Goal: Submit feedback/report problem: Submit feedback/report problem

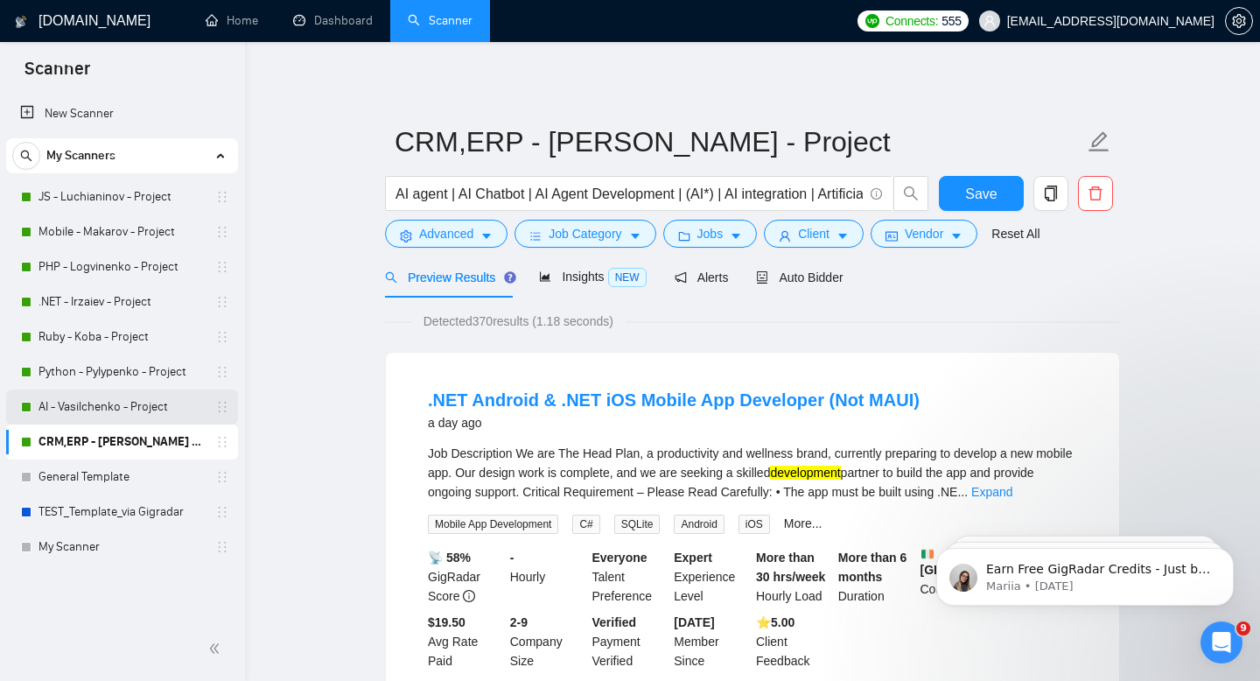
click at [94, 403] on link "AI - Vasilchenko - Project" at bounding box center [122, 406] width 166 height 35
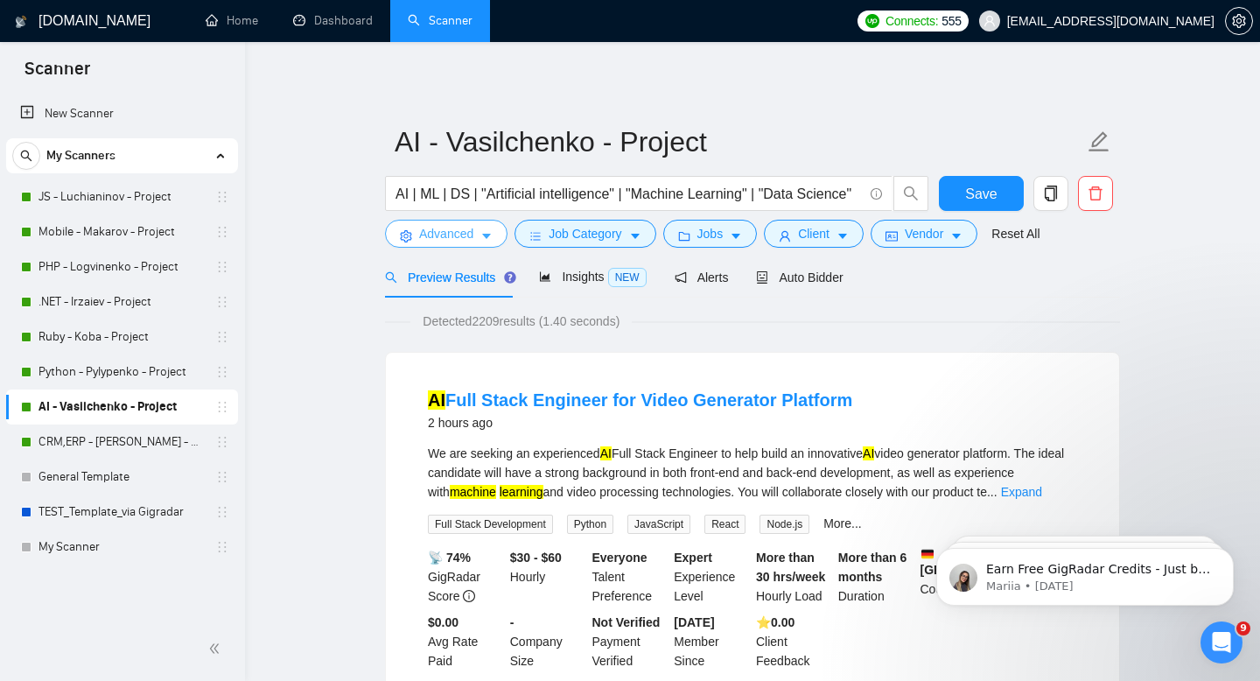
click at [473, 241] on span "Advanced" at bounding box center [446, 233] width 54 height 19
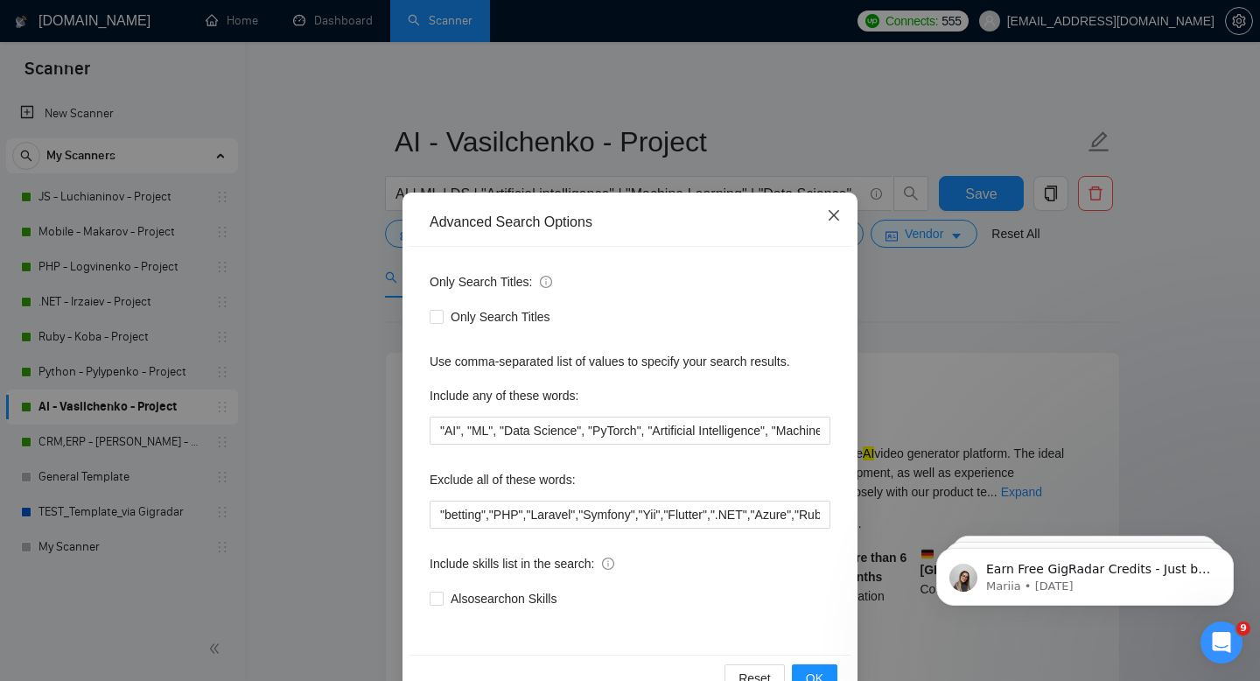
click at [834, 219] on icon "close" at bounding box center [834, 215] width 14 height 14
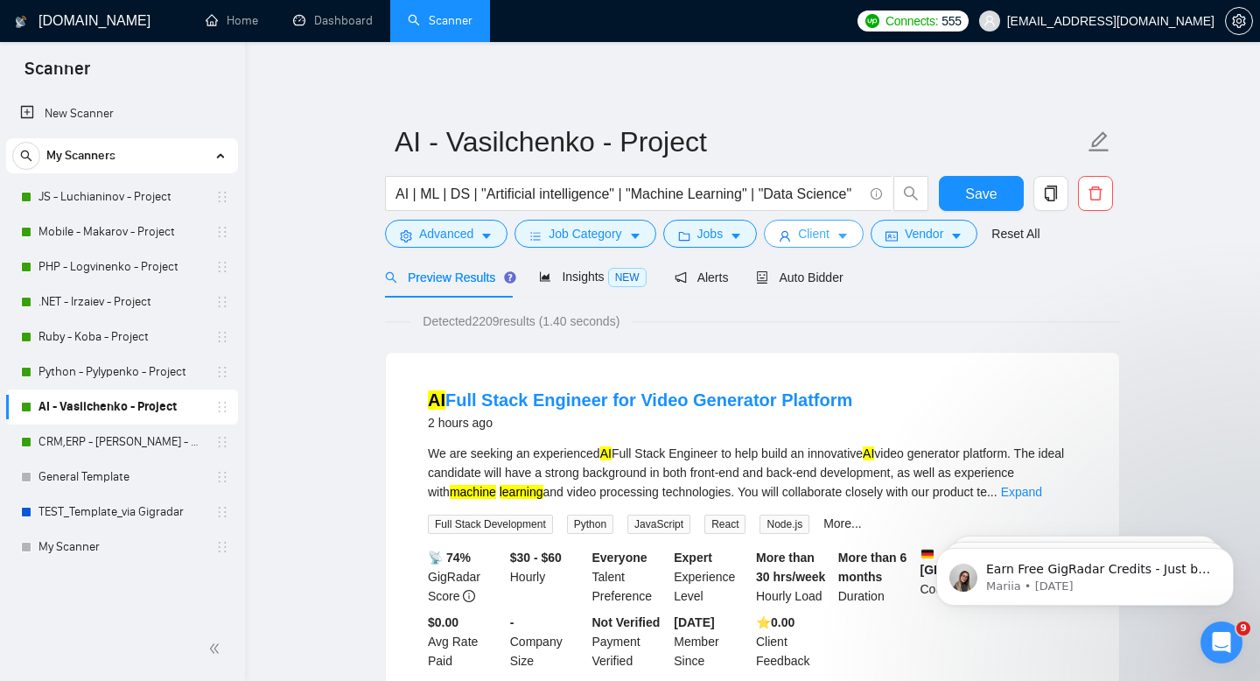
click at [844, 238] on icon "caret-down" at bounding box center [843, 236] width 12 height 12
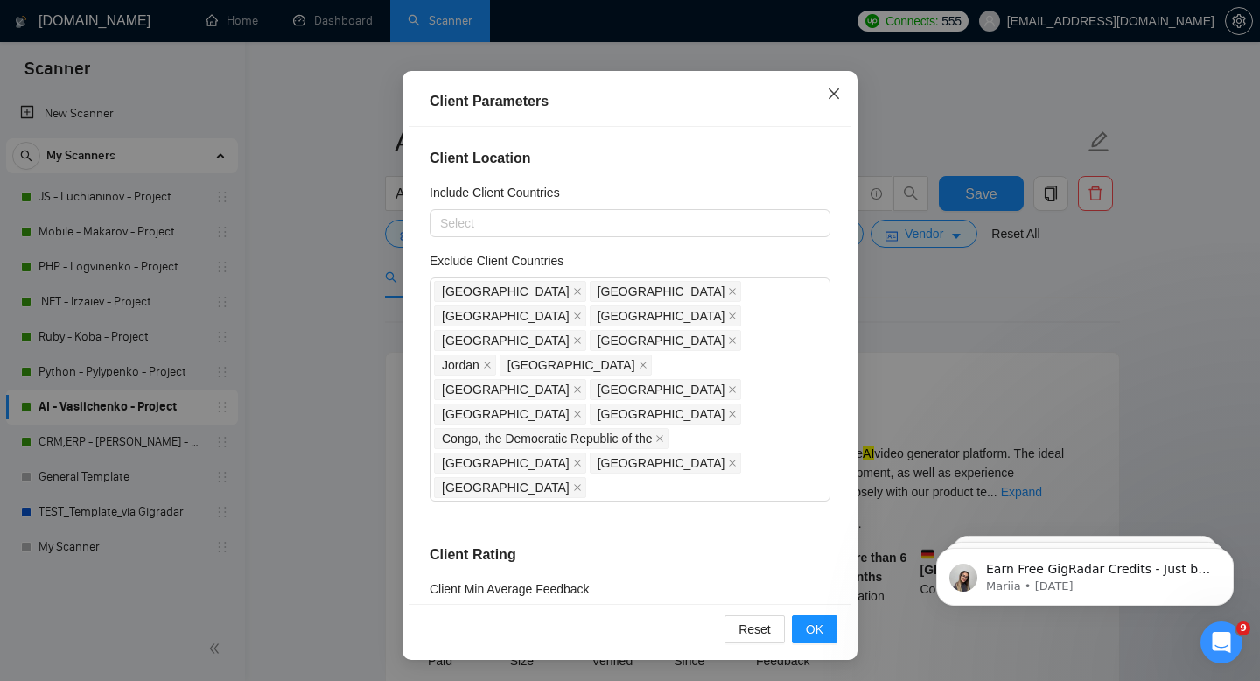
click at [832, 91] on icon "close" at bounding box center [834, 94] width 14 height 14
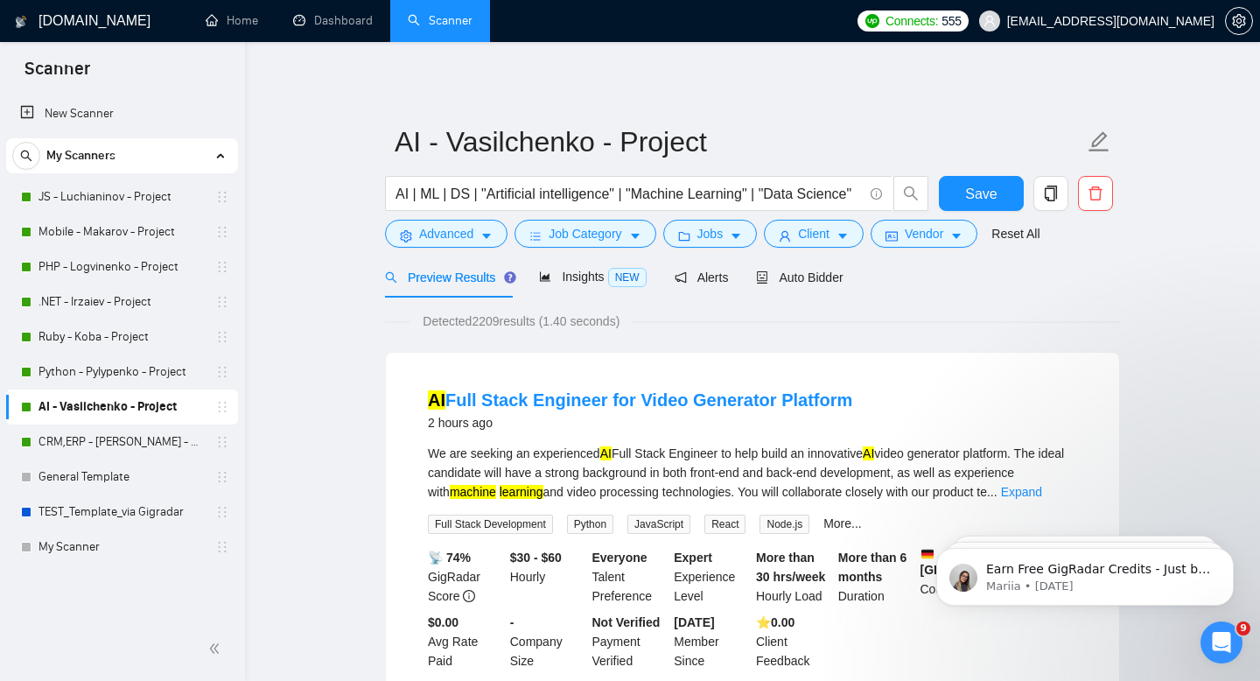
scroll to position [33, 0]
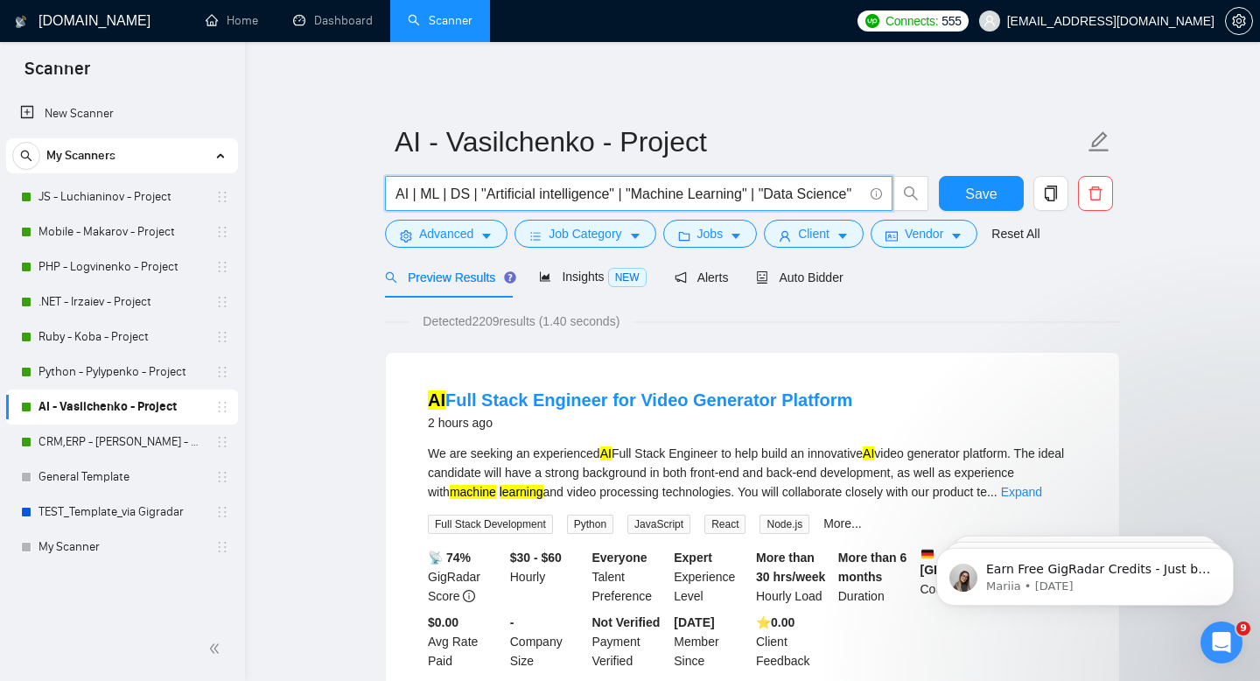
click at [795, 198] on input "AI | ML | DS | "Artificial intelligence" | "Machine Learning" | "Data Science"" at bounding box center [629, 194] width 467 height 22
click at [578, 280] on span "Insights NEW" at bounding box center [592, 277] width 107 height 14
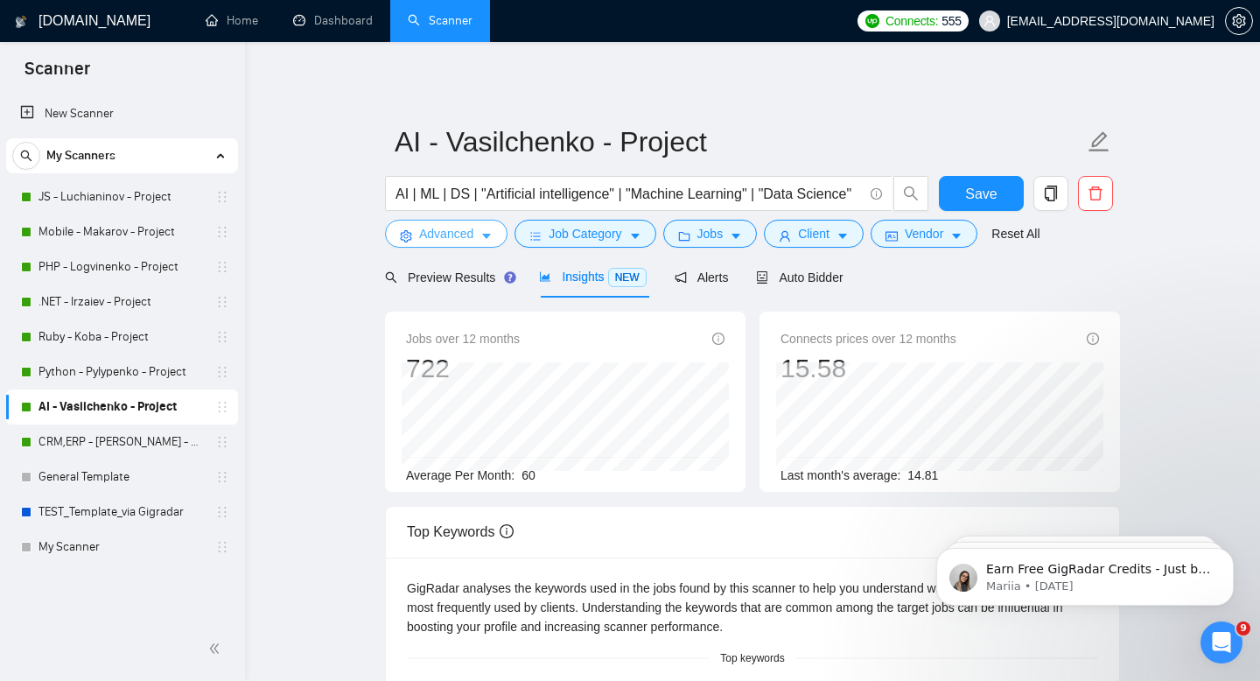
click at [459, 240] on span "Advanced" at bounding box center [446, 233] width 54 height 19
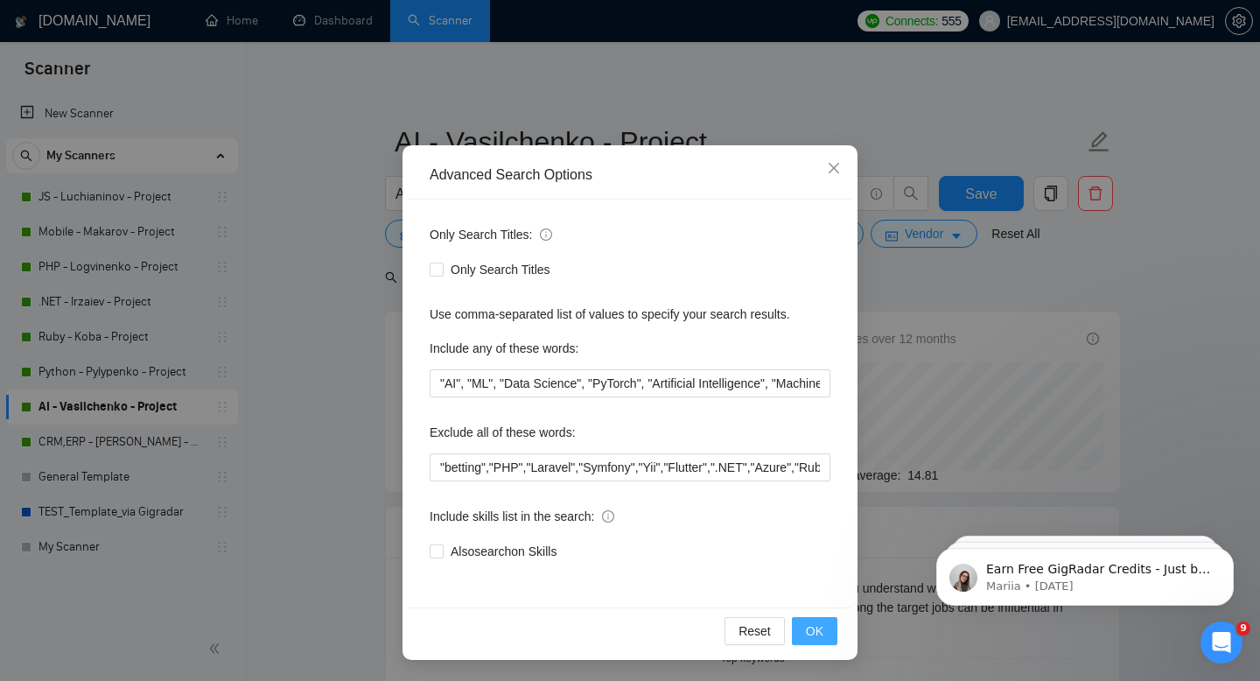
click at [836, 631] on button "OK" at bounding box center [815, 631] width 46 height 28
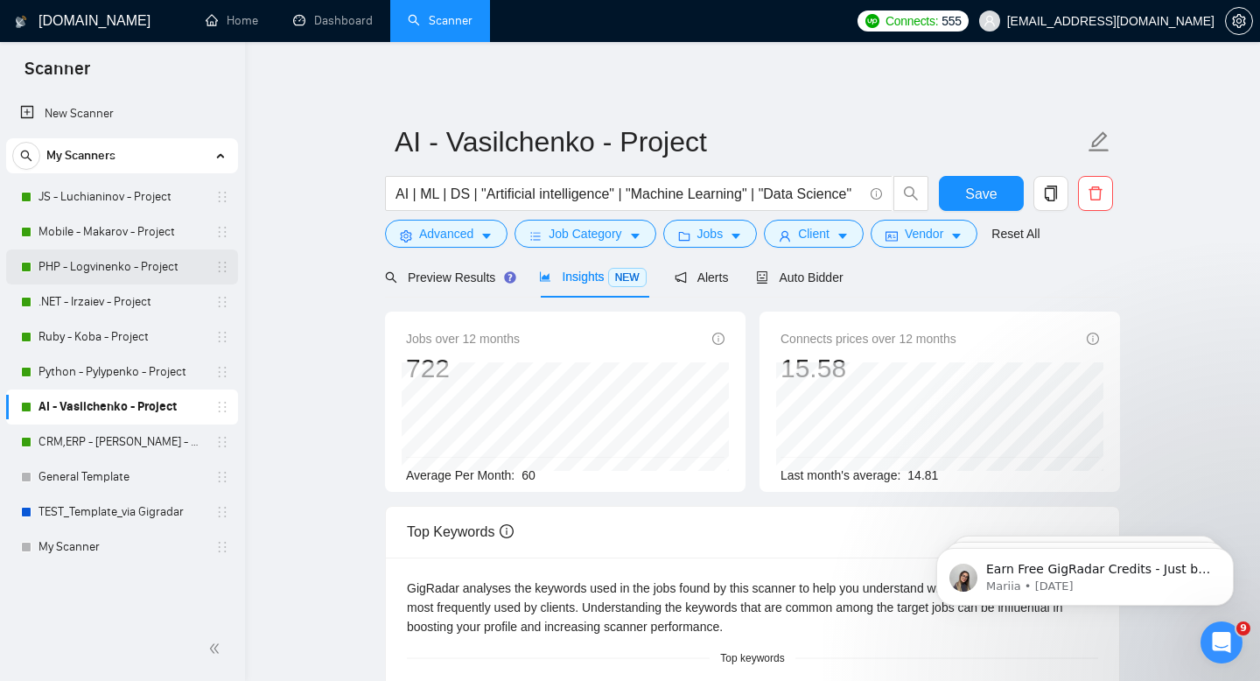
click at [100, 266] on link "PHP - Logvinenko - Project" at bounding box center [122, 266] width 166 height 35
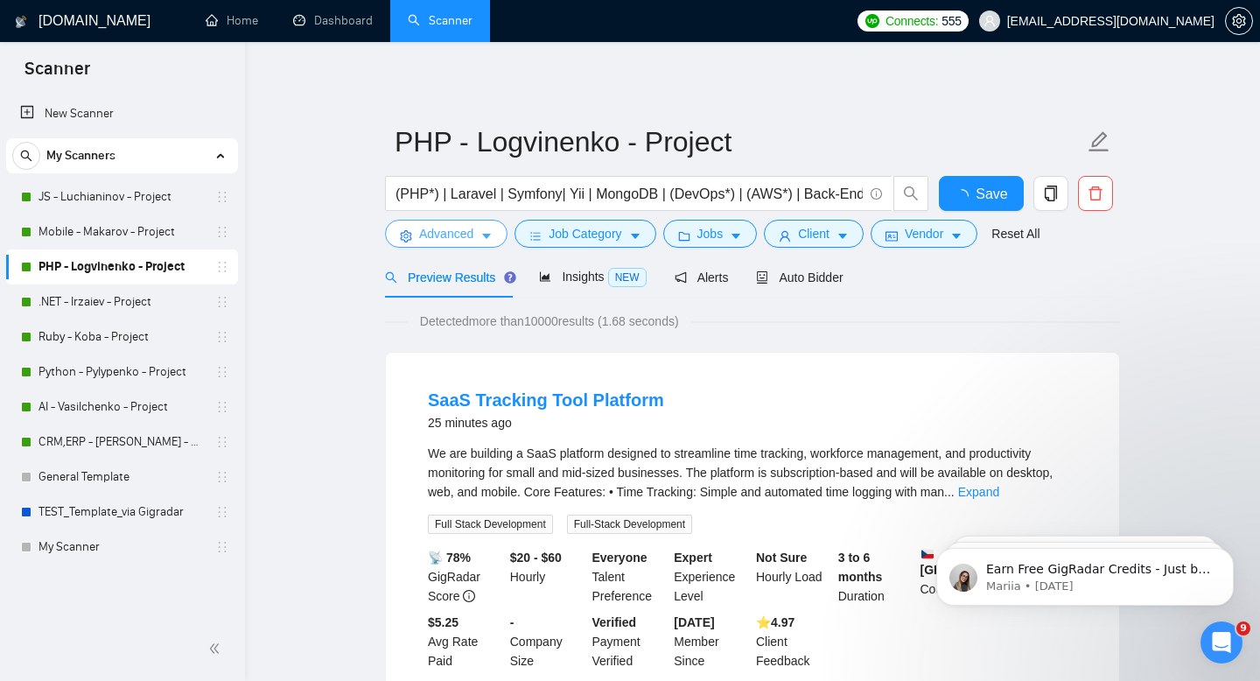
click at [478, 237] on button "Advanced" at bounding box center [446, 234] width 123 height 28
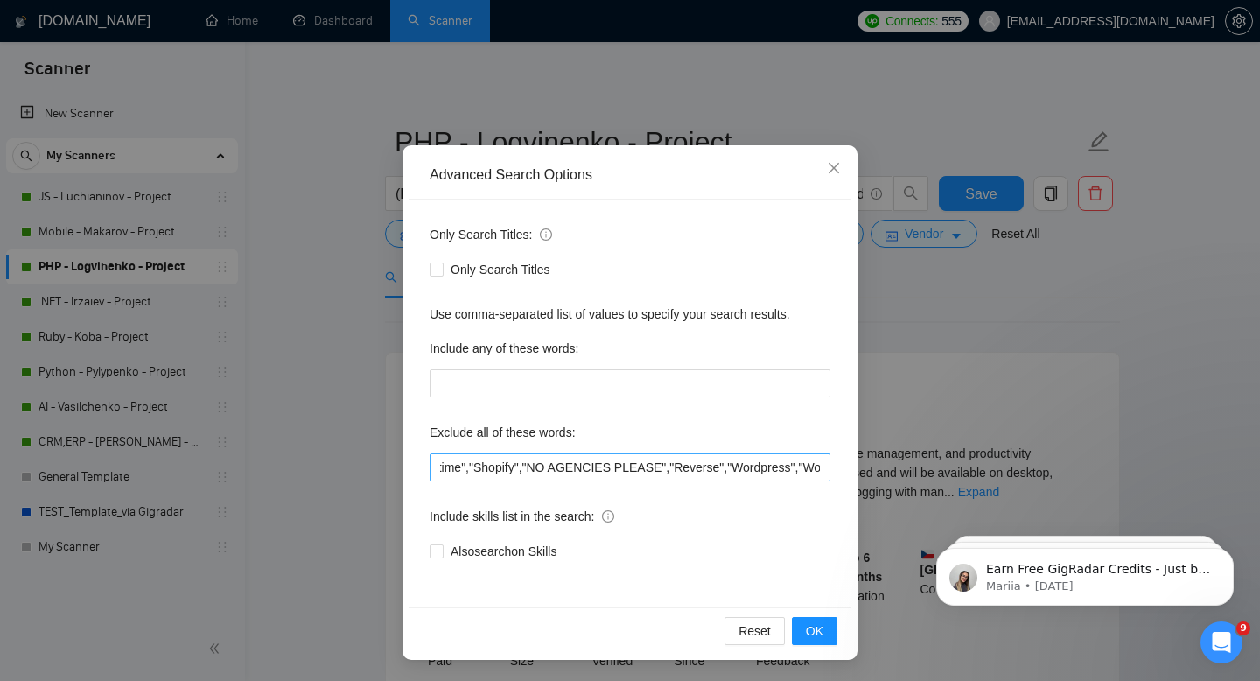
scroll to position [0, 2624]
click at [824, 629] on button "OK" at bounding box center [815, 631] width 46 height 28
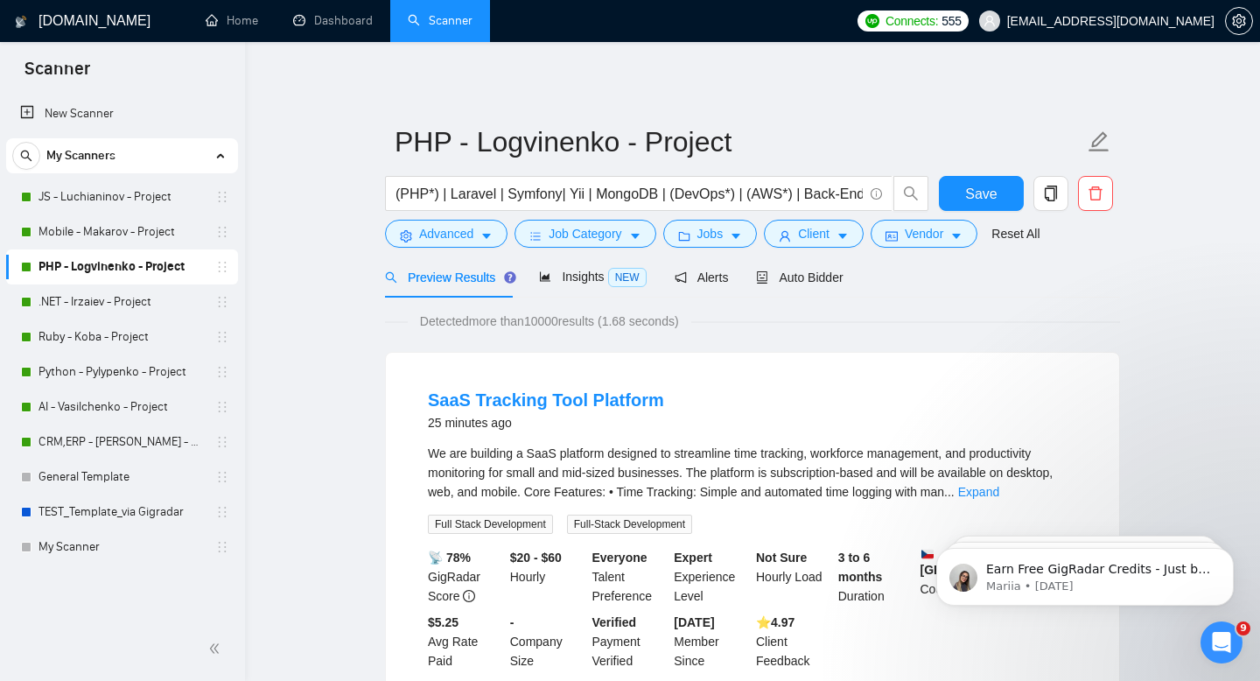
scroll to position [0, 0]
click at [845, 238] on icon "caret-down" at bounding box center [843, 236] width 12 height 12
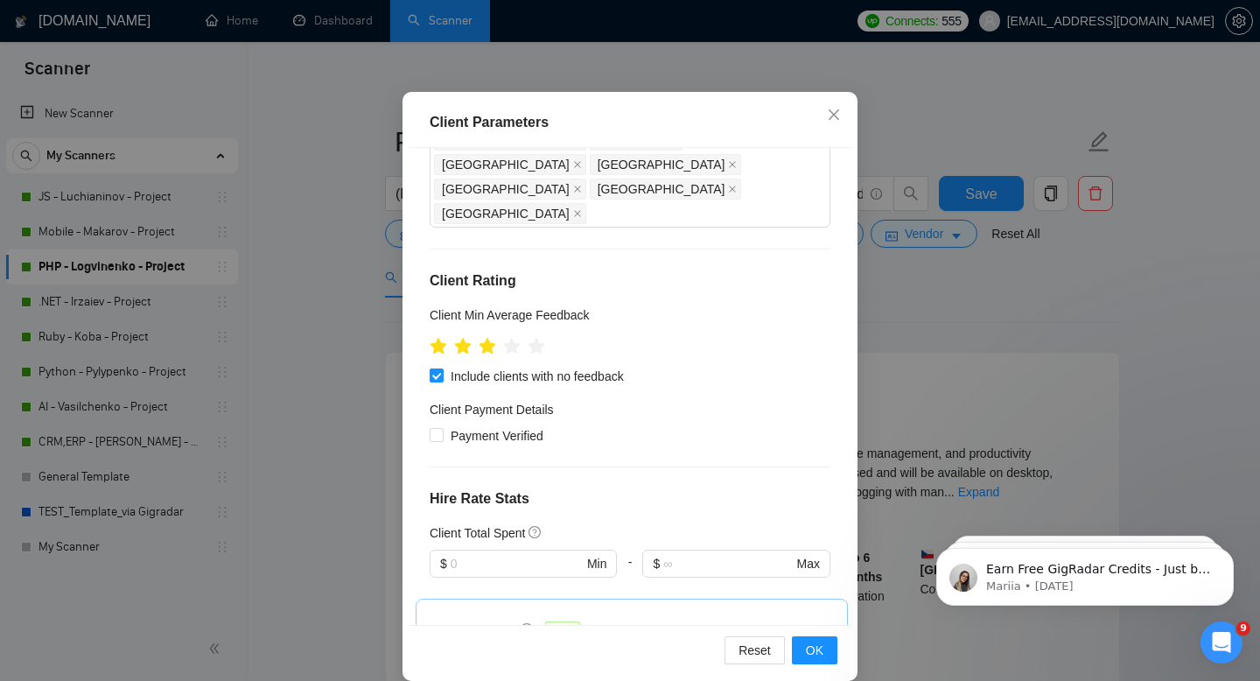
scroll to position [115, 0]
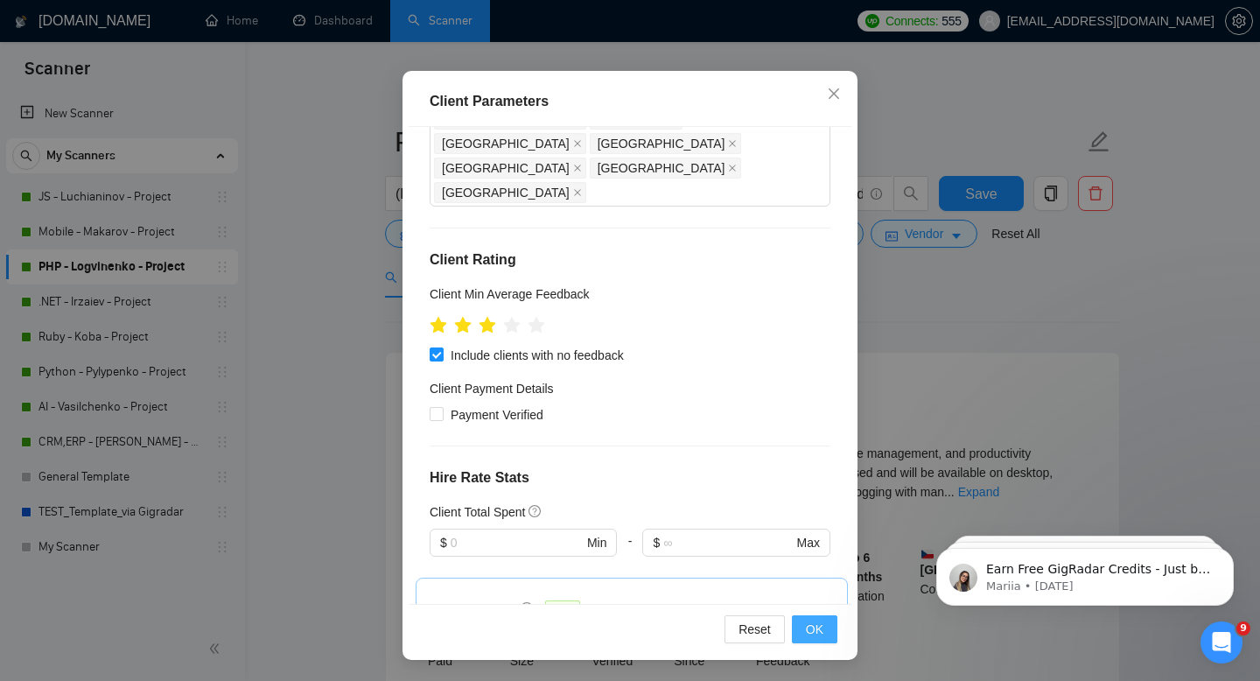
click at [824, 627] on button "OK" at bounding box center [815, 629] width 46 height 28
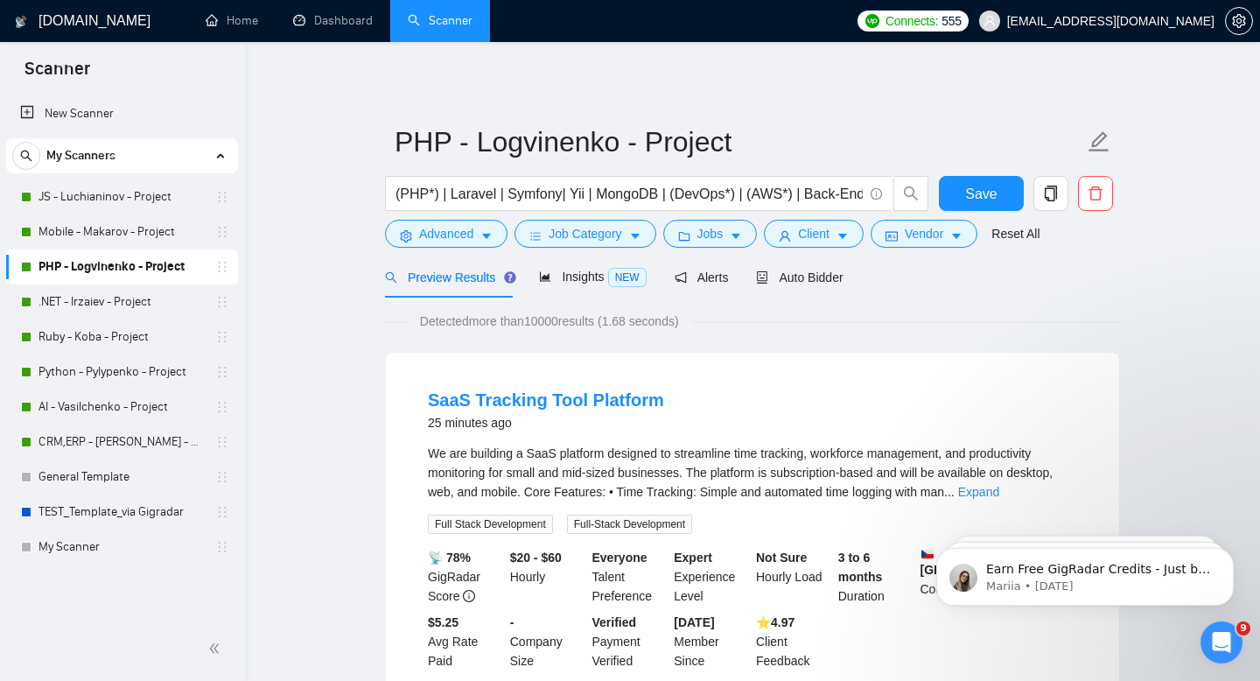
scroll to position [33, 0]
click at [742, 242] on icon "caret-down" at bounding box center [736, 236] width 12 height 12
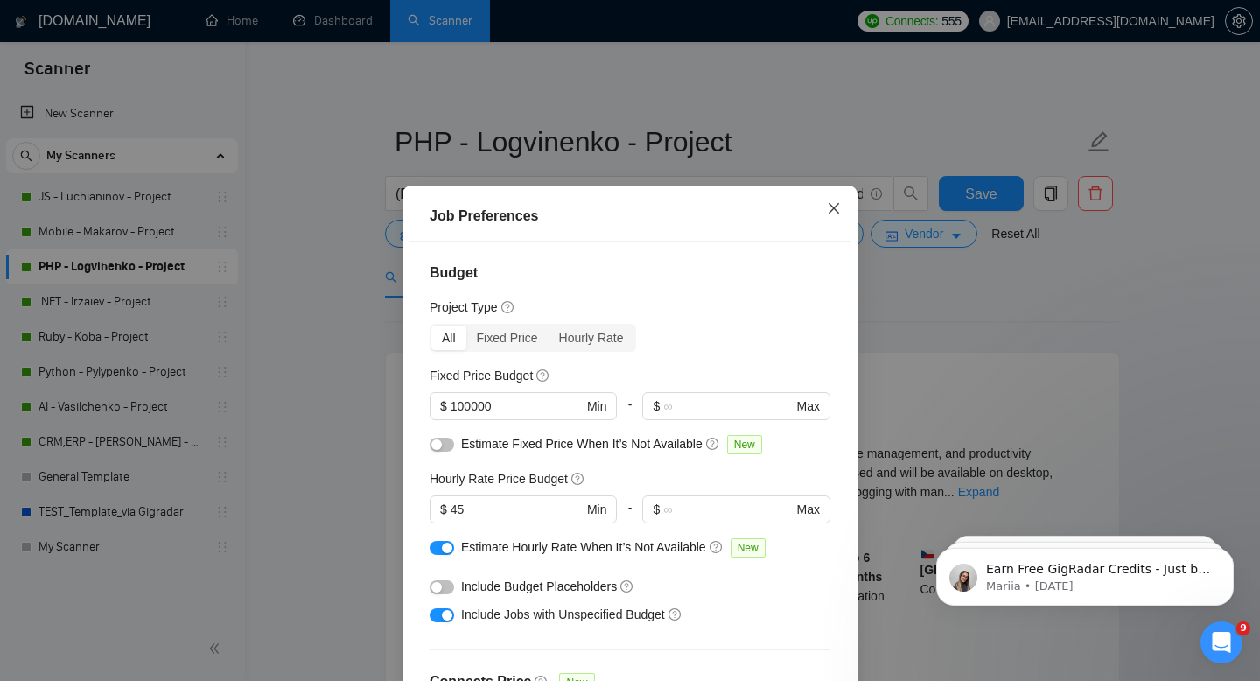
click at [829, 209] on icon "close" at bounding box center [834, 208] width 14 height 14
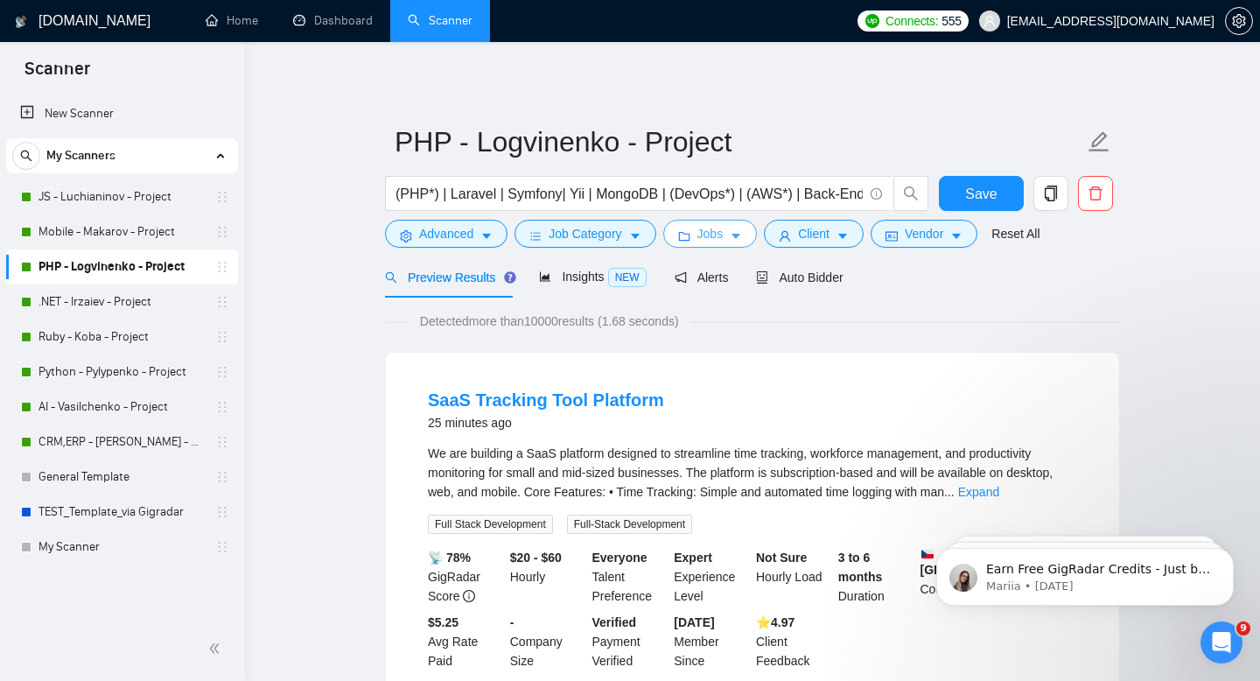
click at [740, 235] on icon "caret-down" at bounding box center [736, 237] width 9 height 5
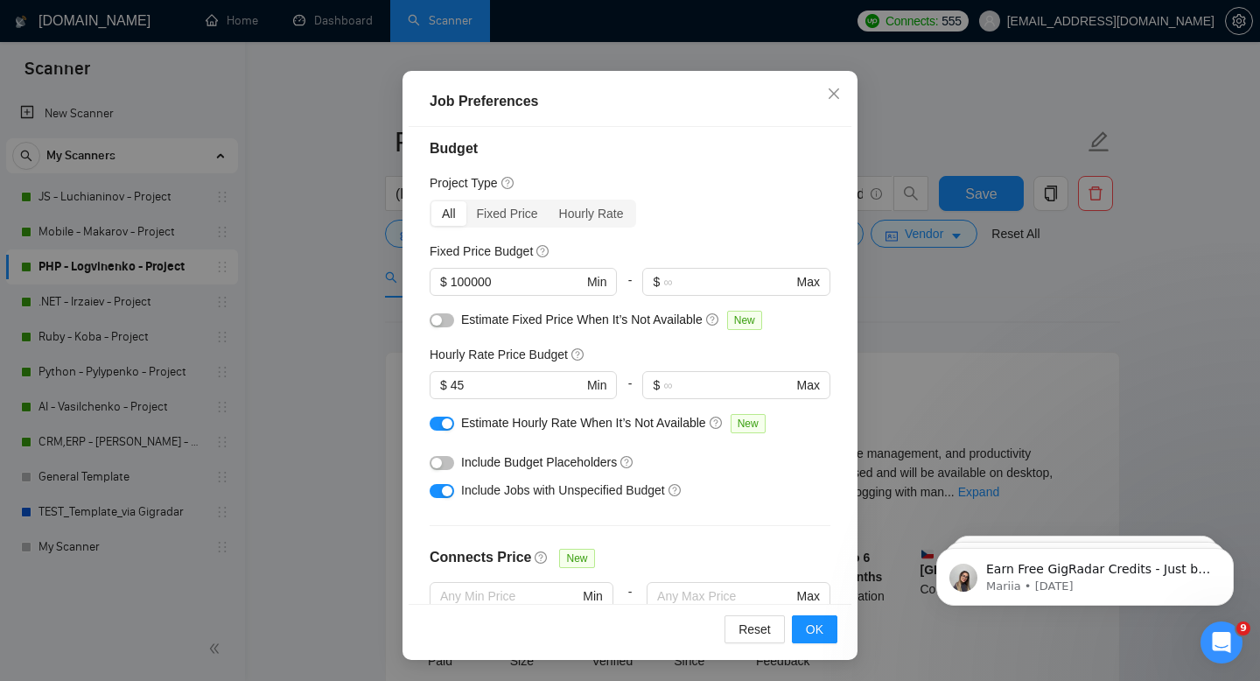
scroll to position [0, 0]
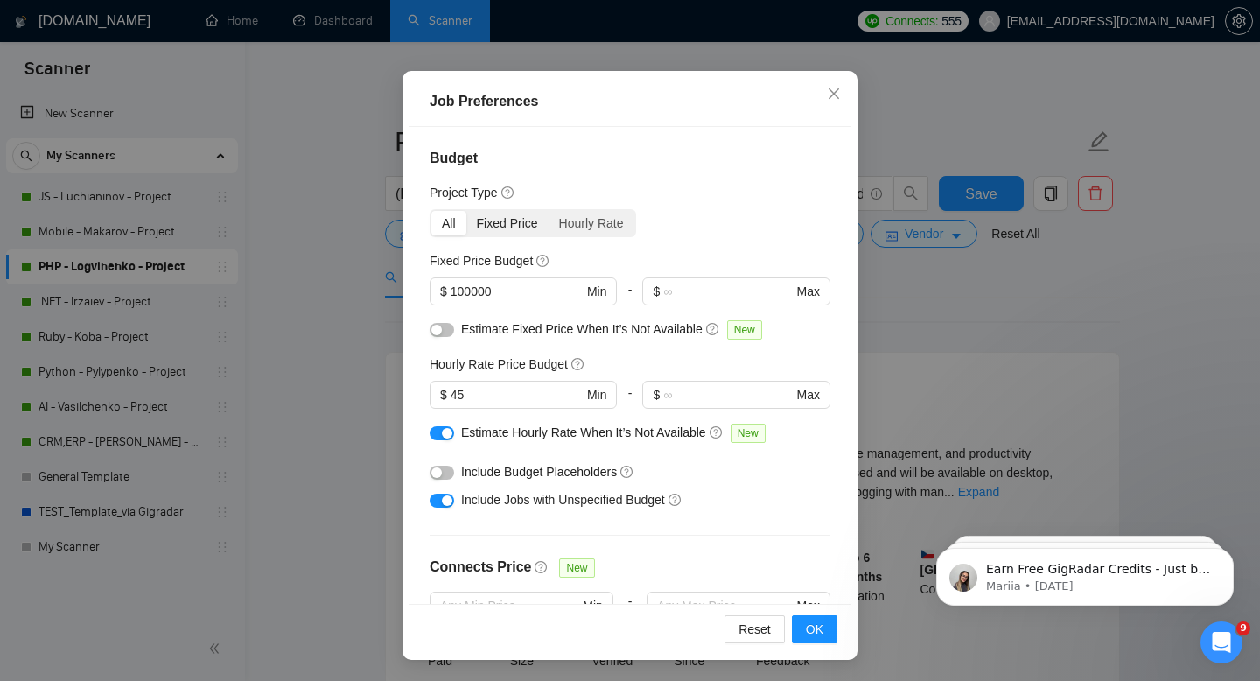
click at [521, 220] on div "Fixed Price" at bounding box center [507, 223] width 82 height 25
click at [466, 211] on input "Fixed Price" at bounding box center [466, 211] width 0 height 0
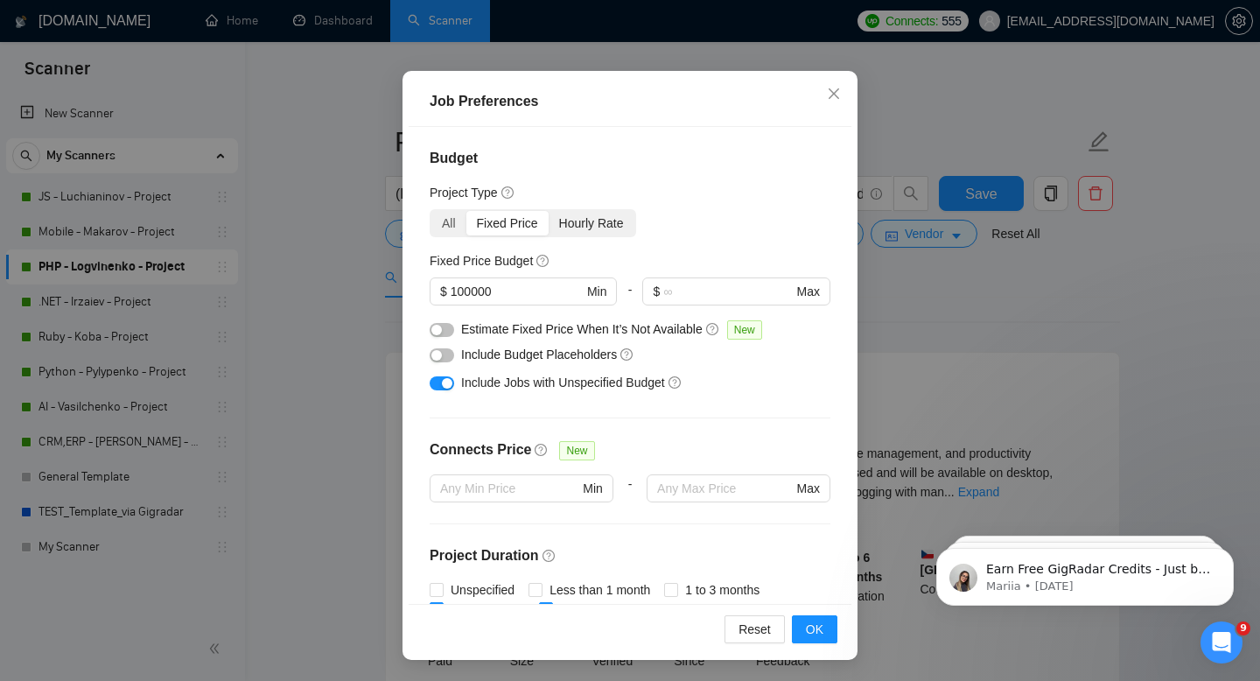
click at [592, 221] on div "Hourly Rate" at bounding box center [592, 223] width 86 height 25
click at [549, 211] on input "Hourly Rate" at bounding box center [549, 211] width 0 height 0
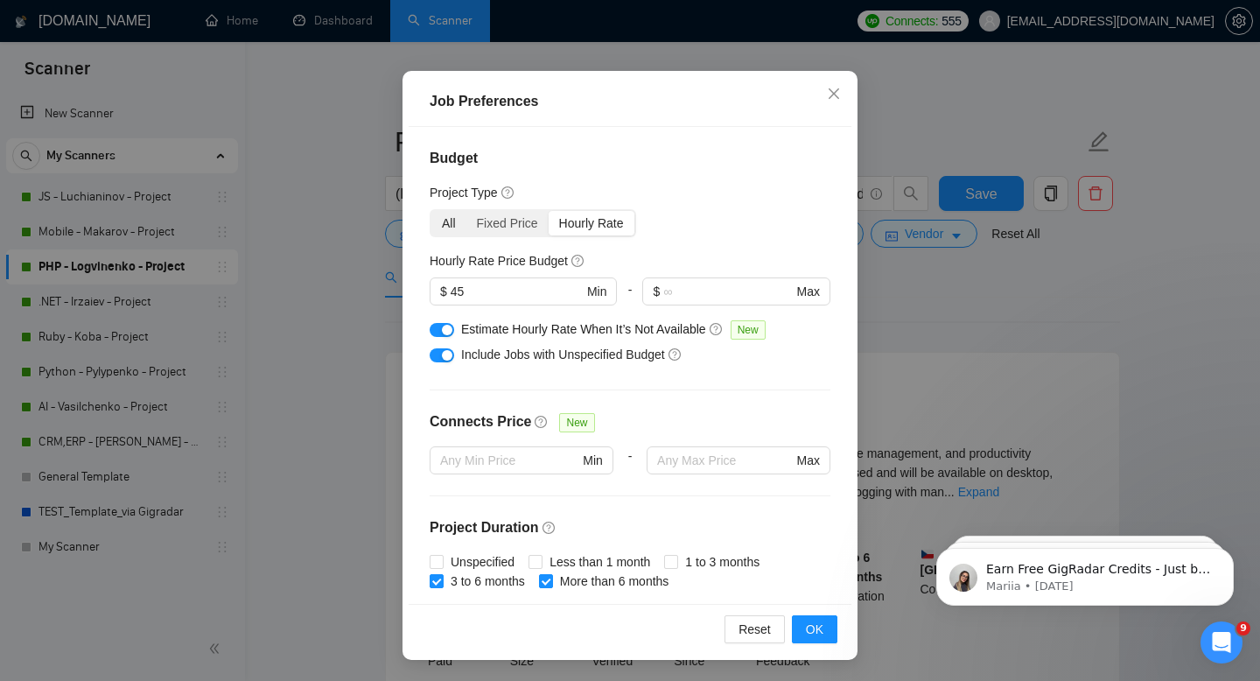
click at [448, 225] on div "All" at bounding box center [448, 223] width 35 height 25
click at [431, 211] on input "All" at bounding box center [431, 211] width 0 height 0
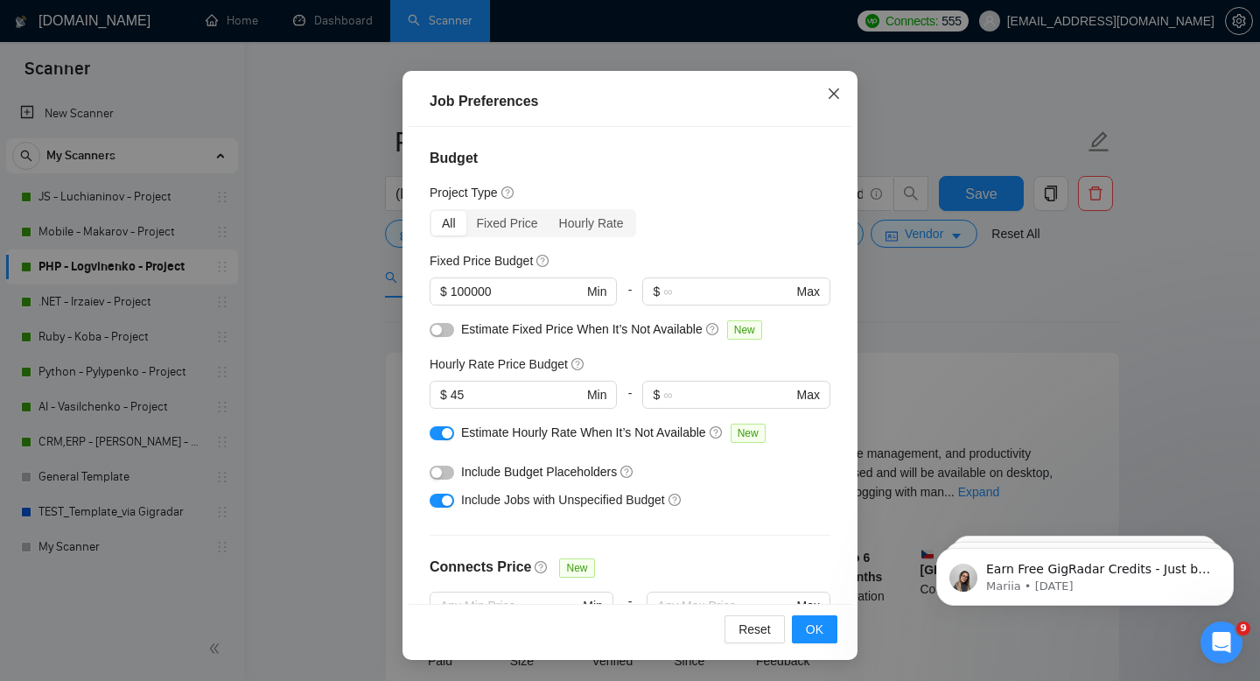
click at [833, 94] on icon "close" at bounding box center [834, 93] width 11 height 11
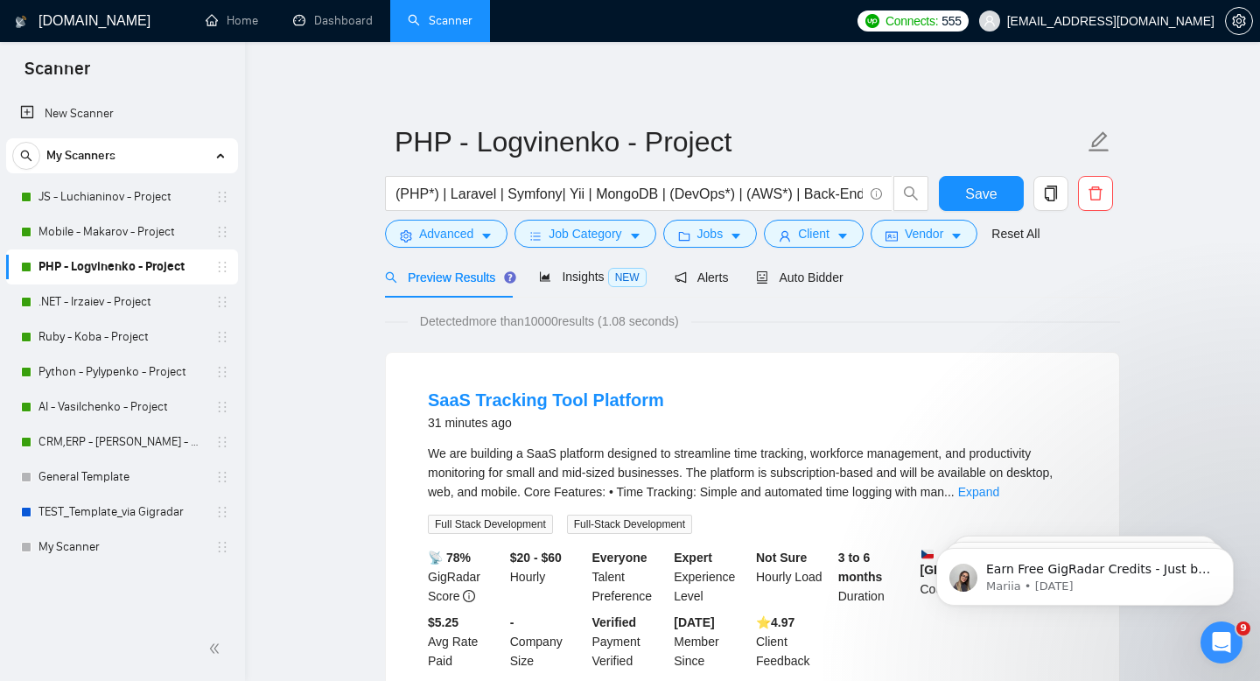
scroll to position [33, 0]
click at [96, 309] on link ".NET - Irzaiev - Project" at bounding box center [122, 301] width 166 height 35
click at [86, 301] on link ".NET - Irzaiev - Project" at bounding box center [122, 301] width 166 height 35
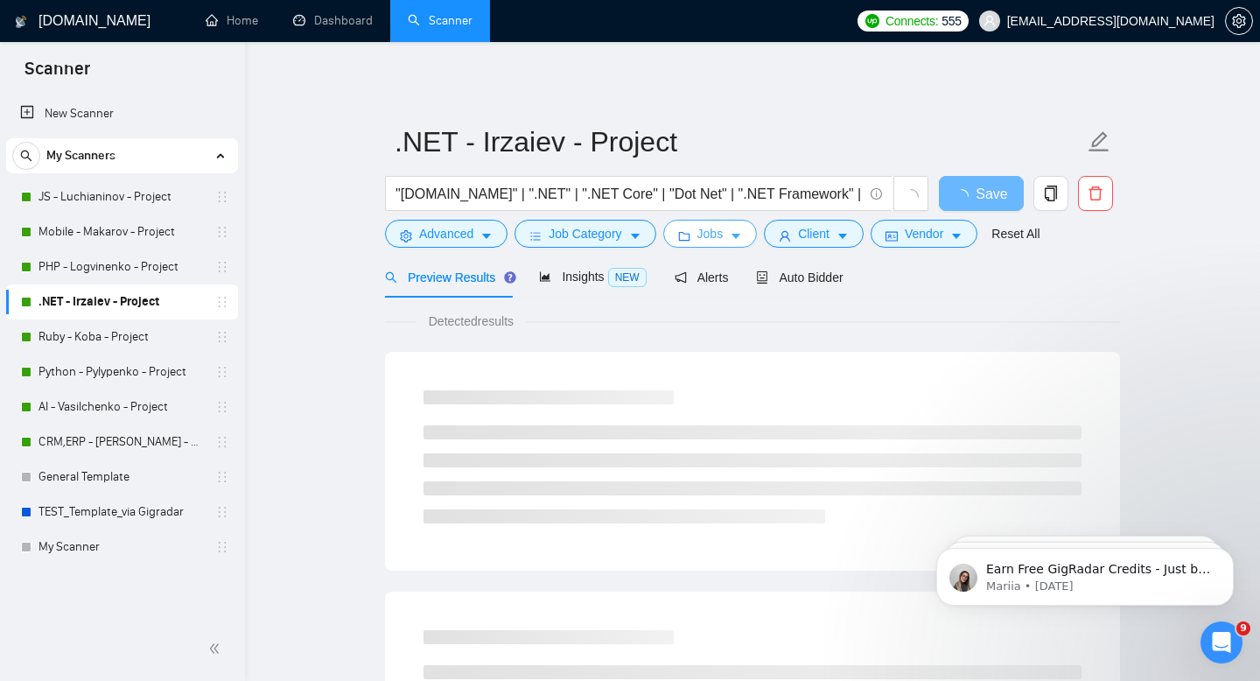
click at [715, 242] on span "Jobs" at bounding box center [710, 233] width 26 height 19
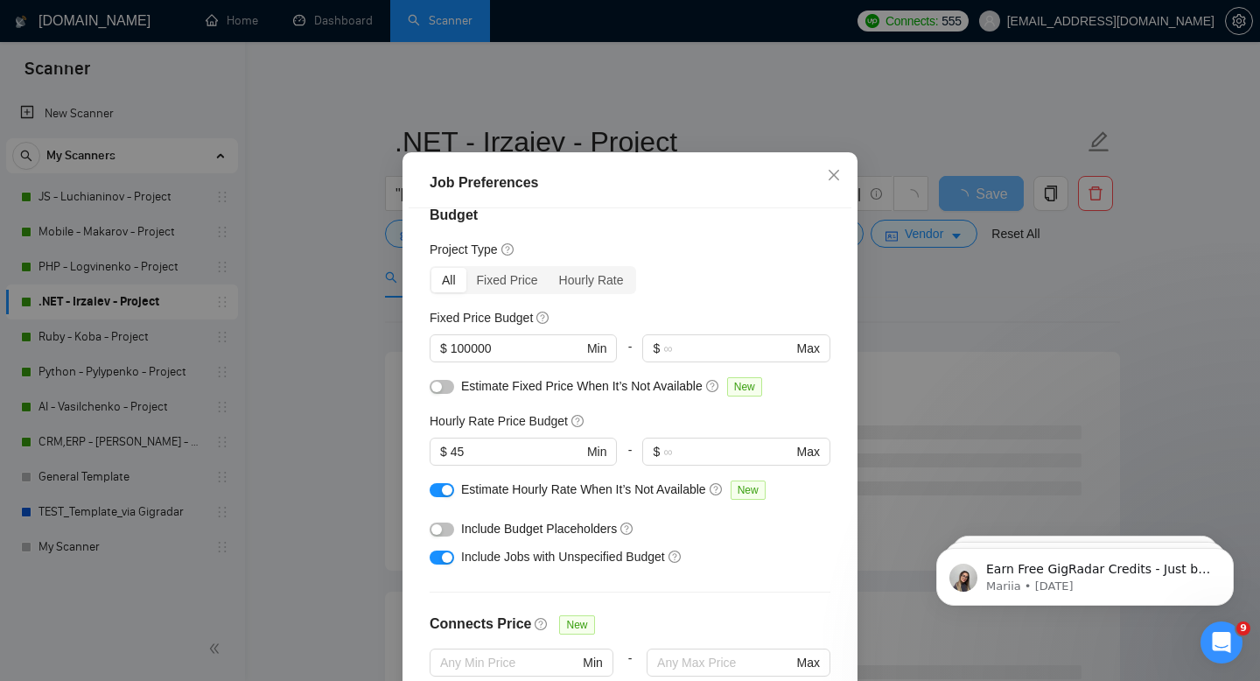
scroll to position [30, 0]
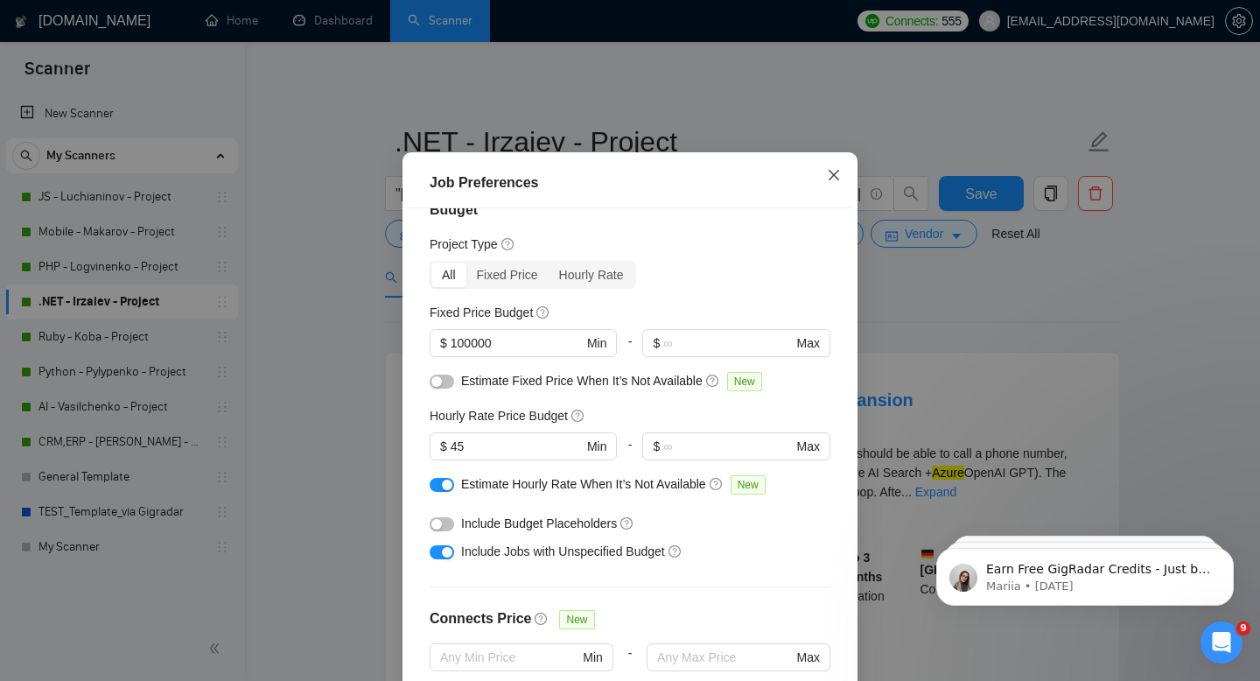
click at [834, 182] on icon "close" at bounding box center [834, 175] width 14 height 14
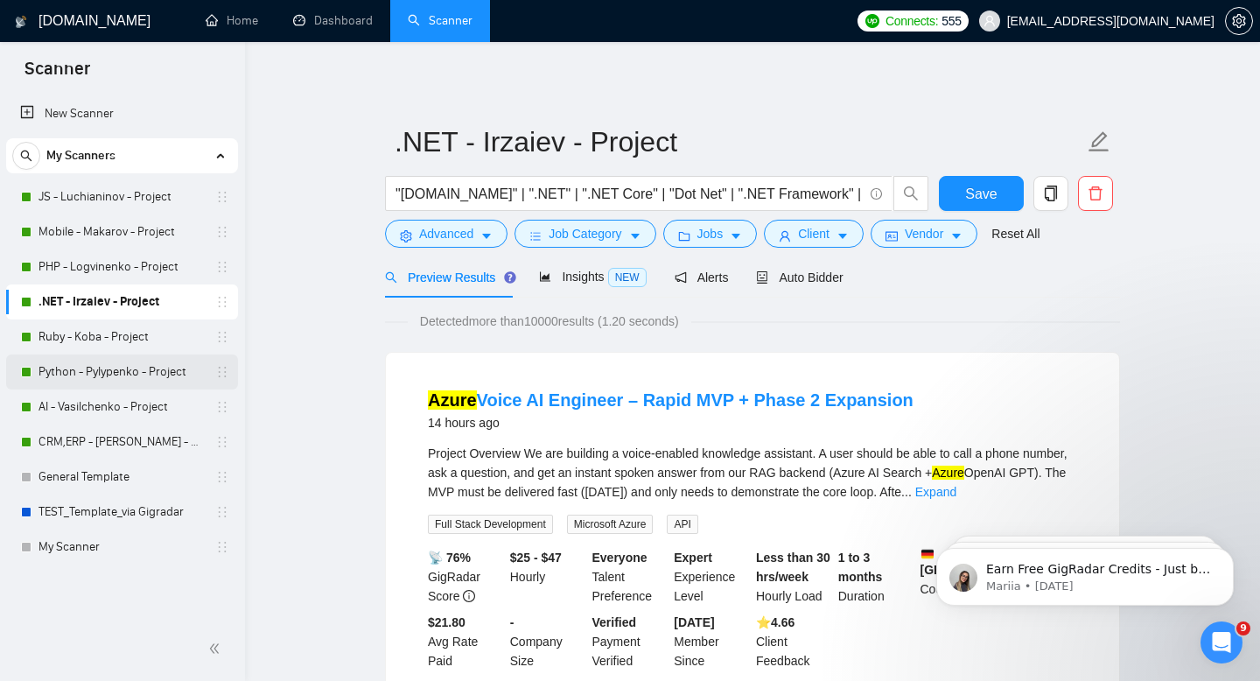
click at [108, 362] on link "Python - Pylypenko - Project" at bounding box center [122, 371] width 166 height 35
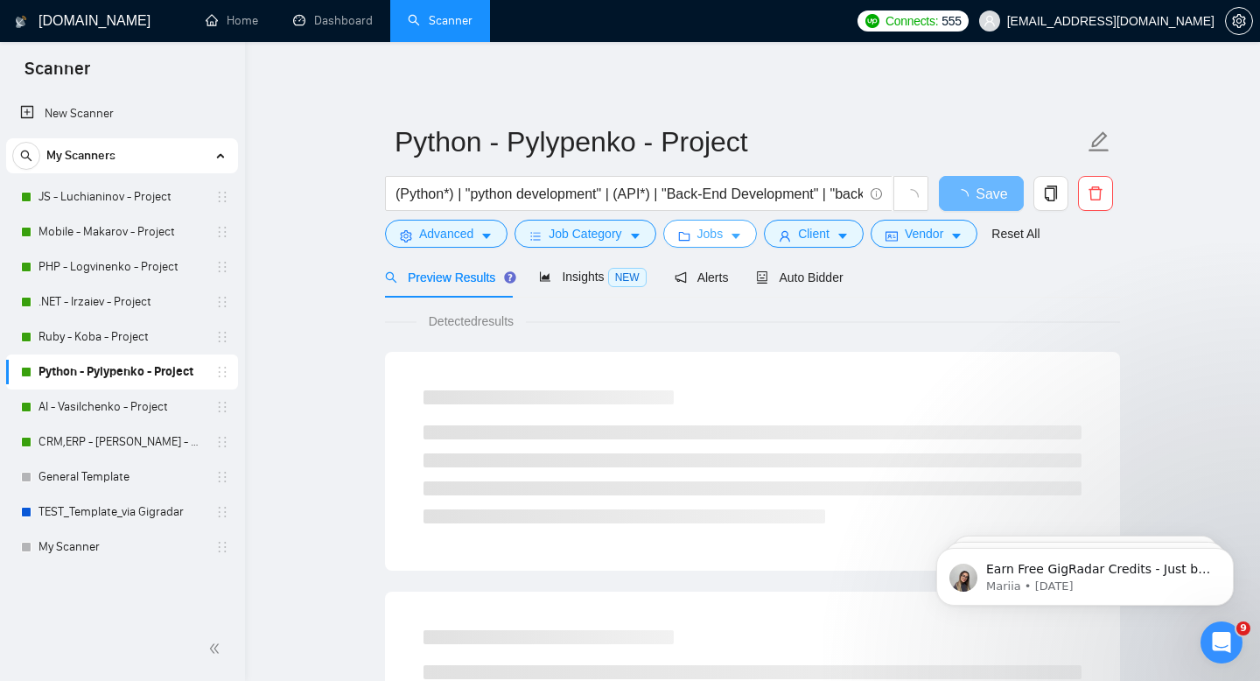
click at [730, 235] on button "Jobs" at bounding box center [710, 234] width 95 height 28
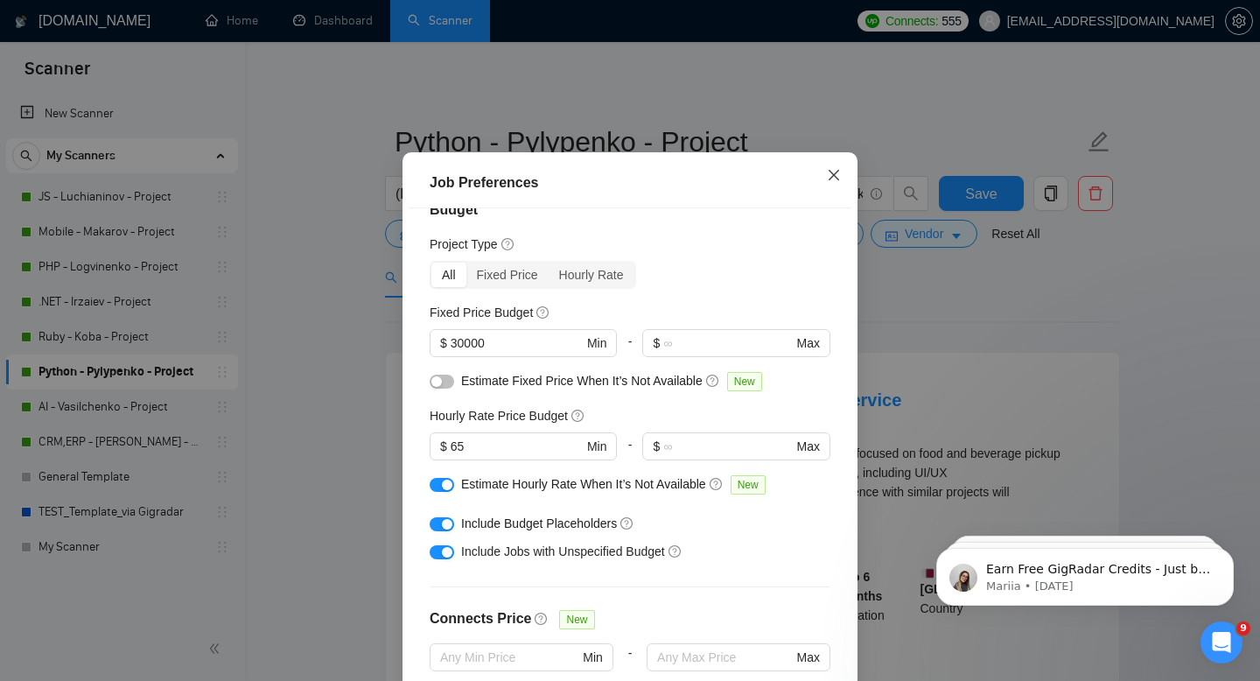
click at [831, 182] on icon "close" at bounding box center [834, 175] width 14 height 14
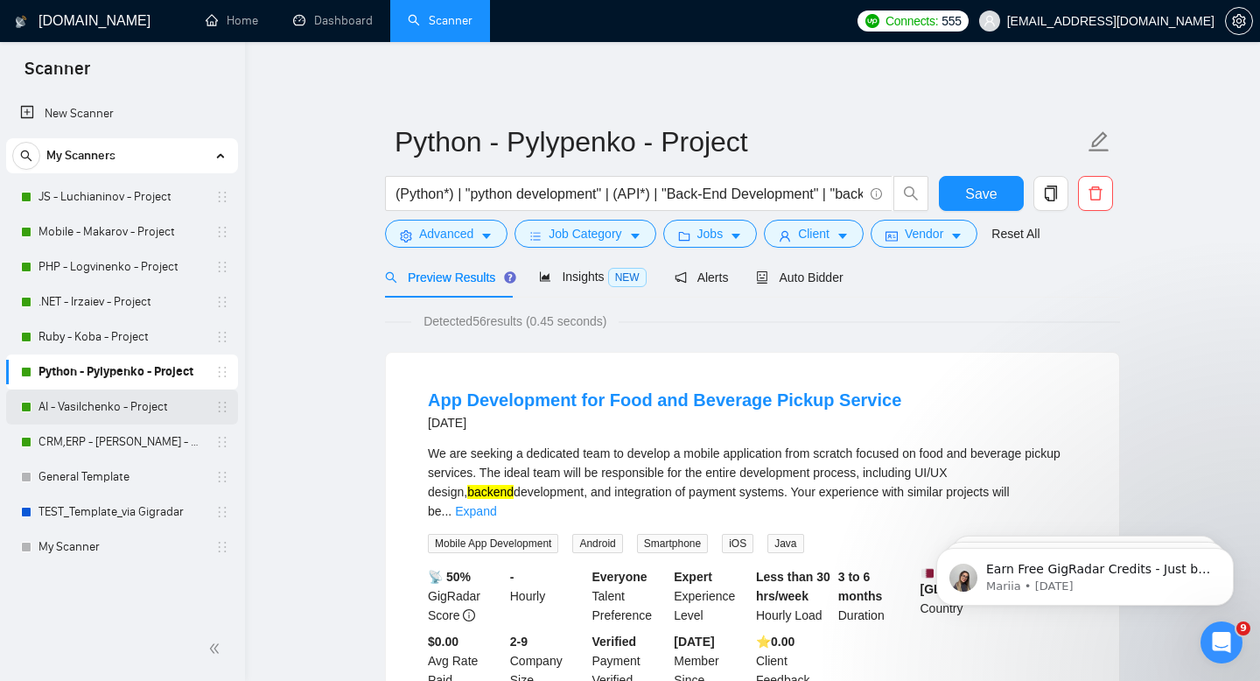
click at [85, 402] on link "AI - Vasilchenko - Project" at bounding box center [122, 406] width 166 height 35
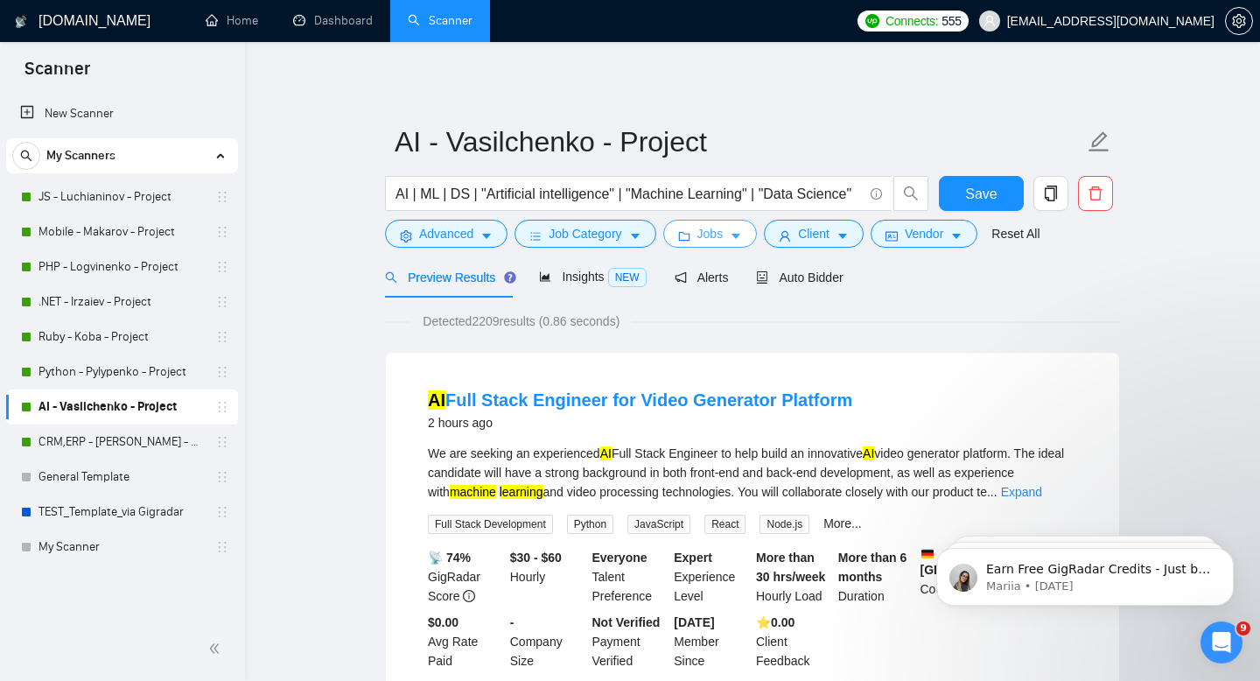
click at [724, 242] on span "Jobs" at bounding box center [710, 233] width 26 height 19
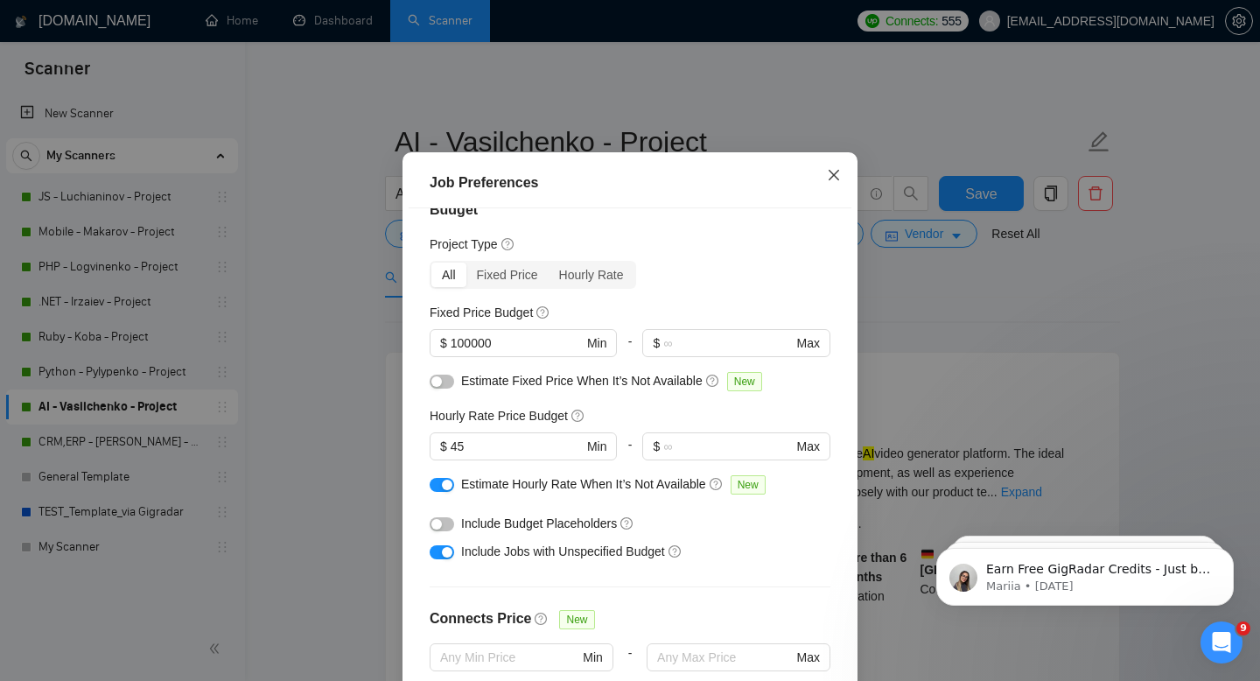
click at [831, 182] on icon "close" at bounding box center [834, 175] width 14 height 14
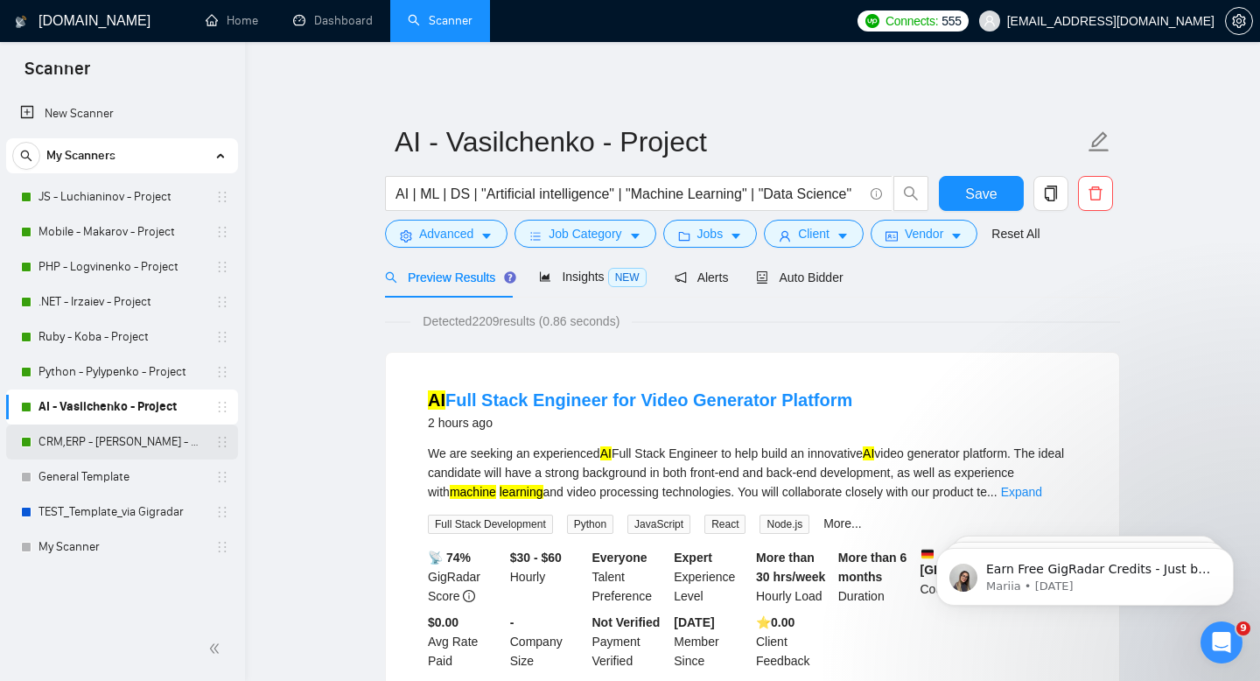
click at [88, 450] on link "CRM,ERP - [PERSON_NAME] - Project" at bounding box center [122, 441] width 166 height 35
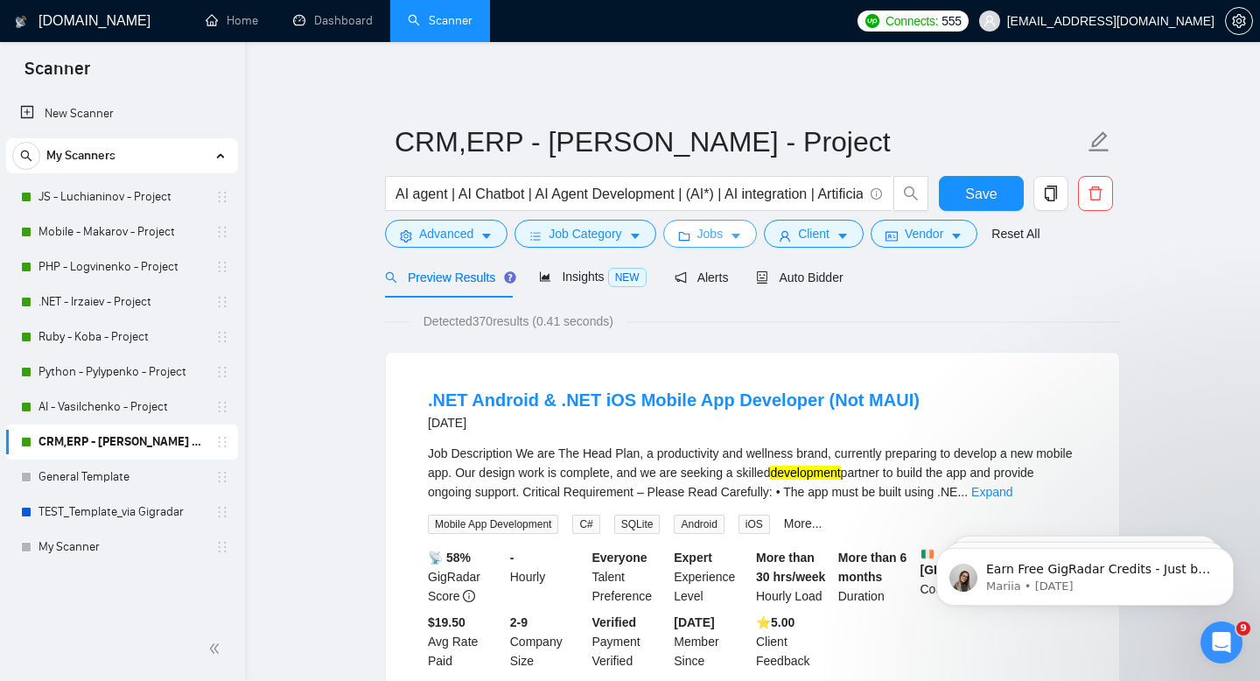
click at [740, 238] on icon "caret-down" at bounding box center [736, 237] width 9 height 5
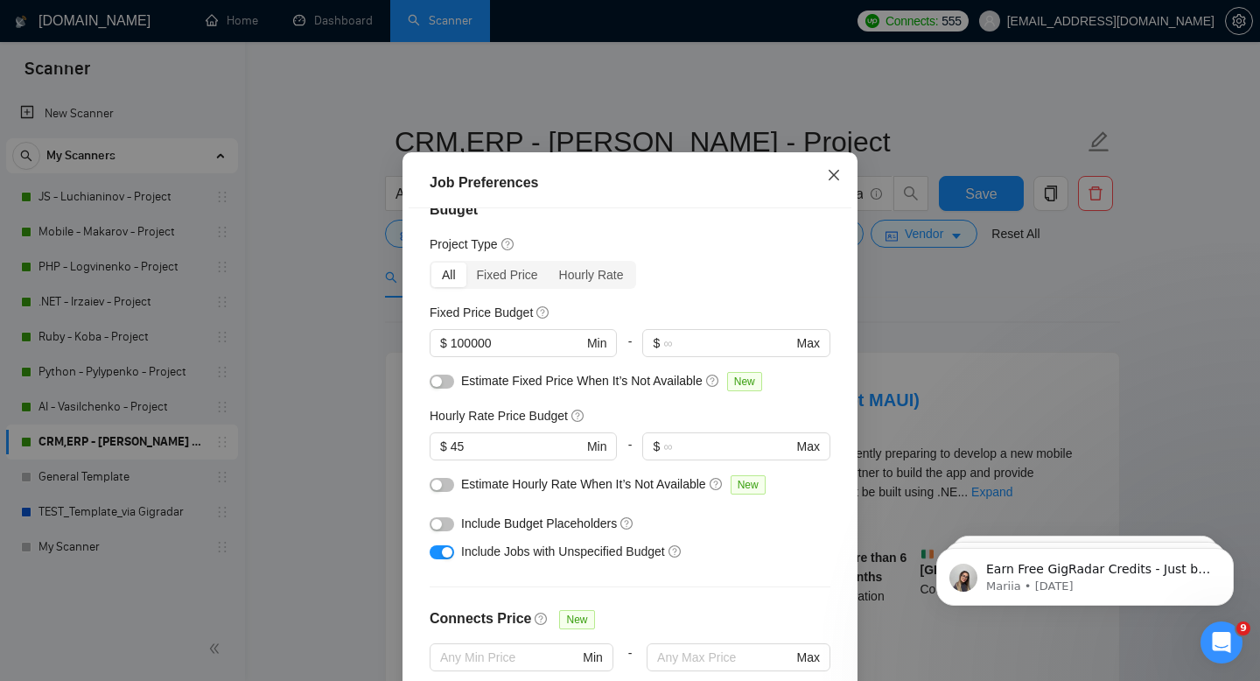
click at [841, 200] on span "Close" at bounding box center [833, 175] width 47 height 47
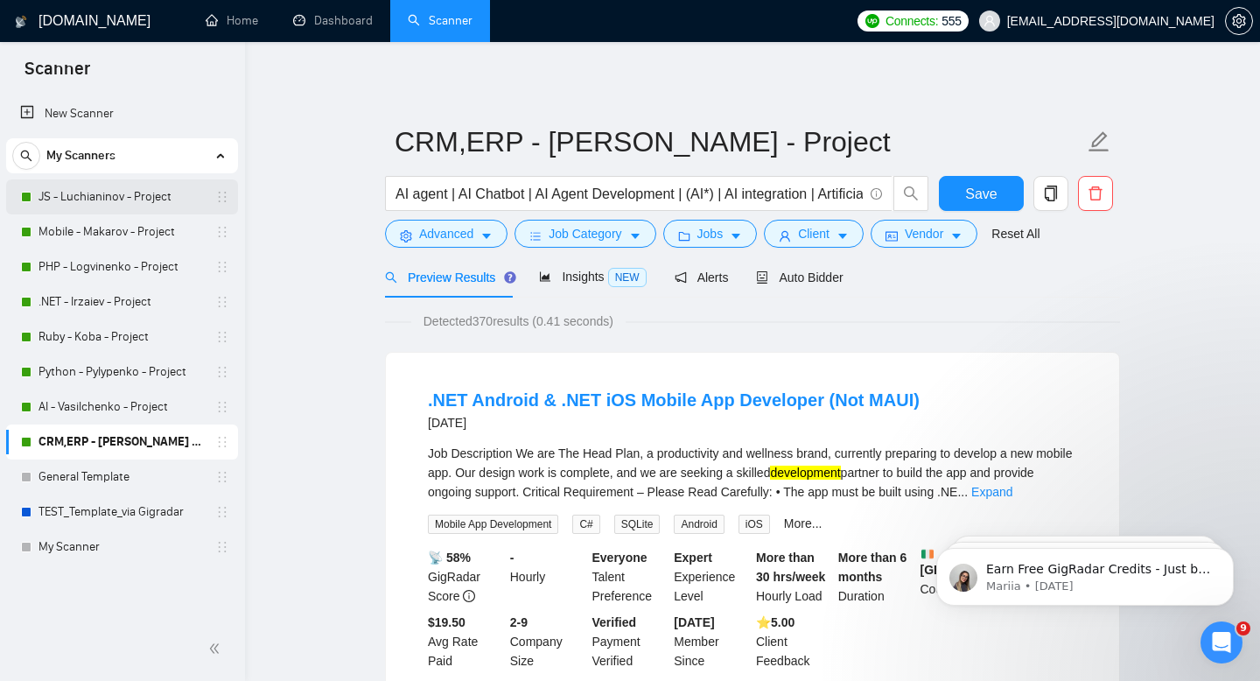
click at [116, 199] on link "JS - Luchianinov - Project" at bounding box center [122, 196] width 166 height 35
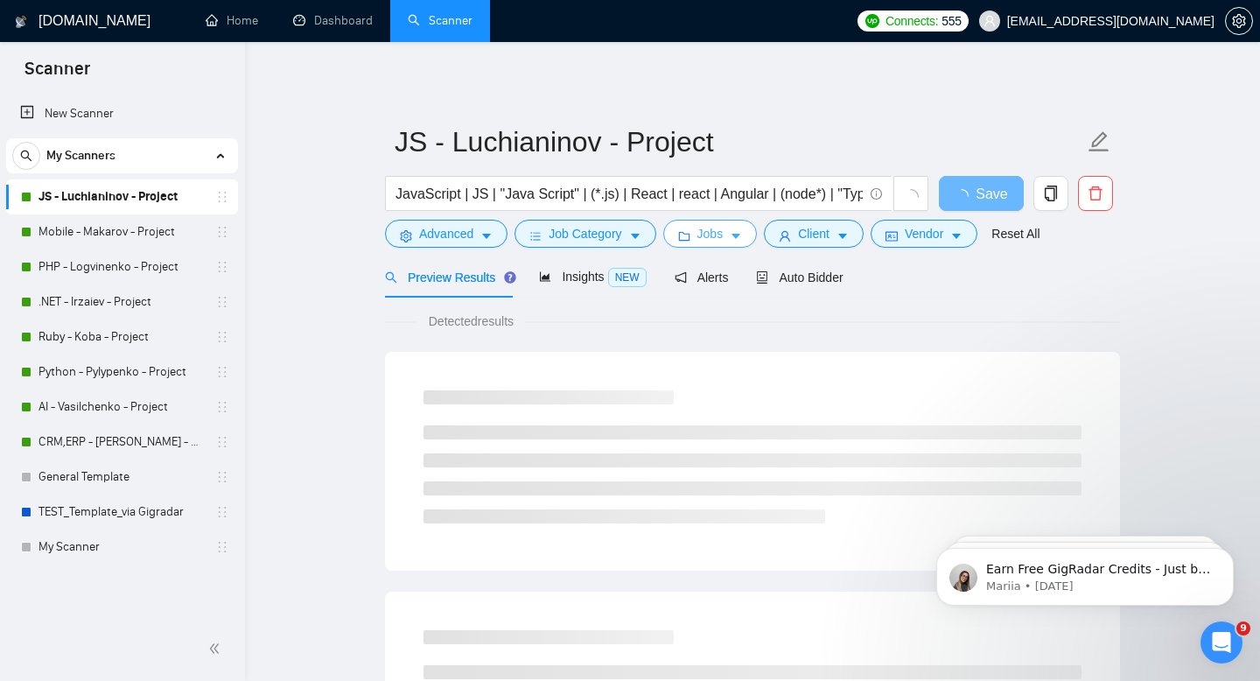
click at [724, 241] on span "Jobs" at bounding box center [710, 233] width 26 height 19
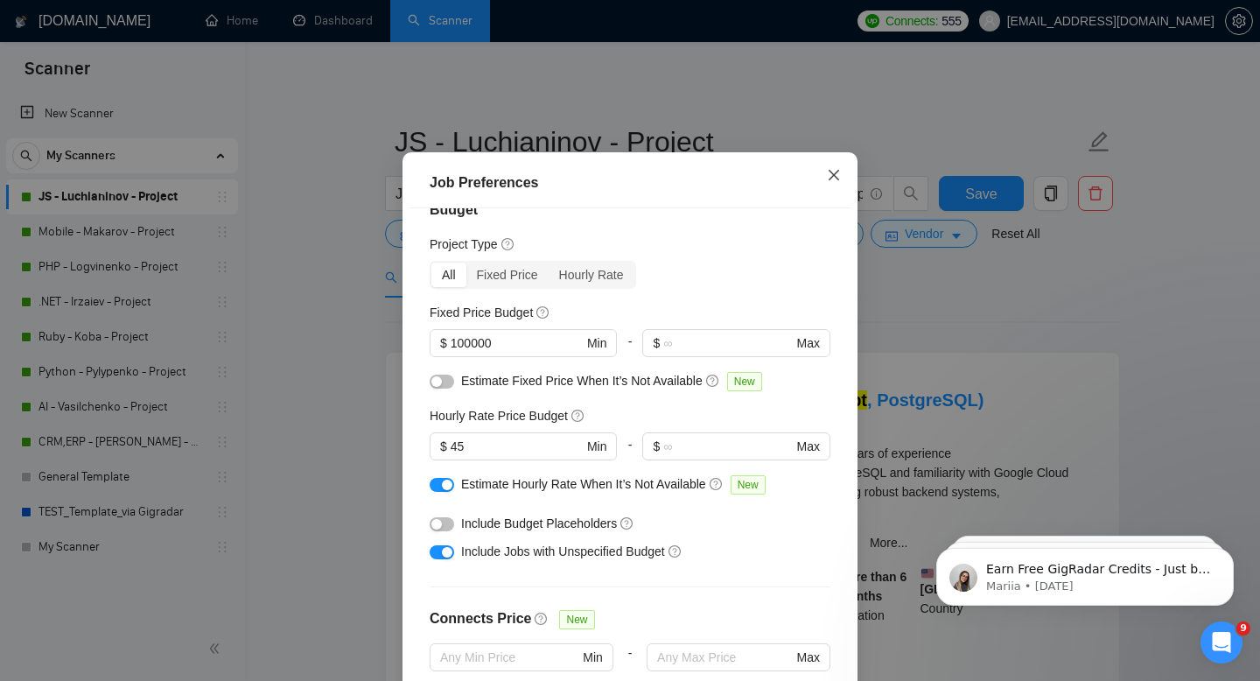
click at [835, 180] on icon "close" at bounding box center [834, 175] width 11 height 11
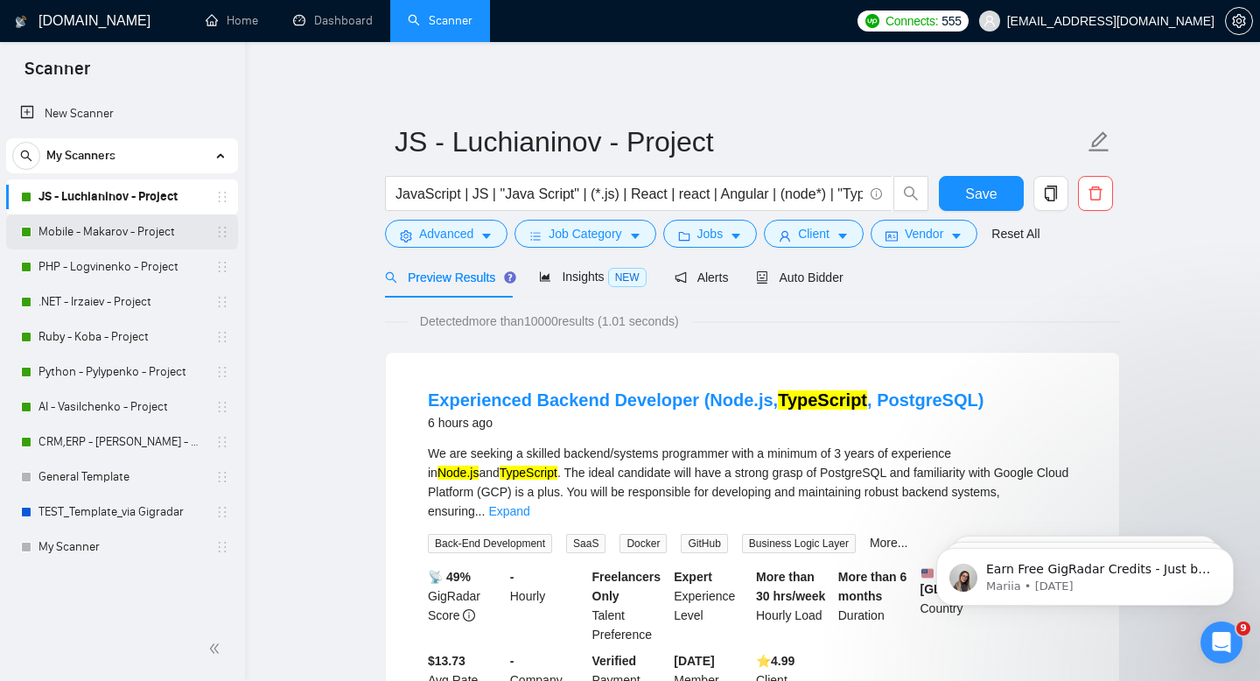
click at [121, 233] on link "Mobile - Makarov - Project" at bounding box center [122, 231] width 166 height 35
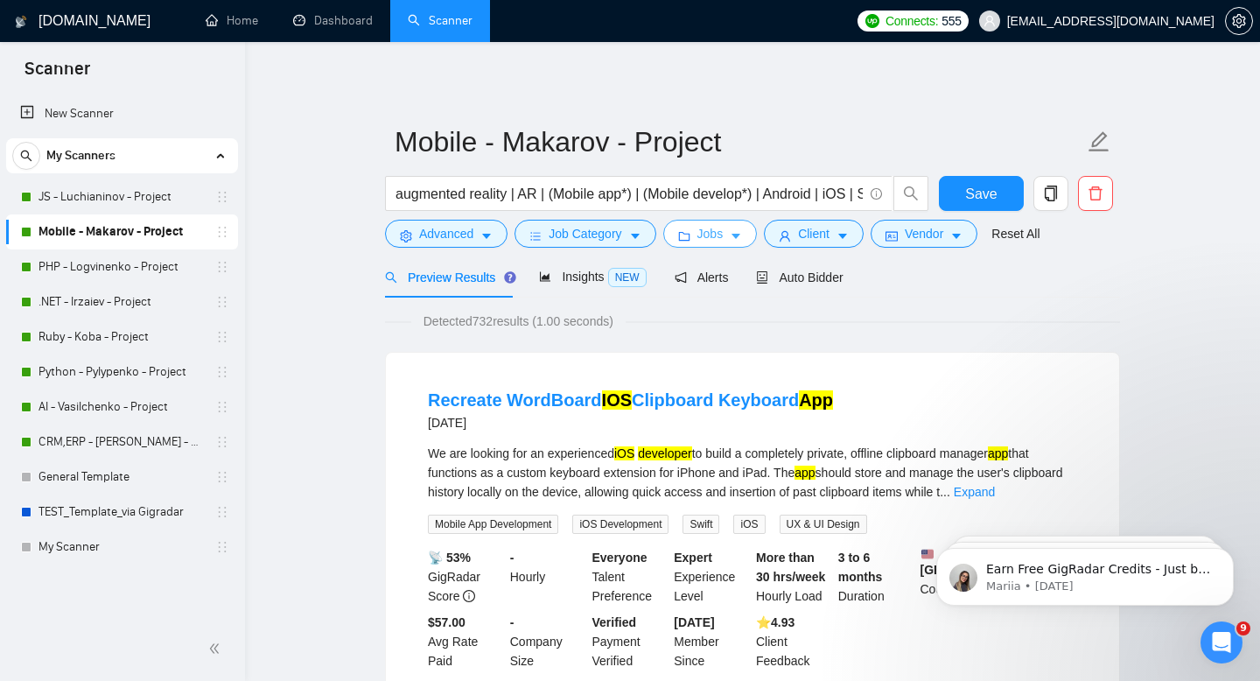
click at [724, 239] on span "Jobs" at bounding box center [710, 233] width 26 height 19
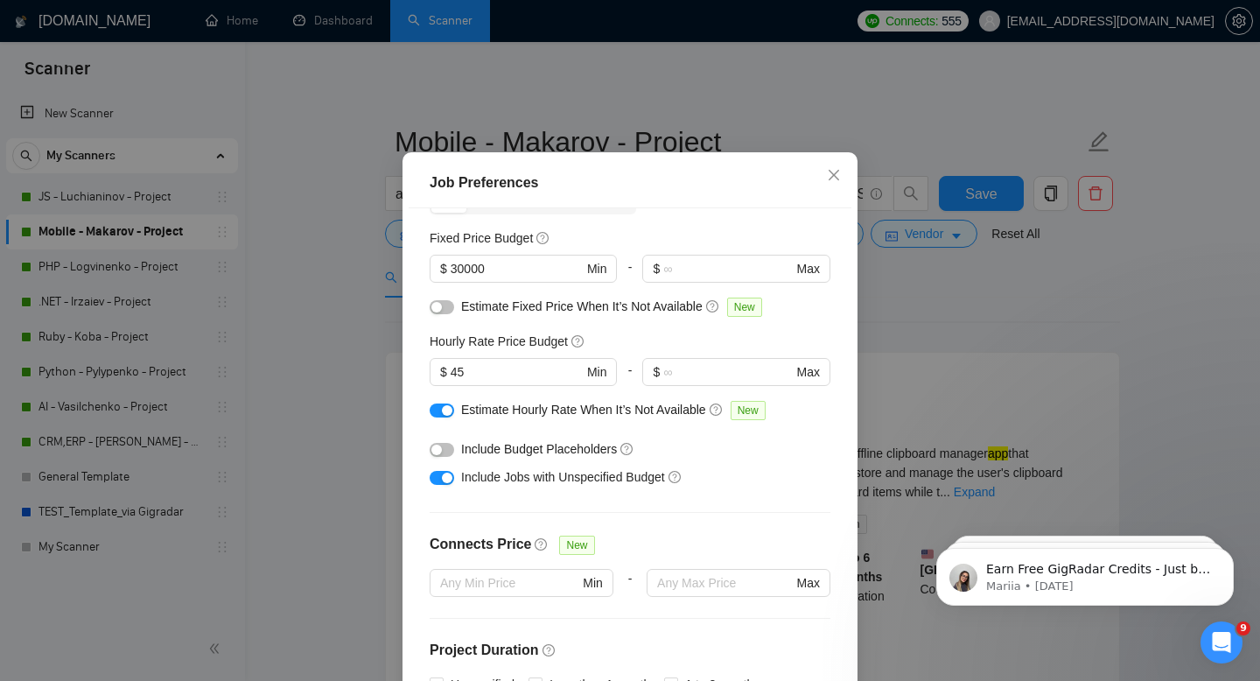
scroll to position [107, 0]
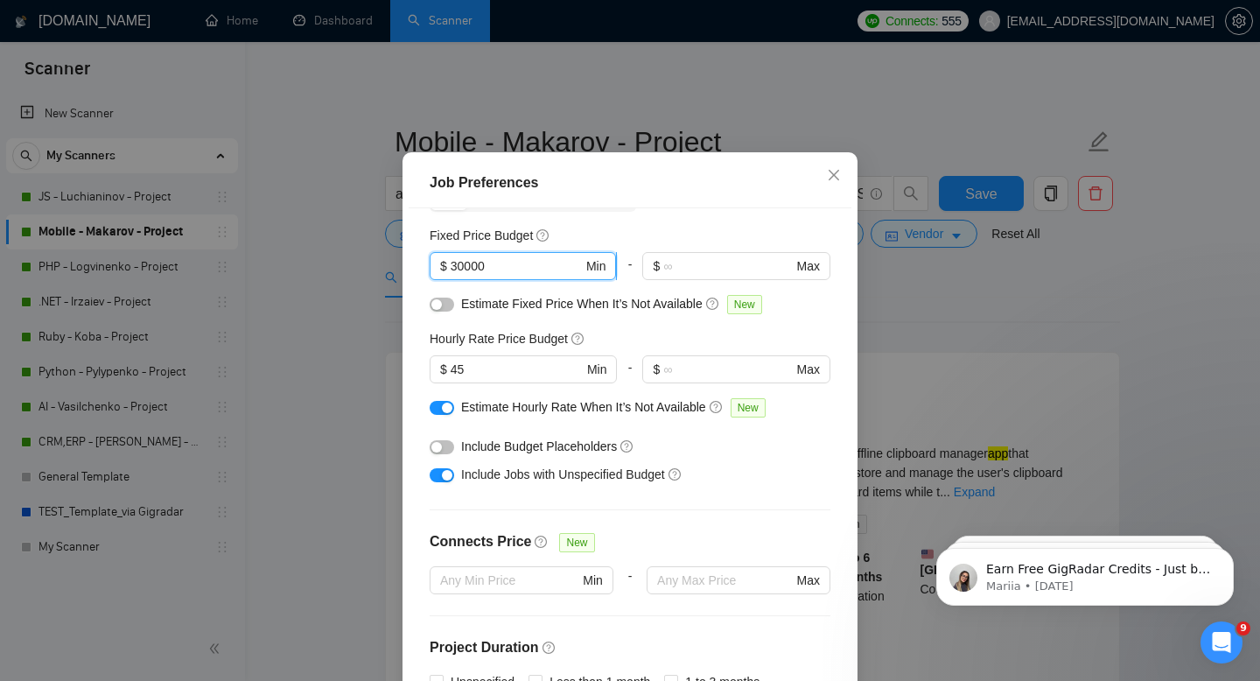
drag, startPoint x: 504, startPoint y: 298, endPoint x: 432, endPoint y: 300, distance: 71.8
click at [432, 280] on span "$ 30000 Min" at bounding box center [523, 266] width 186 height 28
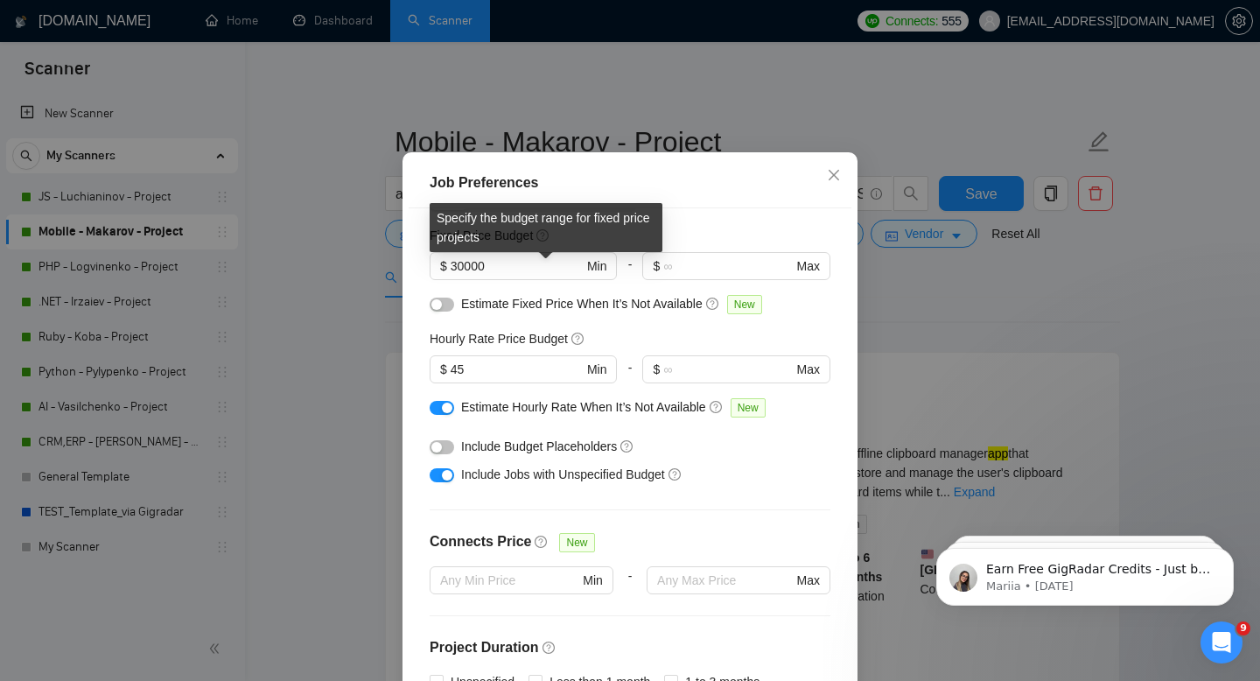
click at [545, 242] on icon "question-circle" at bounding box center [542, 235] width 12 height 12
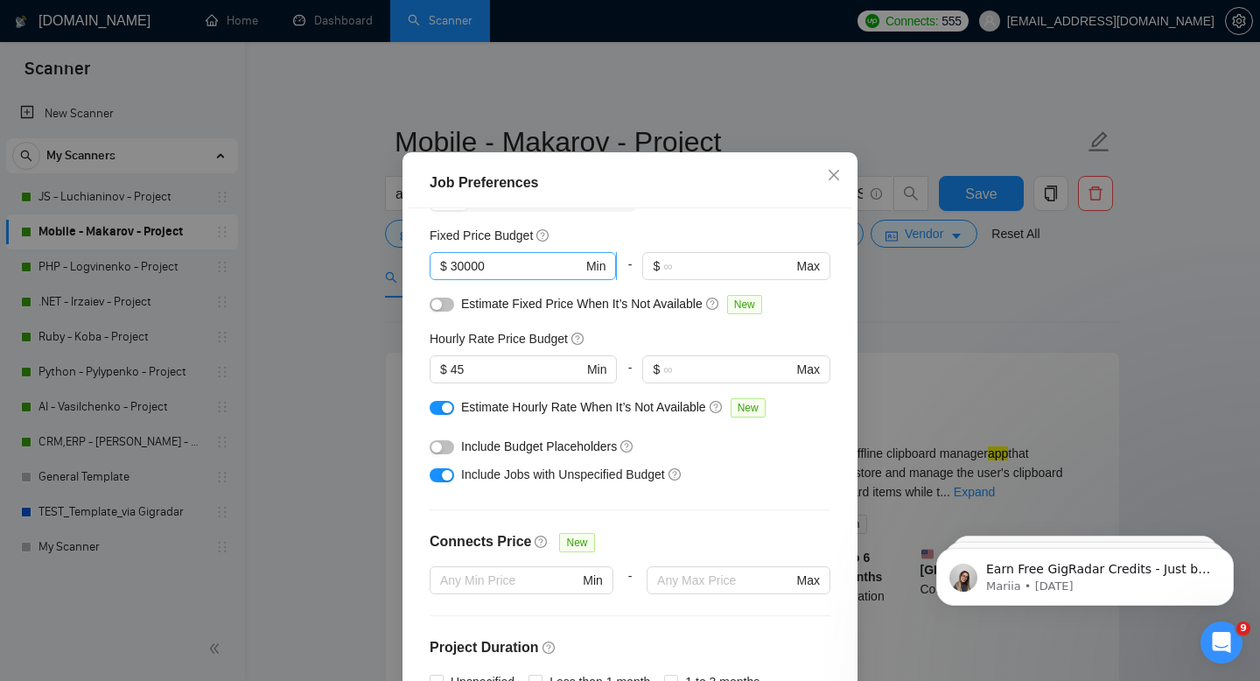
click at [501, 276] on input "30000" at bounding box center [517, 265] width 132 height 19
drag, startPoint x: 464, startPoint y: 298, endPoint x: 446, endPoint y: 299, distance: 17.6
click at [446, 280] on span "$ 30000 Min" at bounding box center [523, 266] width 186 height 28
click at [455, 276] on input "30000" at bounding box center [517, 265] width 132 height 19
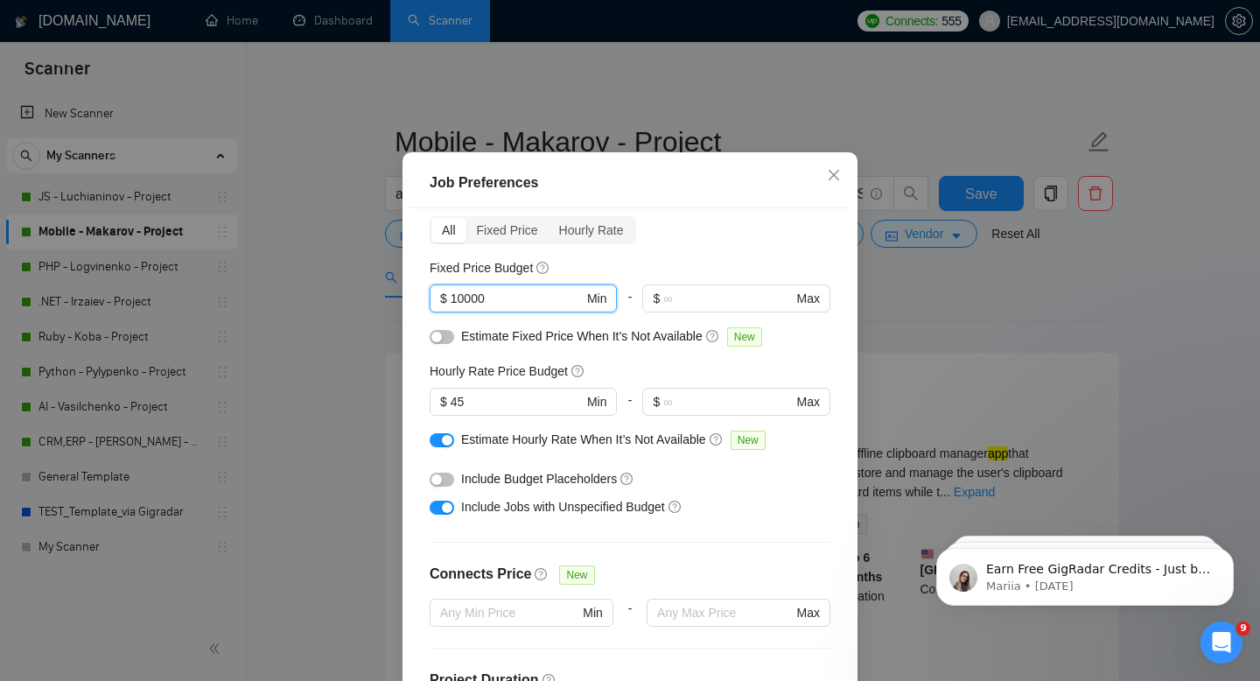
scroll to position [78, 0]
type input "10000"
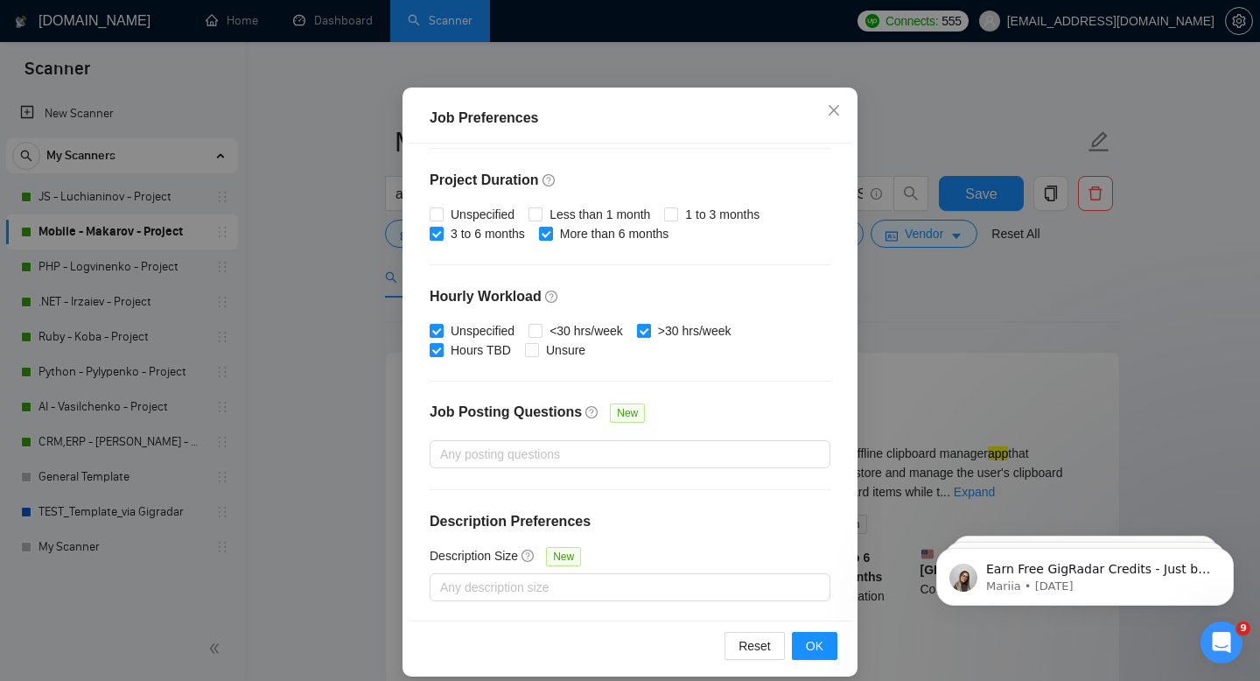
scroll to position [115, 0]
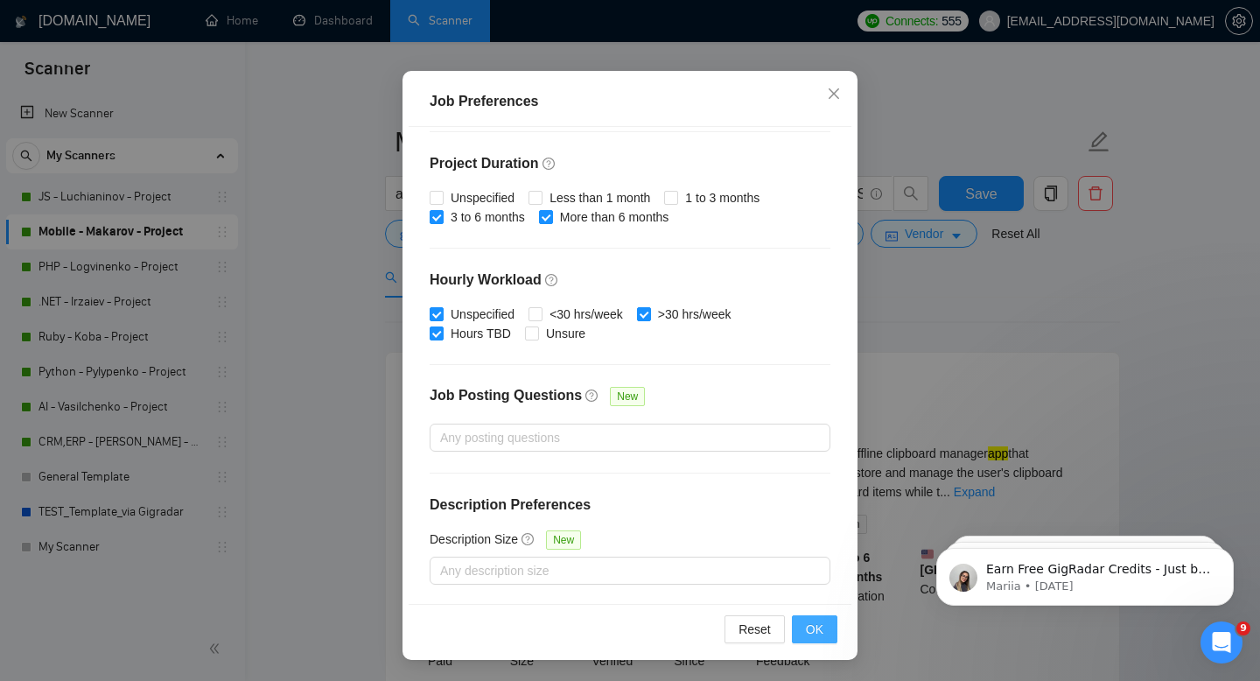
click at [822, 632] on span "OK" at bounding box center [815, 629] width 18 height 19
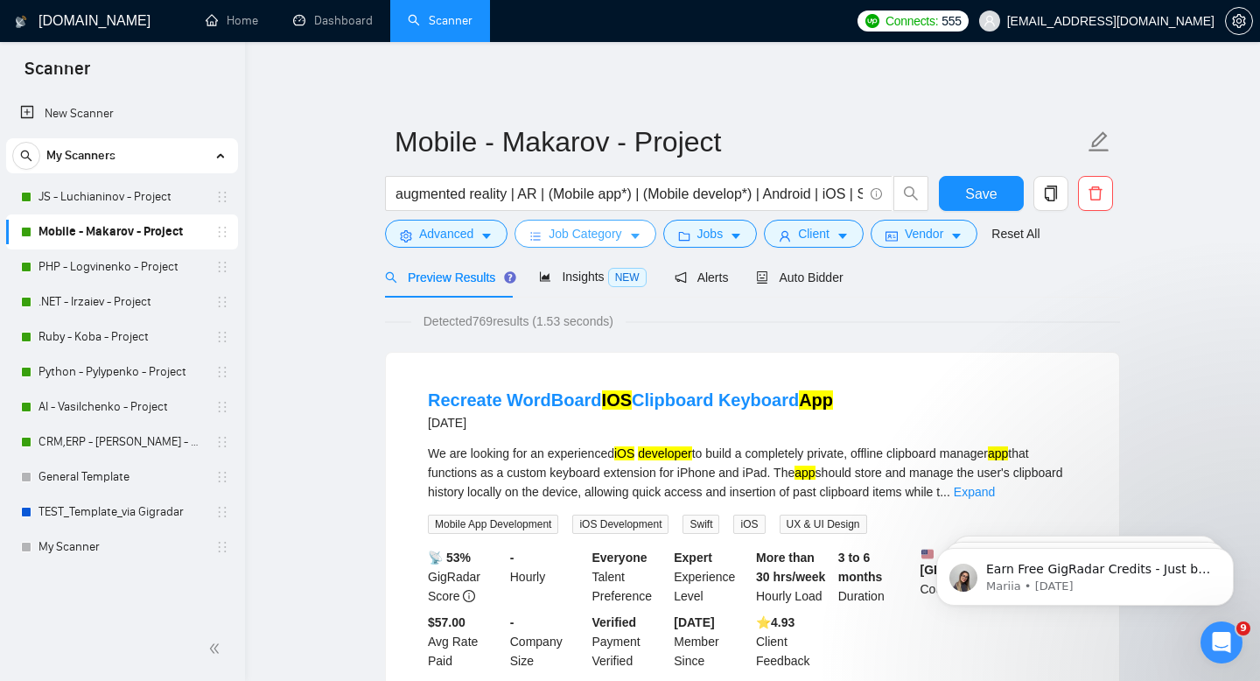
click at [641, 241] on icon "caret-down" at bounding box center [635, 236] width 12 height 12
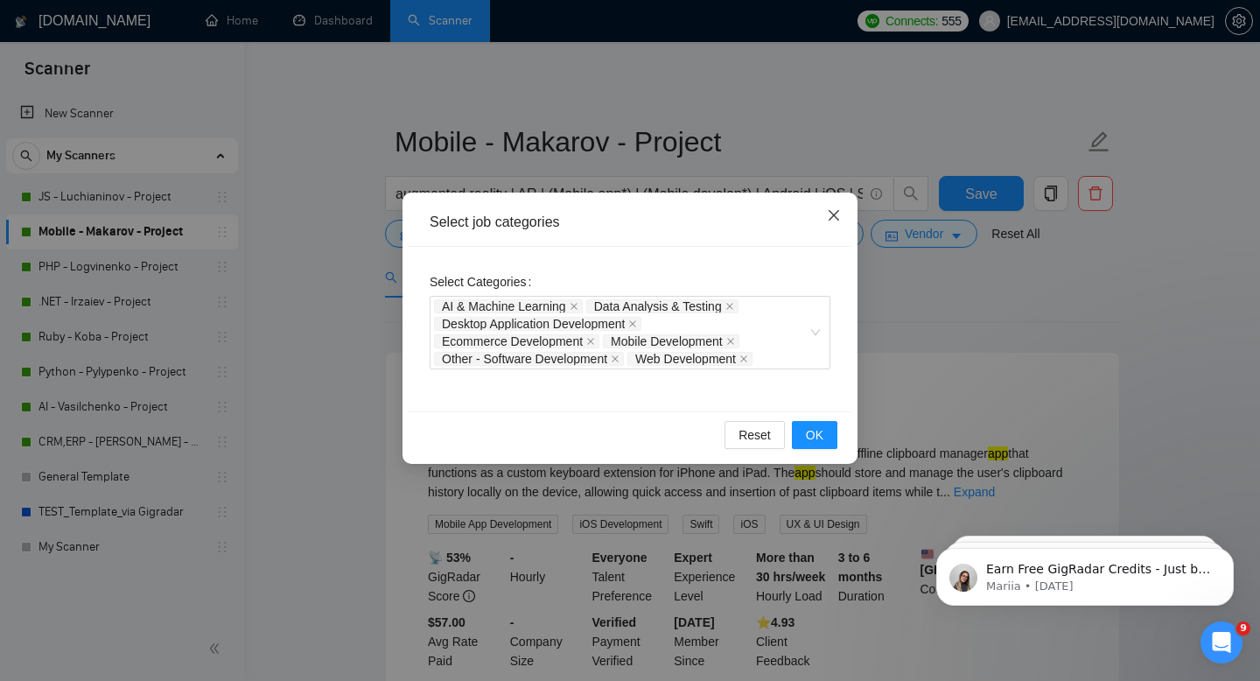
click at [833, 214] on icon "close" at bounding box center [834, 215] width 14 height 14
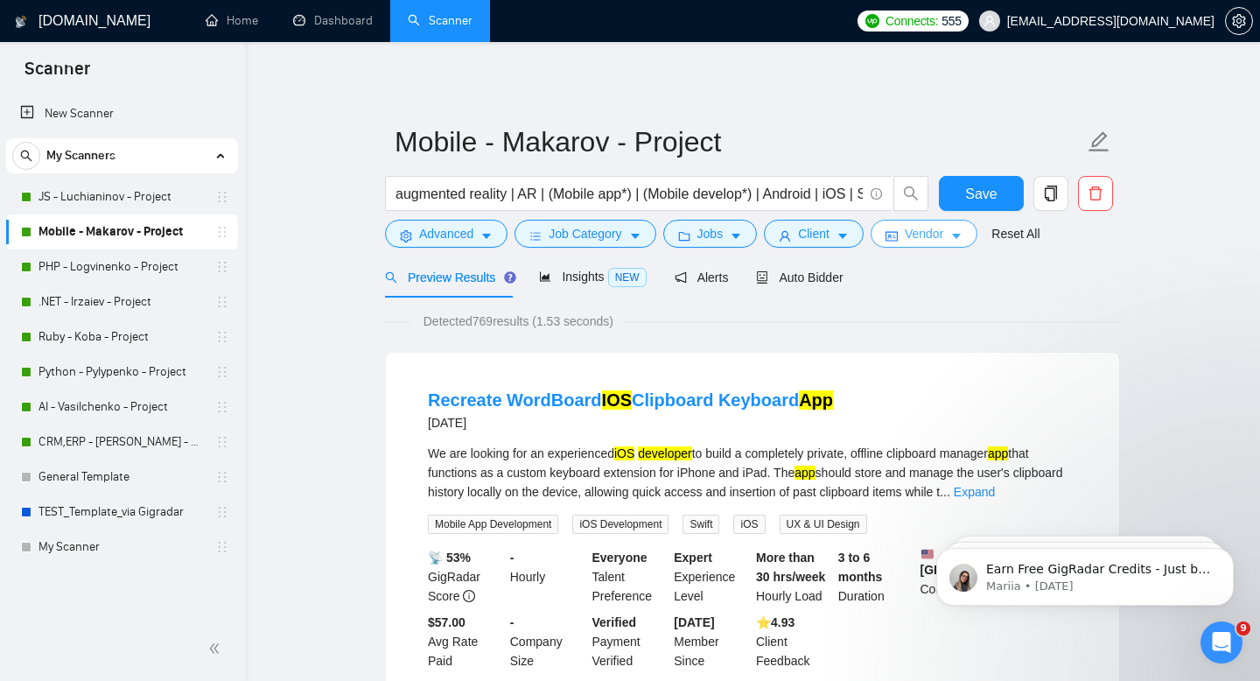
click at [931, 241] on span "Vendor" at bounding box center [924, 233] width 39 height 19
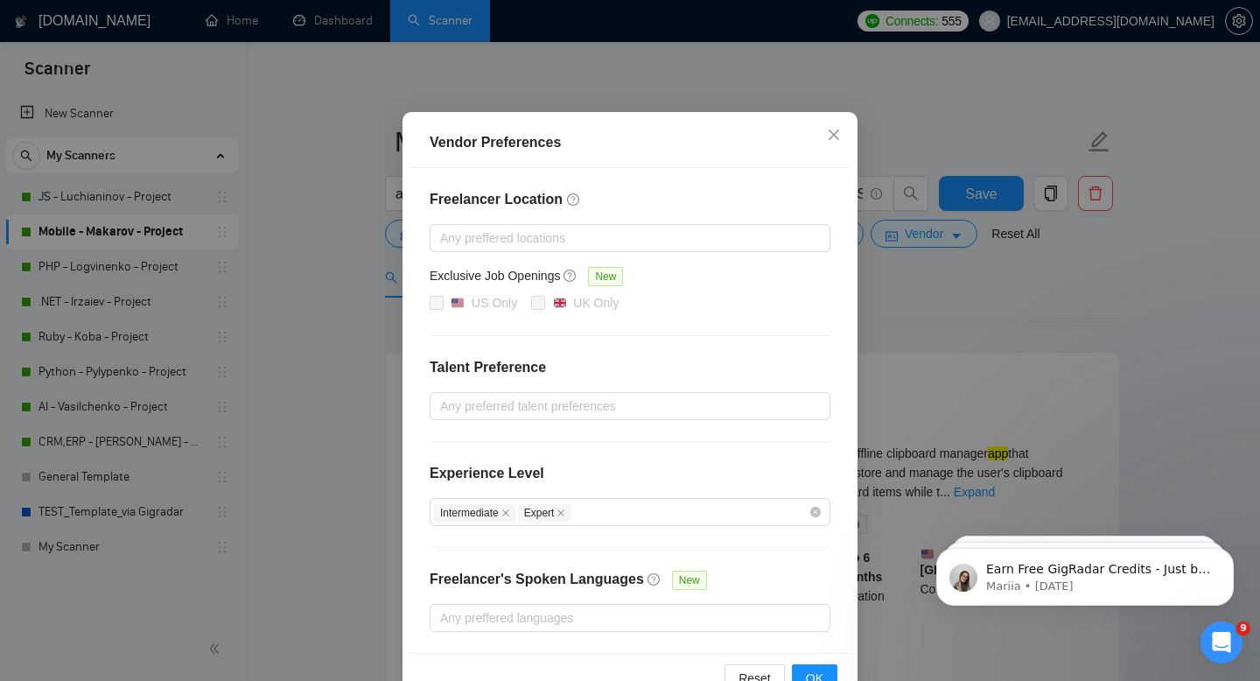
scroll to position [0, 0]
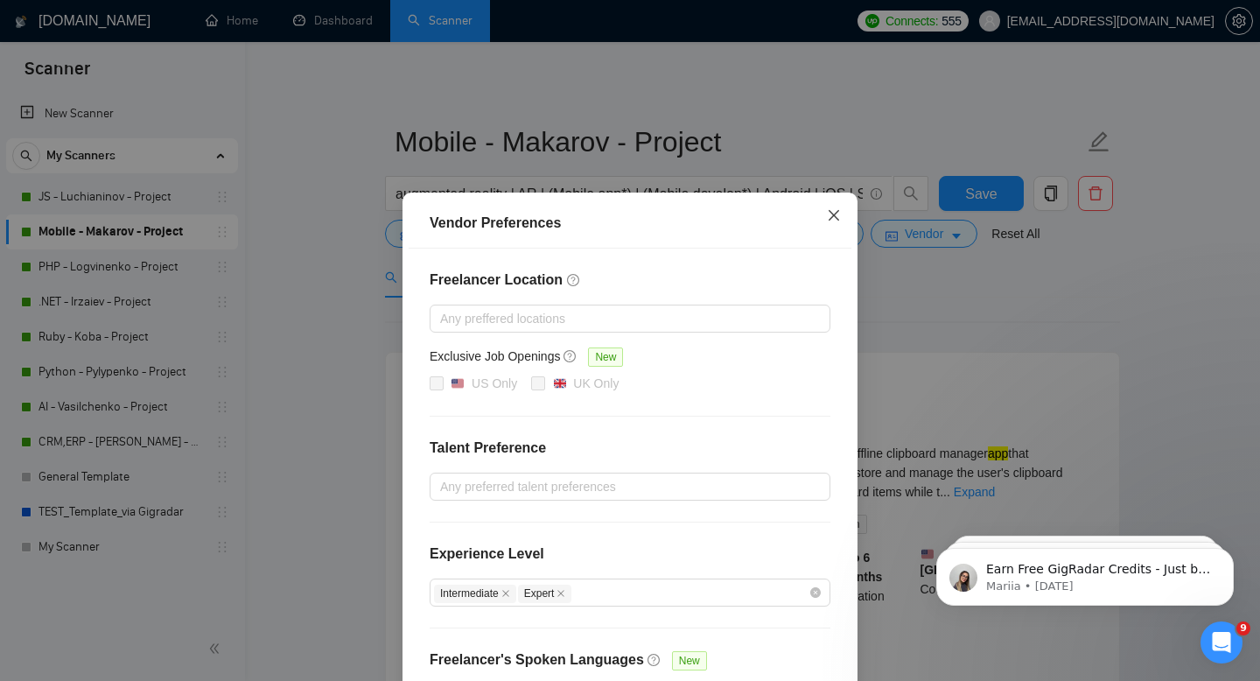
click at [832, 213] on icon "close" at bounding box center [834, 215] width 14 height 14
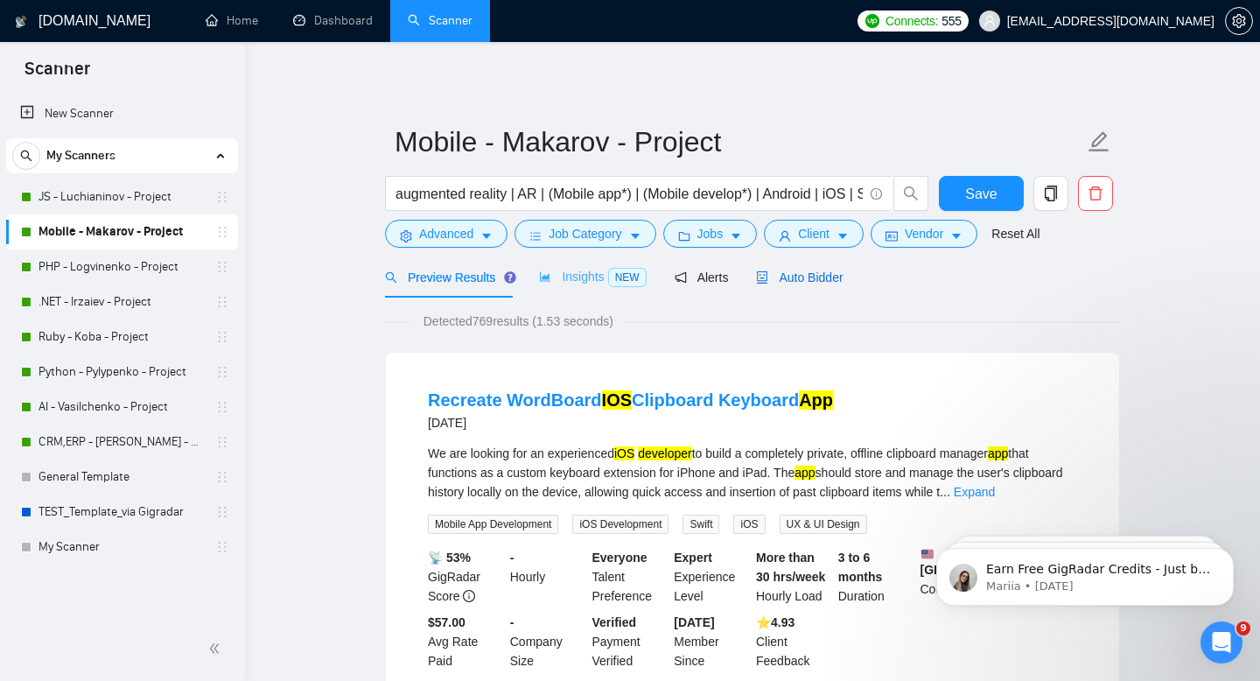
click at [824, 279] on span "Auto Bidder" at bounding box center [799, 277] width 87 height 14
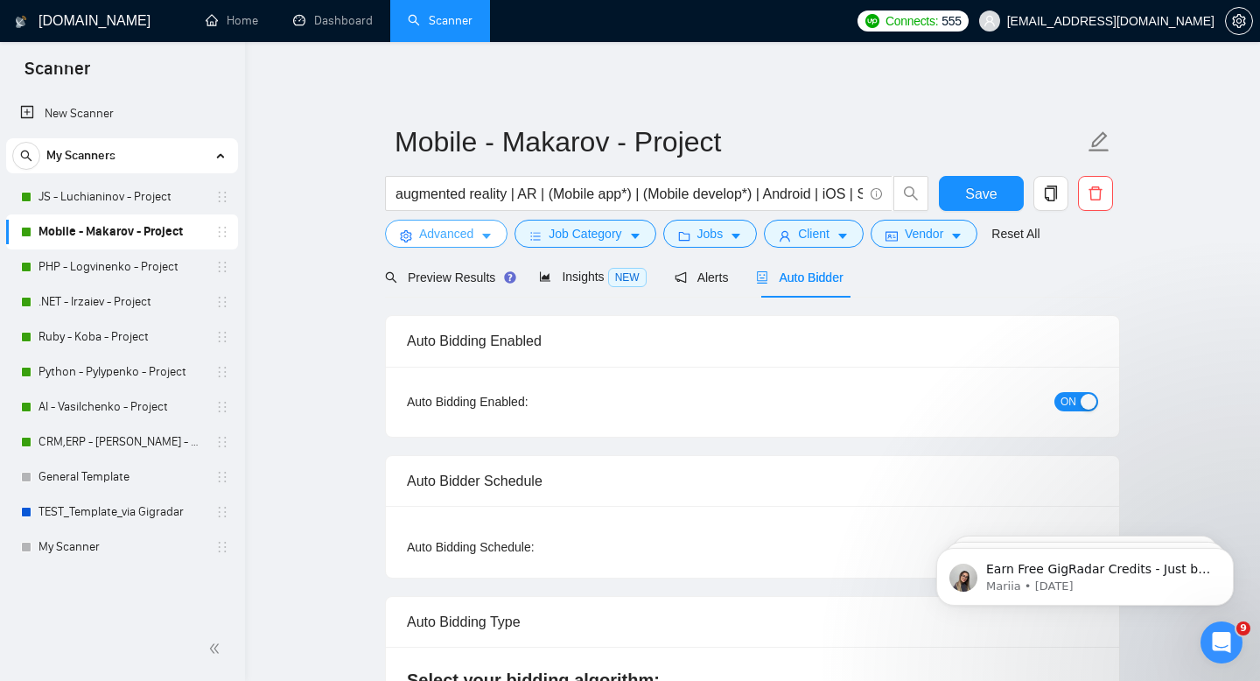
click at [473, 238] on span "Advanced" at bounding box center [446, 233] width 54 height 19
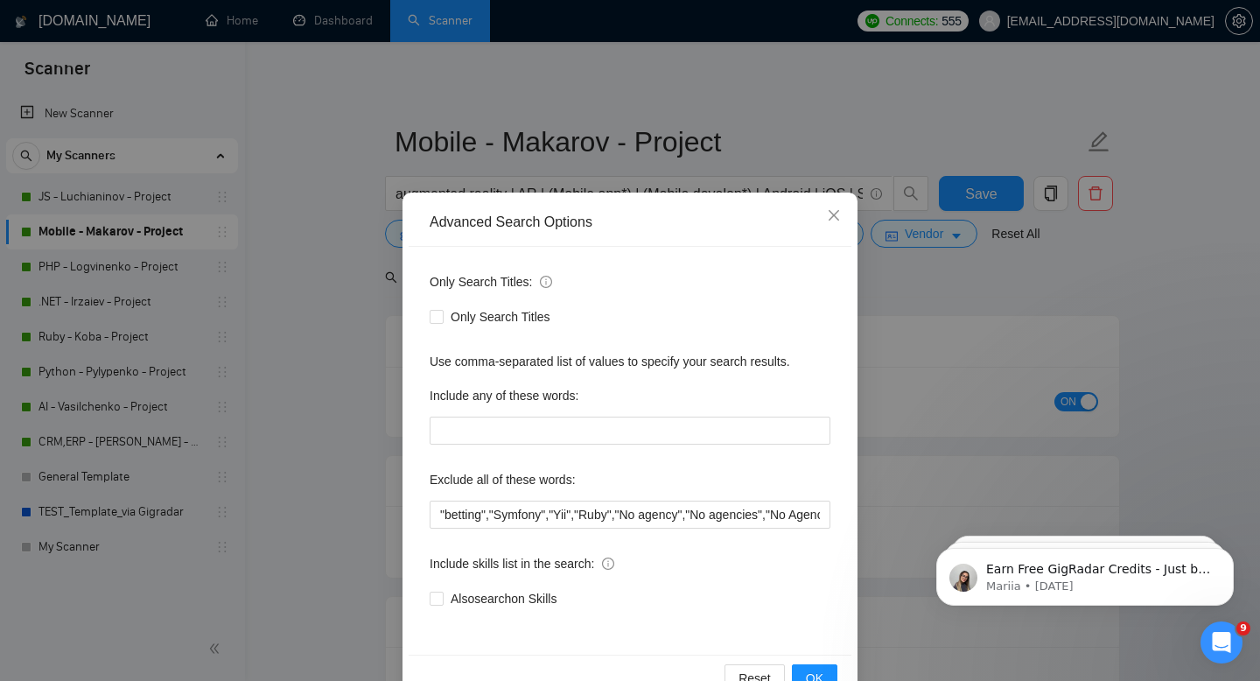
scroll to position [47, 0]
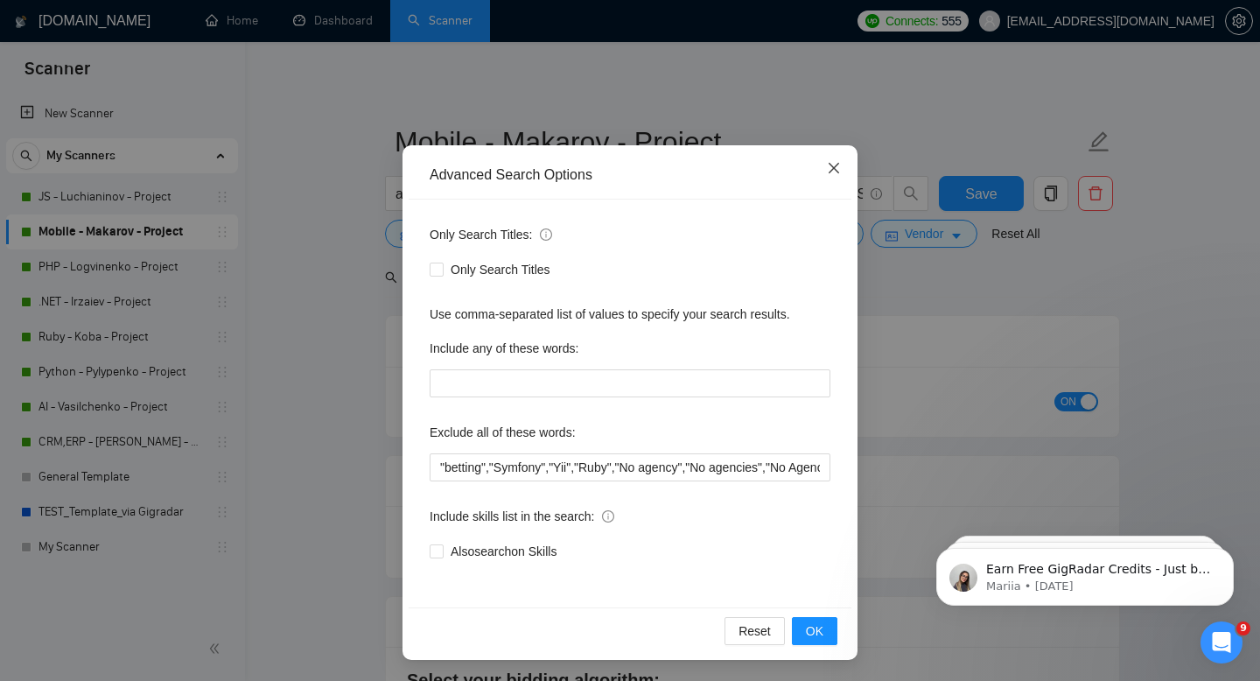
click at [831, 170] on icon "close" at bounding box center [834, 168] width 11 height 11
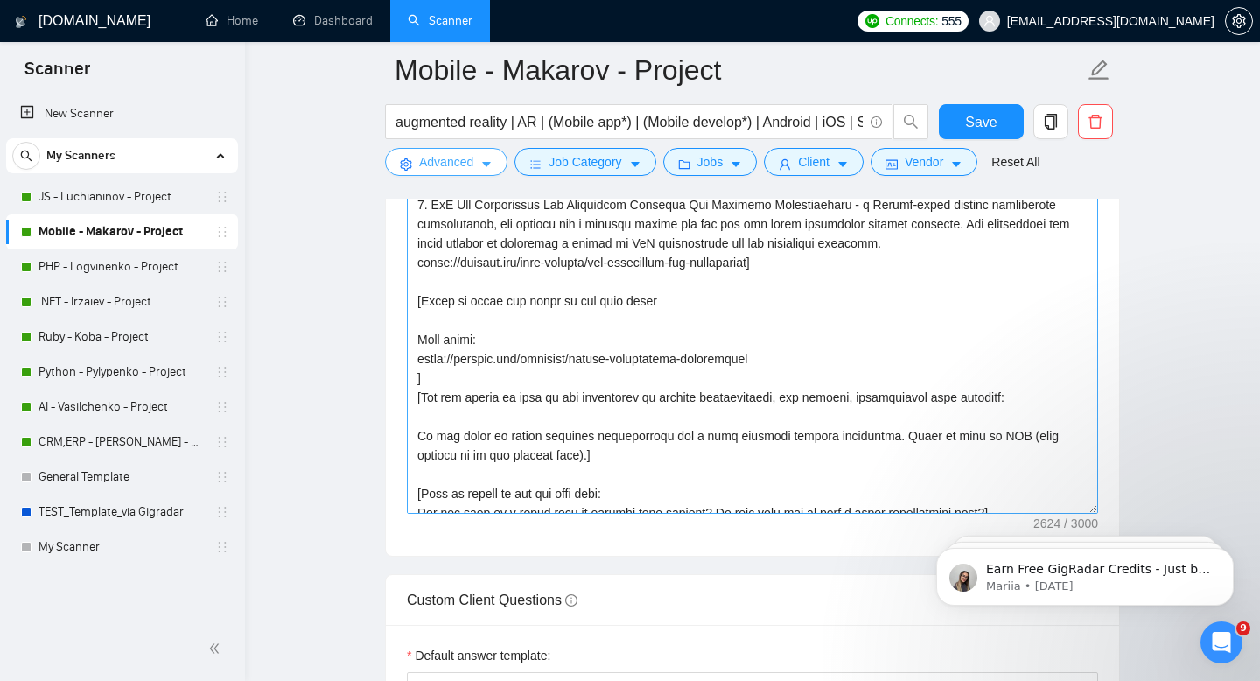
scroll to position [462, 0]
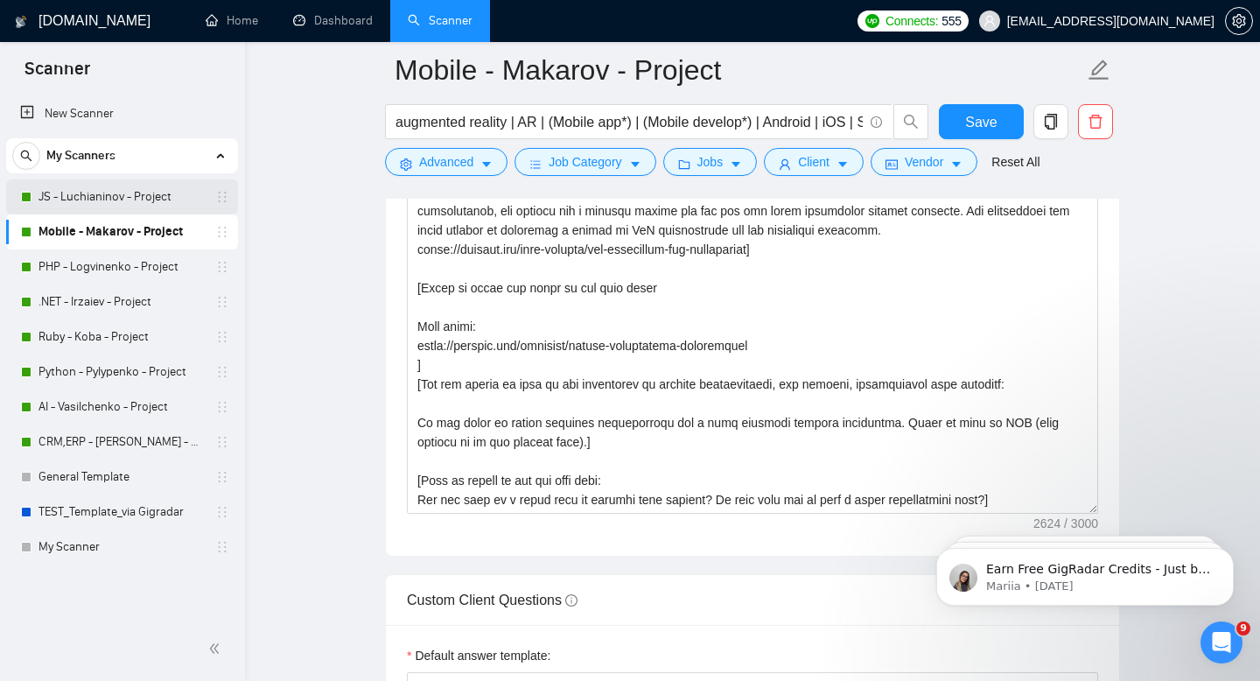
click at [111, 205] on link "JS - Luchianinov - Project" at bounding box center [122, 196] width 166 height 35
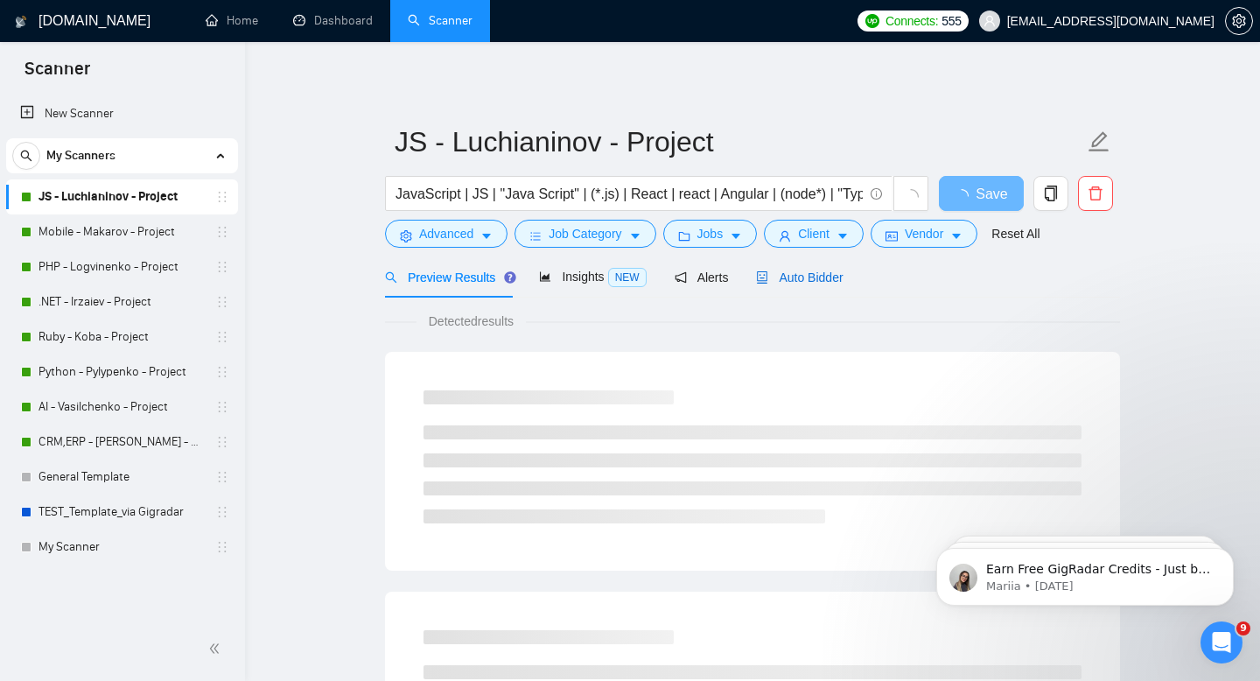
click at [827, 268] on div "Auto Bidder" at bounding box center [799, 277] width 87 height 19
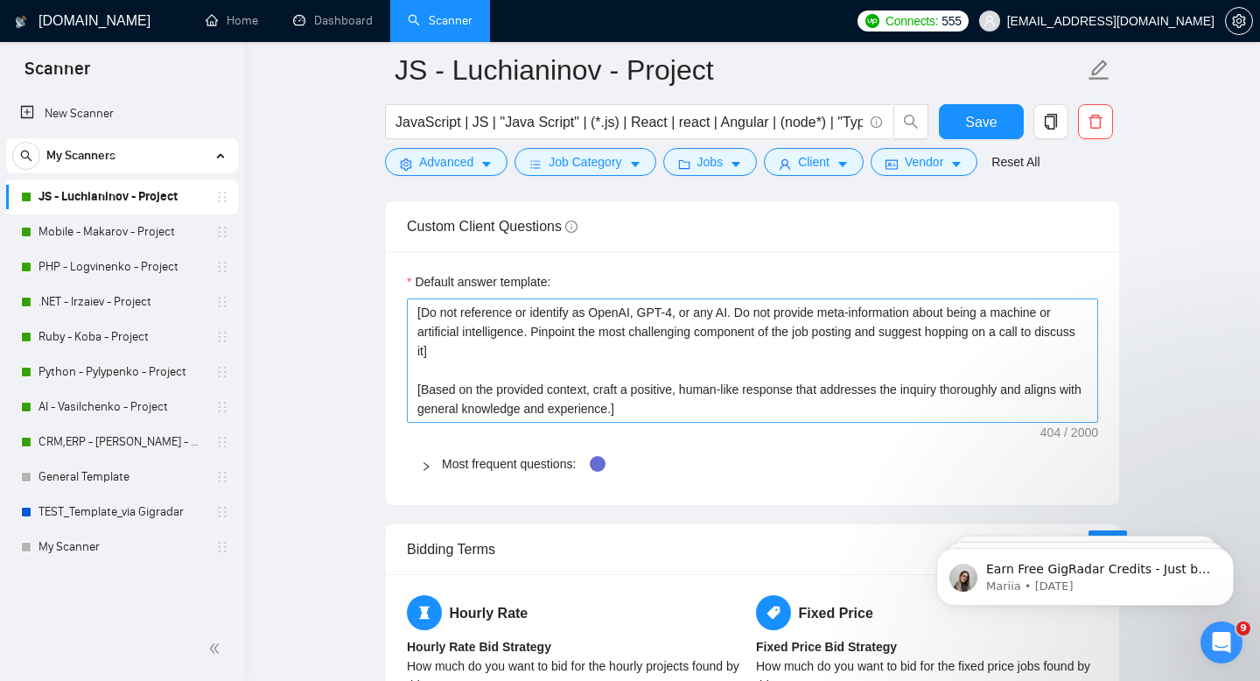
scroll to position [2516, 0]
click at [93, 241] on link "Mobile - Makarov - Project" at bounding box center [122, 231] width 166 height 35
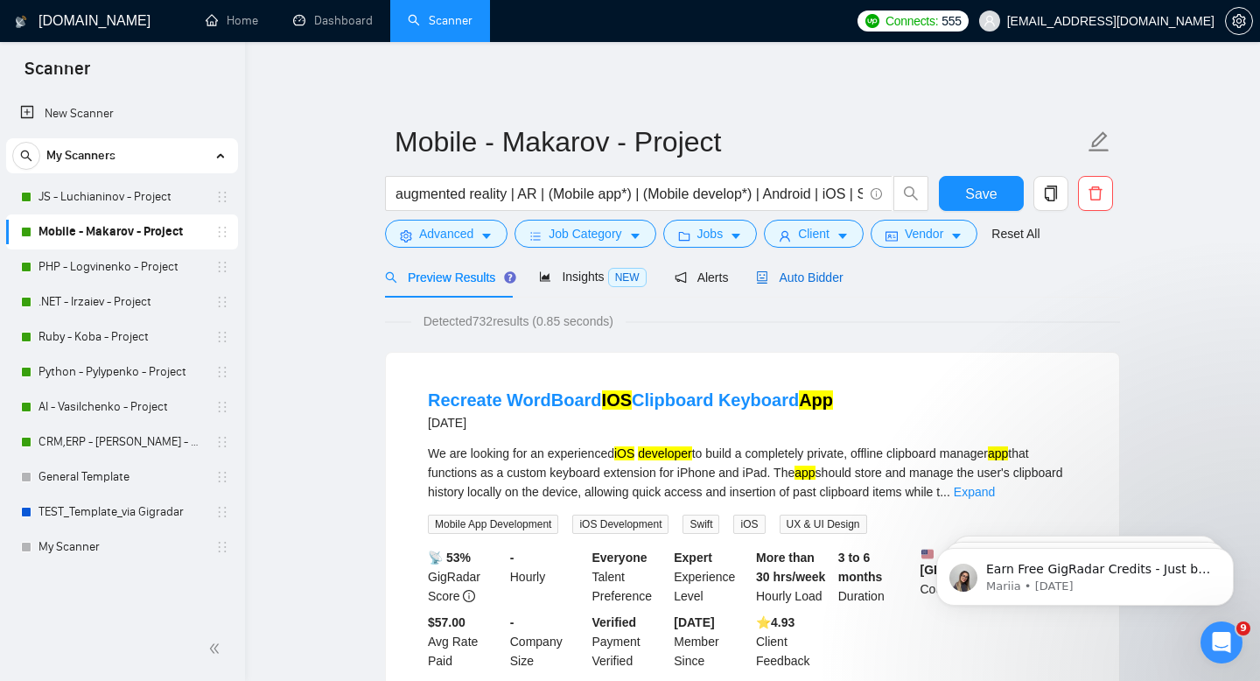
click at [826, 282] on span "Auto Bidder" at bounding box center [799, 277] width 87 height 14
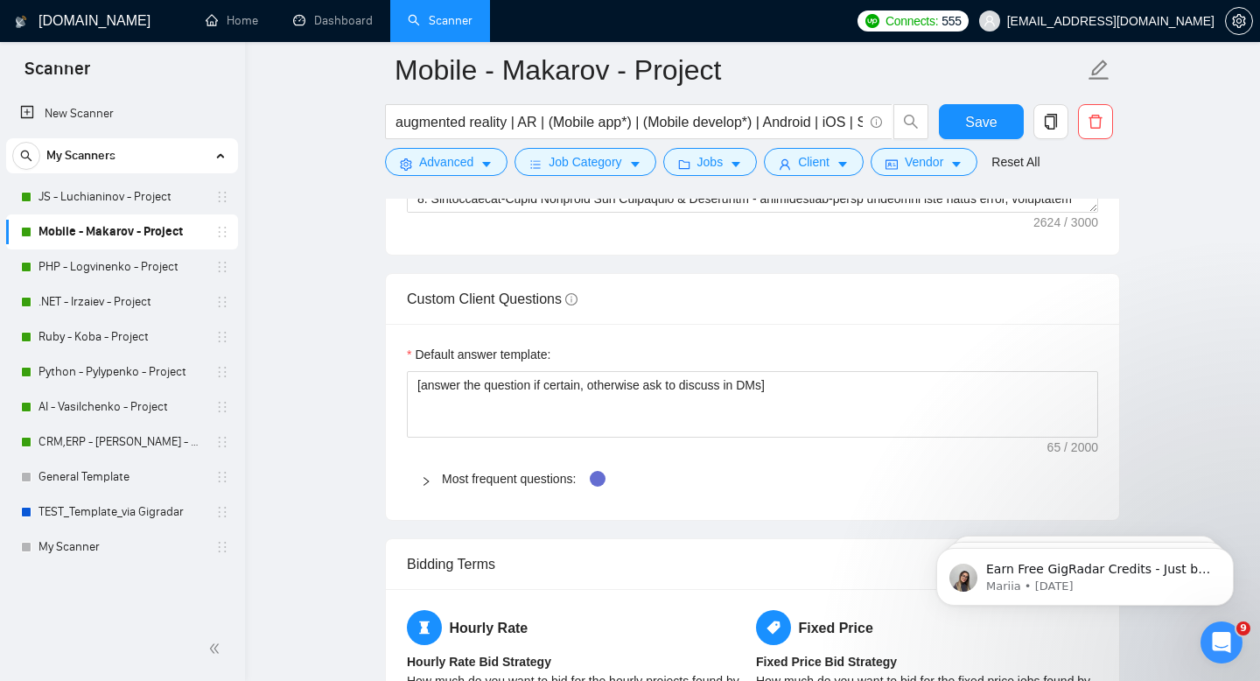
scroll to position [2469, 0]
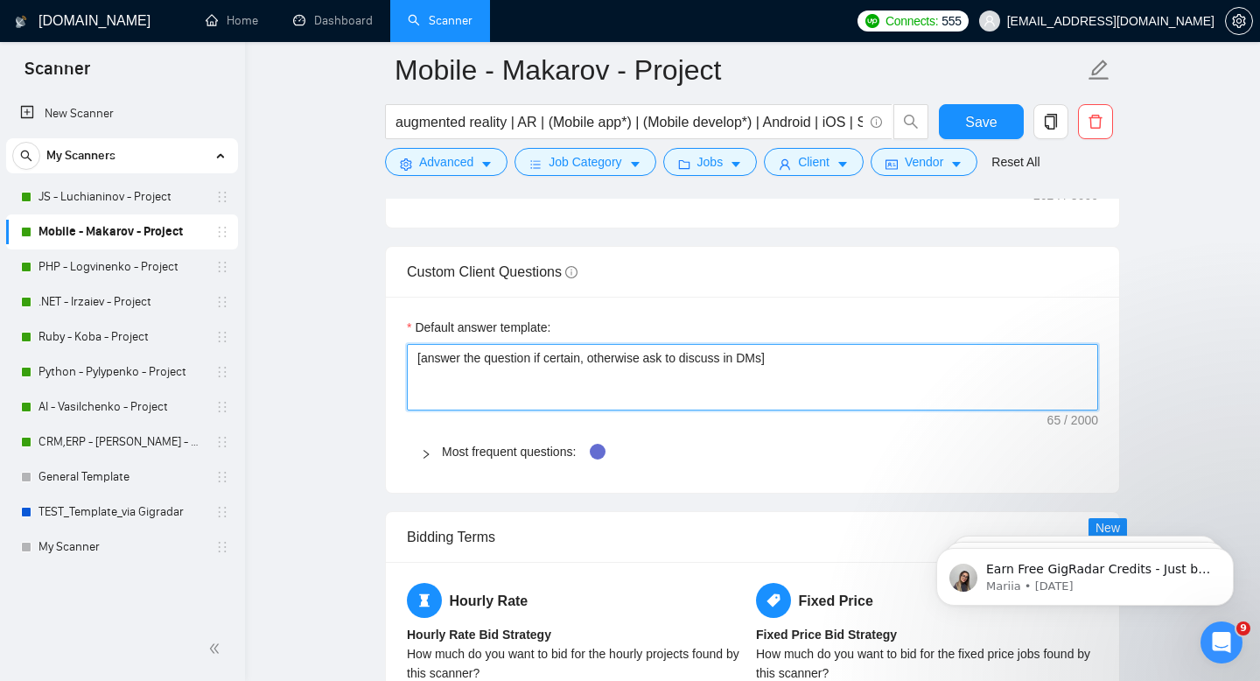
click at [720, 370] on textarea "[answer the question if certain, otherwise ask to discuss in DMs]" at bounding box center [752, 377] width 691 height 67
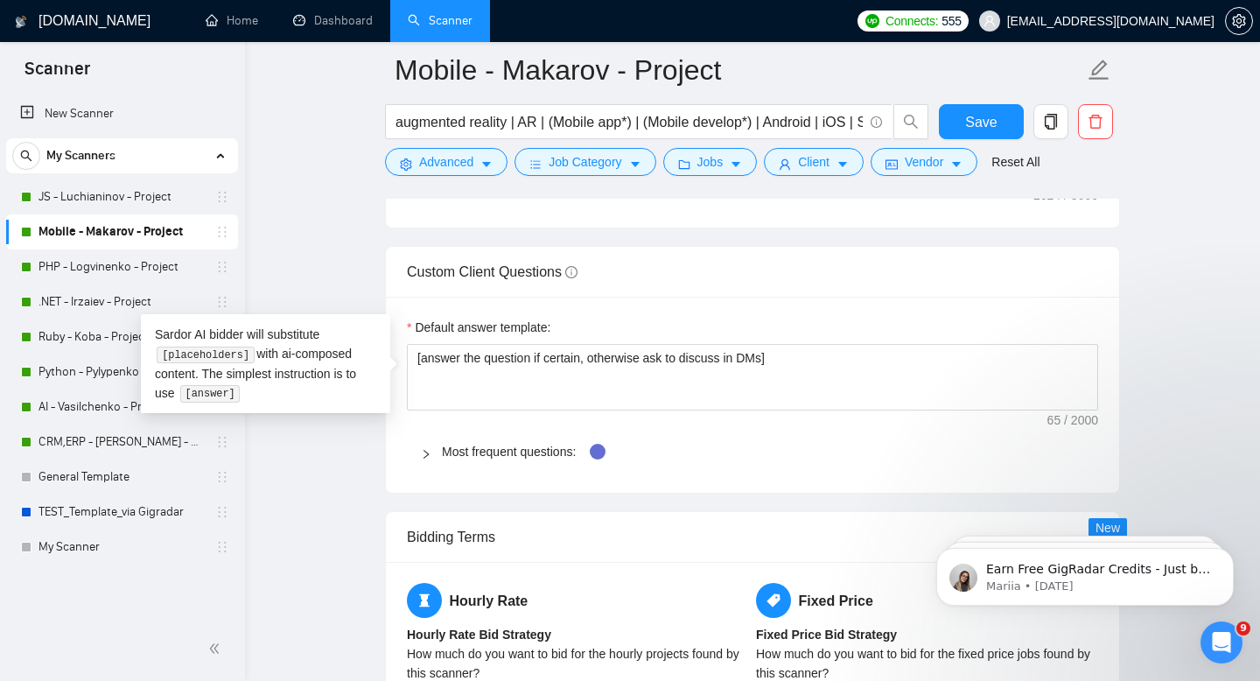
click at [310, 501] on main "Mobile - Makarov - Project augmented reality | AR | (Mobile app*) | (Mobile dev…" at bounding box center [752, 166] width 959 height 5131
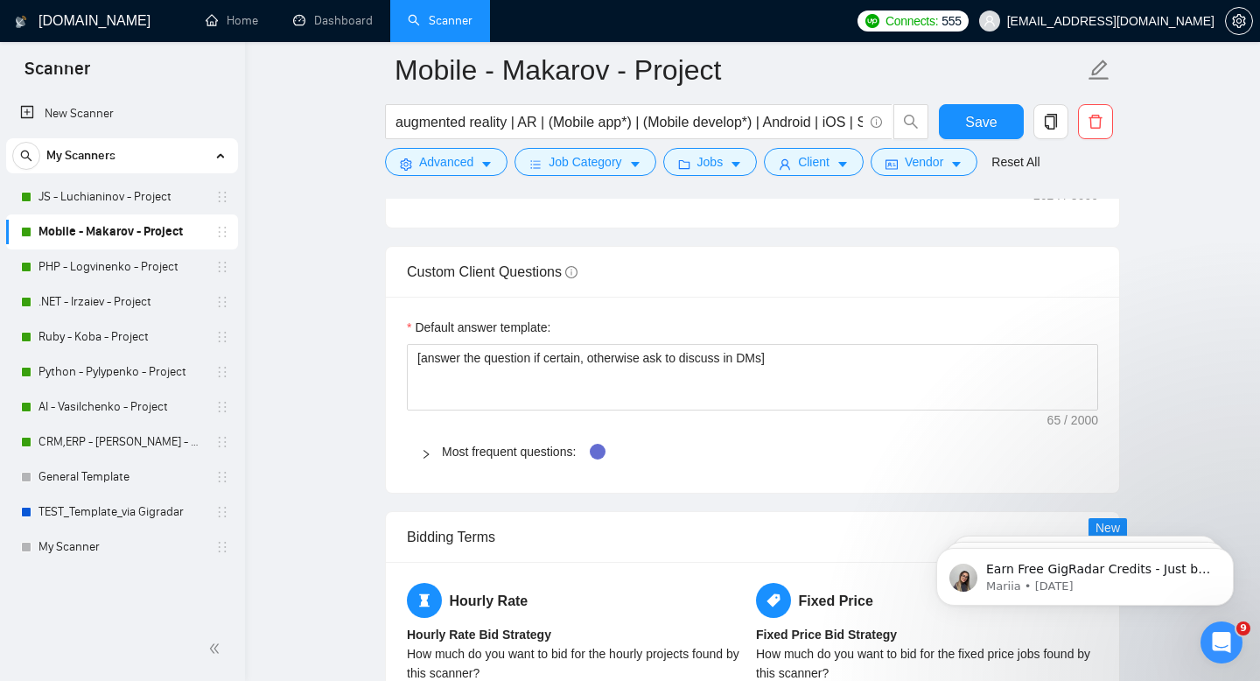
click at [424, 454] on icon "right" at bounding box center [426, 454] width 11 height 11
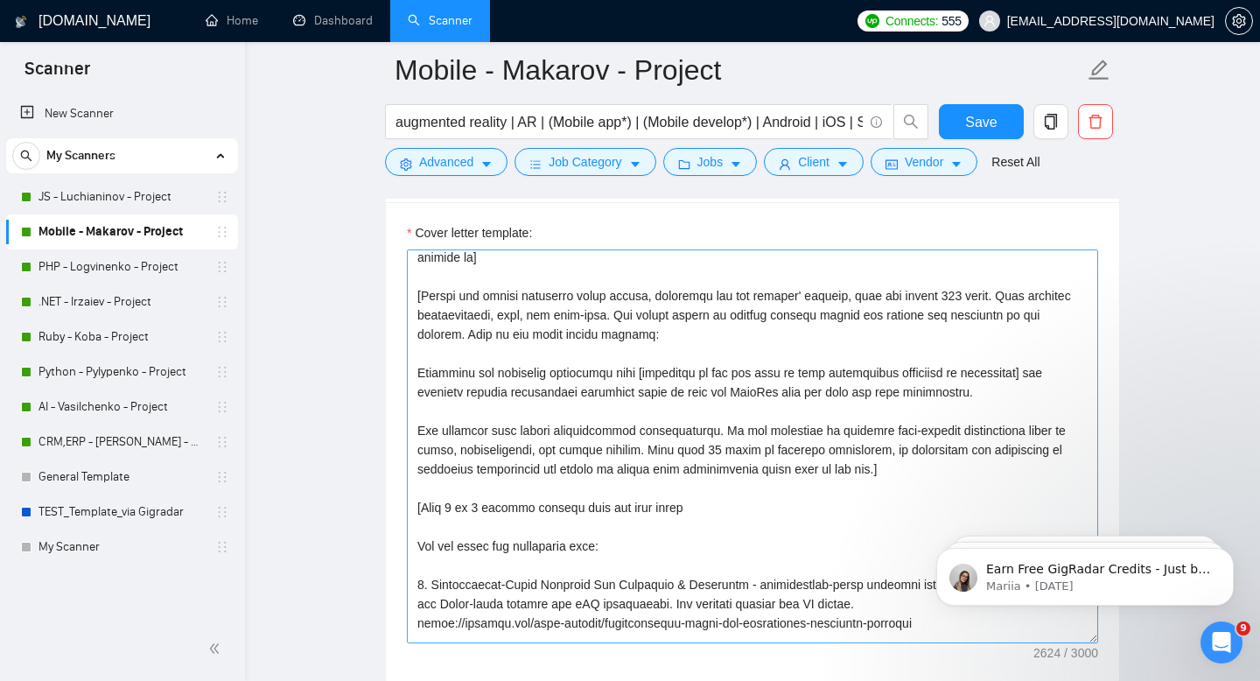
scroll to position [46, 0]
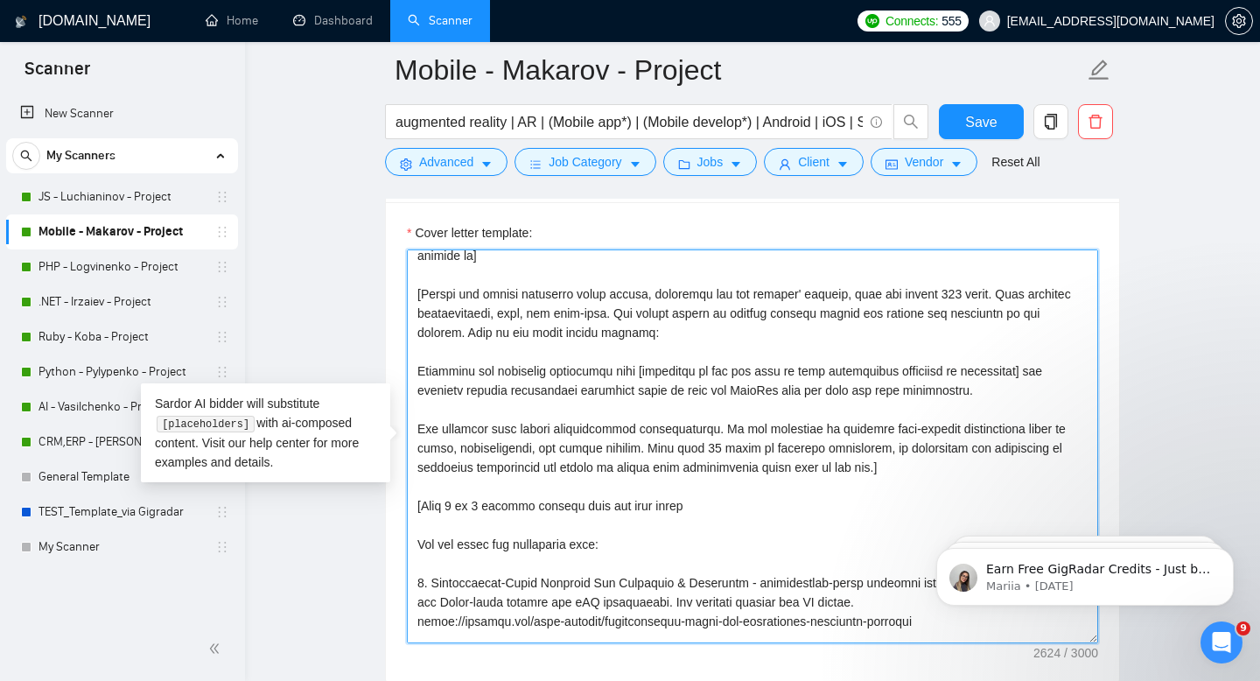
drag, startPoint x: 648, startPoint y: 377, endPoint x: 1081, endPoint y: 383, distance: 432.4
click at [1081, 383] on textarea "Cover letter template:" at bounding box center [752, 446] width 691 height 394
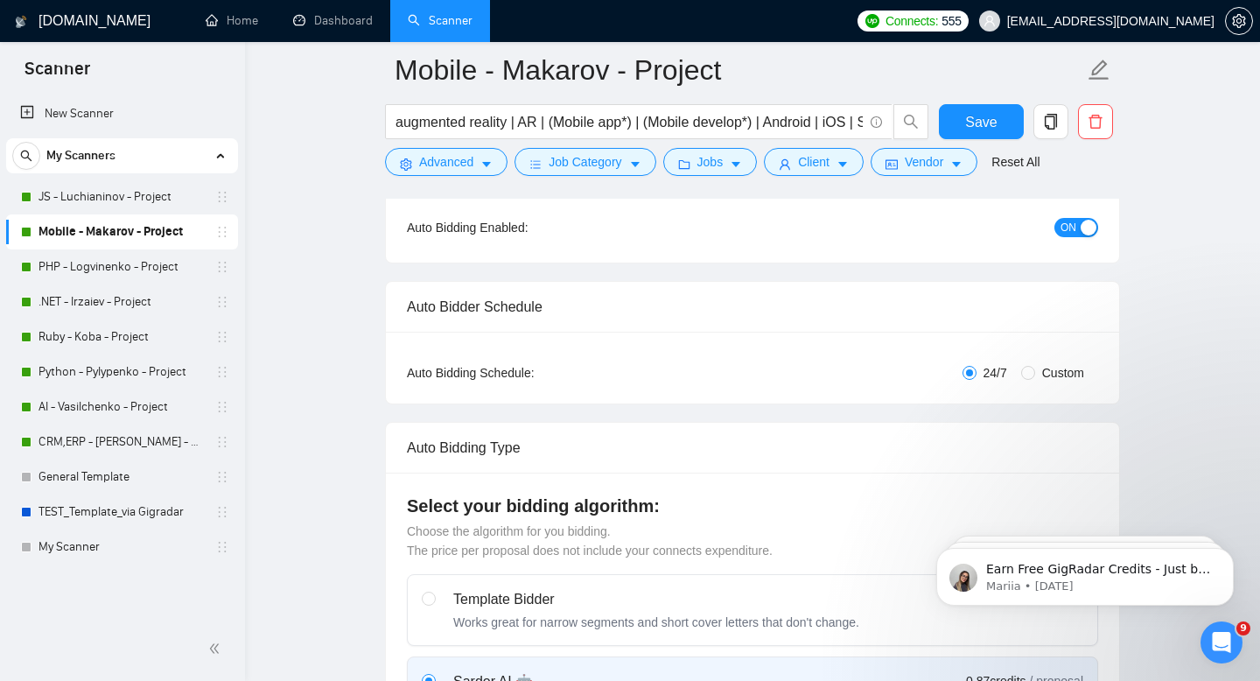
scroll to position [0, 0]
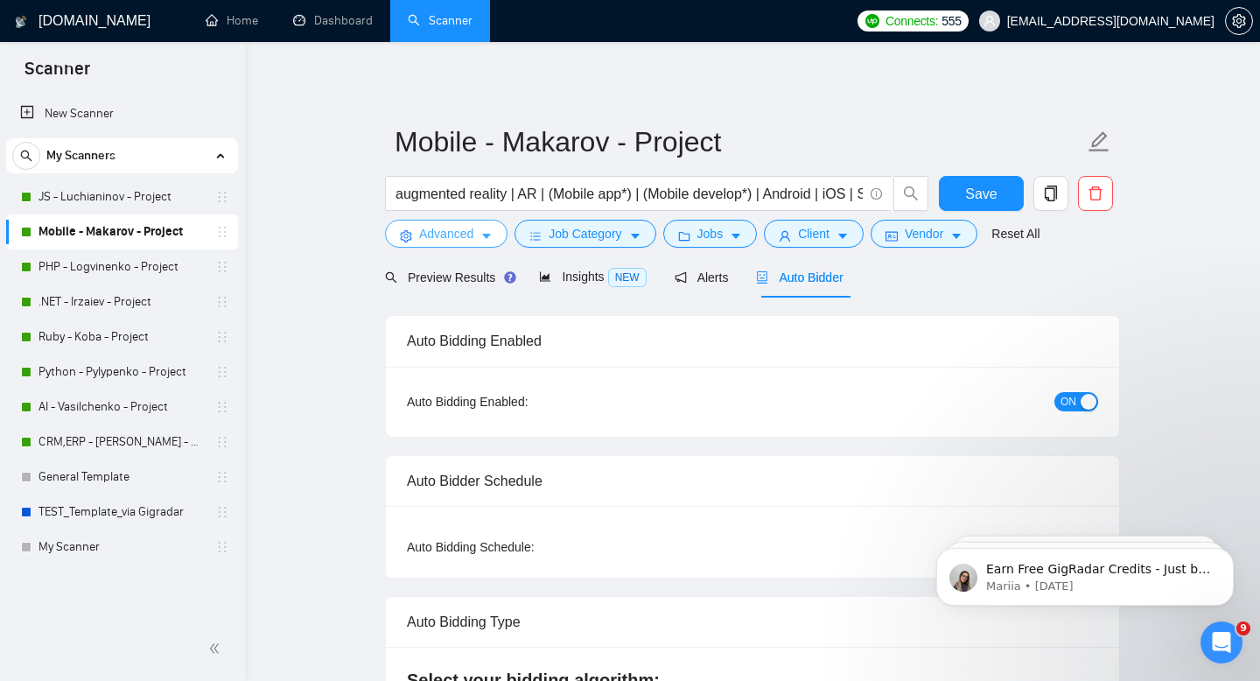
click at [466, 243] on span "Advanced" at bounding box center [446, 233] width 54 height 19
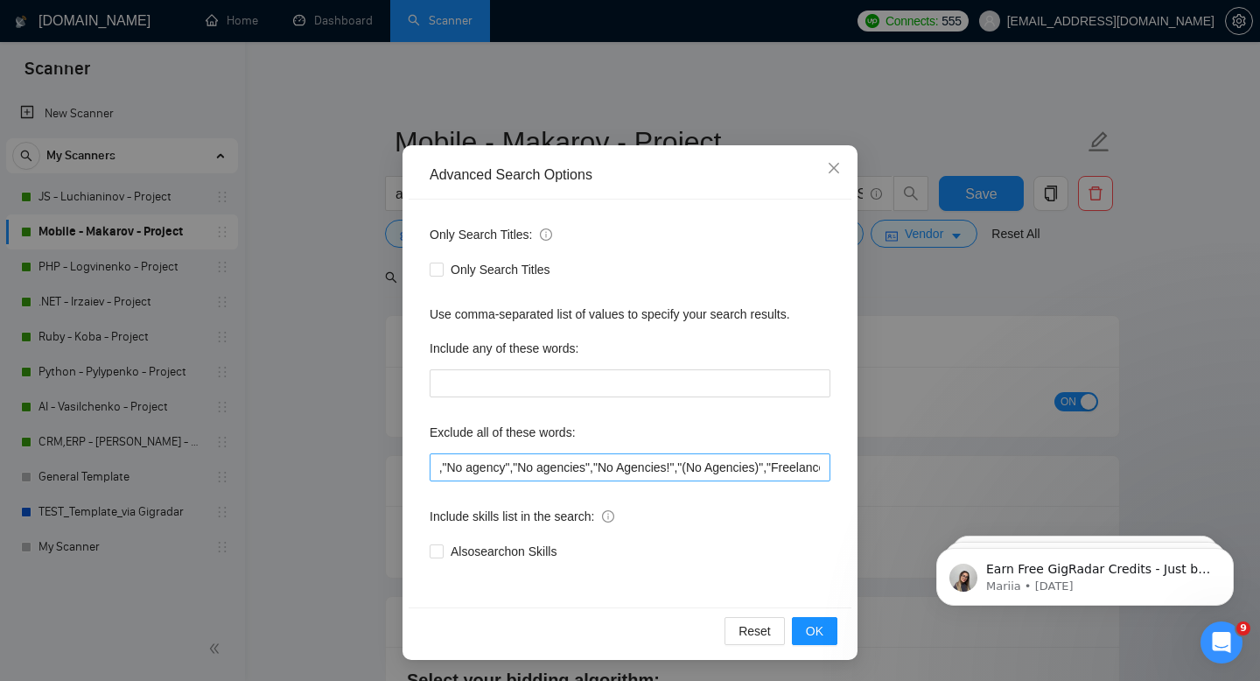
scroll to position [0, 227]
click at [833, 165] on icon "close" at bounding box center [834, 168] width 14 height 14
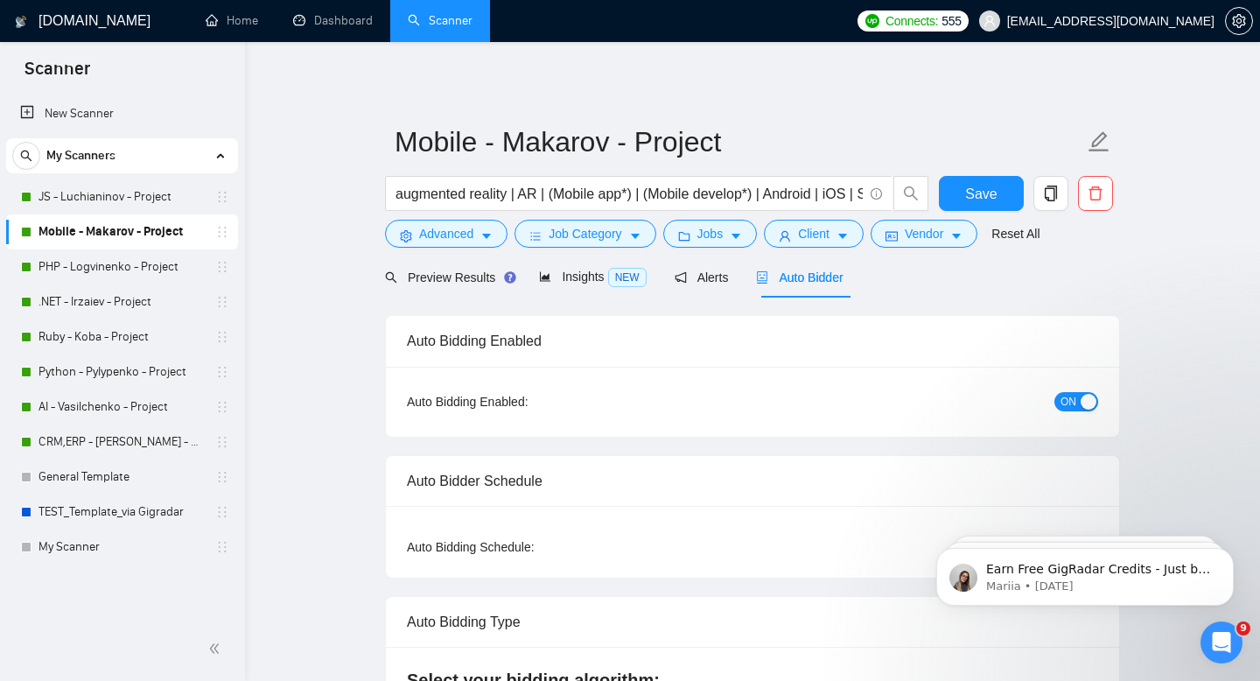
scroll to position [0, 0]
click at [631, 239] on button "Job Category" at bounding box center [585, 234] width 141 height 28
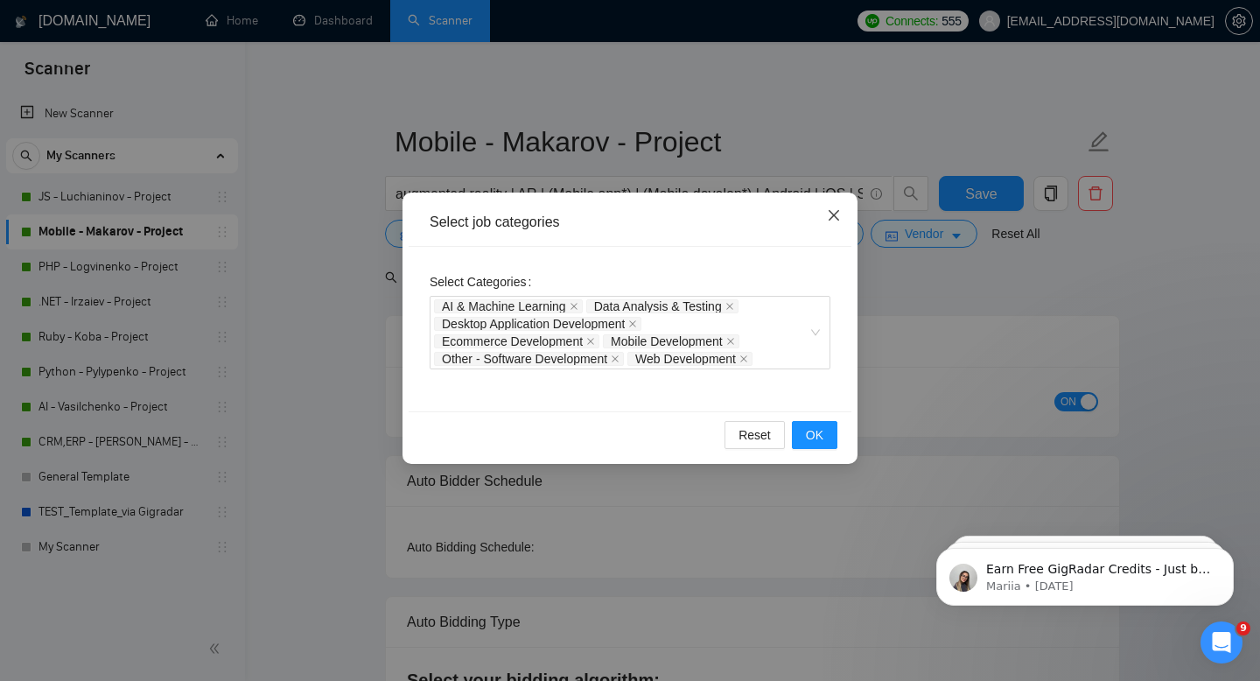
click at [836, 210] on icon "close" at bounding box center [834, 215] width 14 height 14
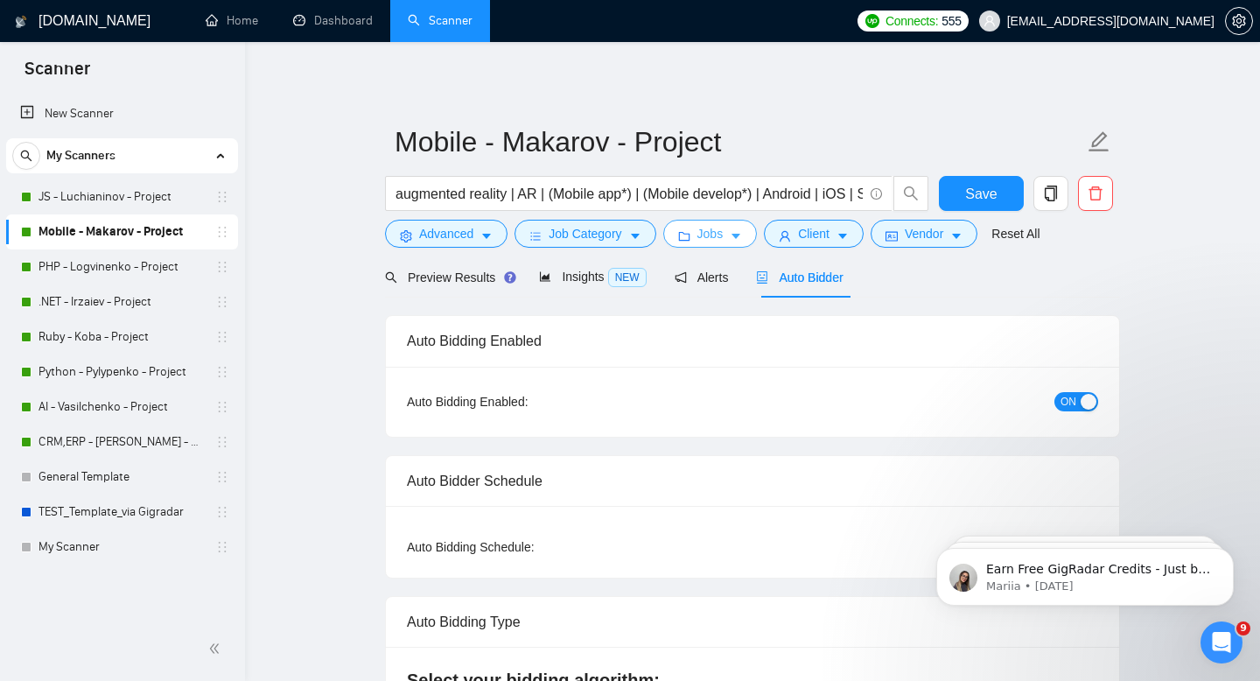
click at [755, 237] on button "Jobs" at bounding box center [710, 234] width 95 height 28
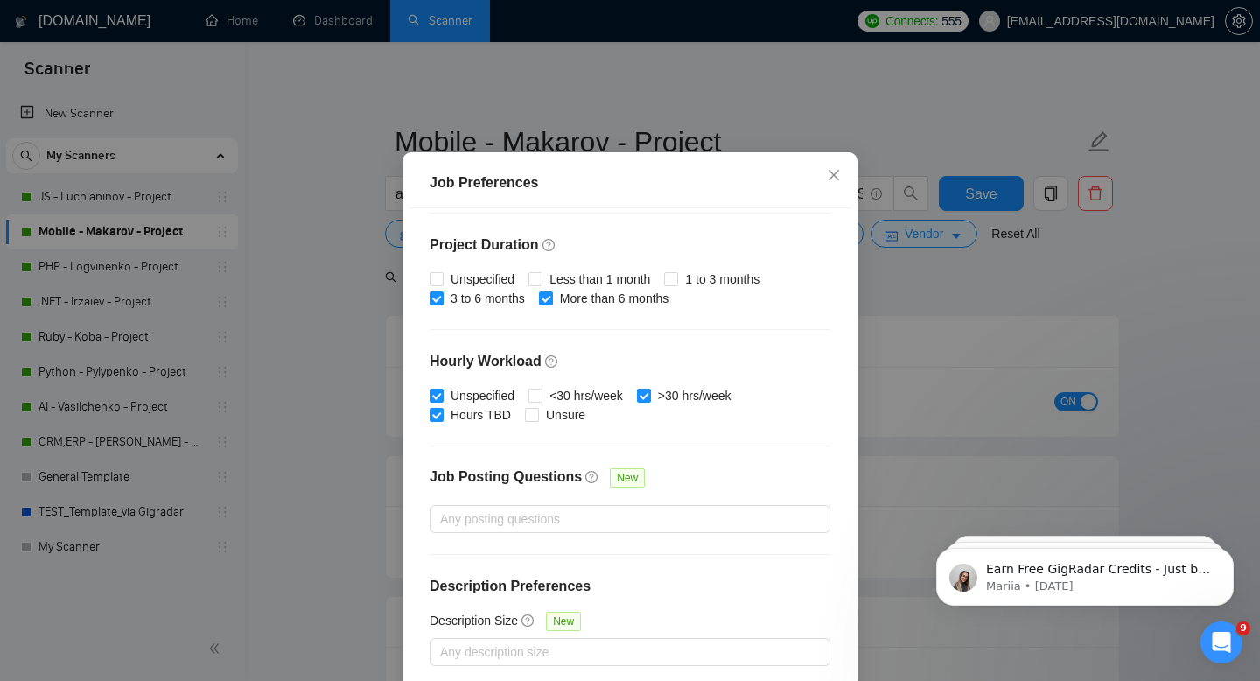
scroll to position [115, 0]
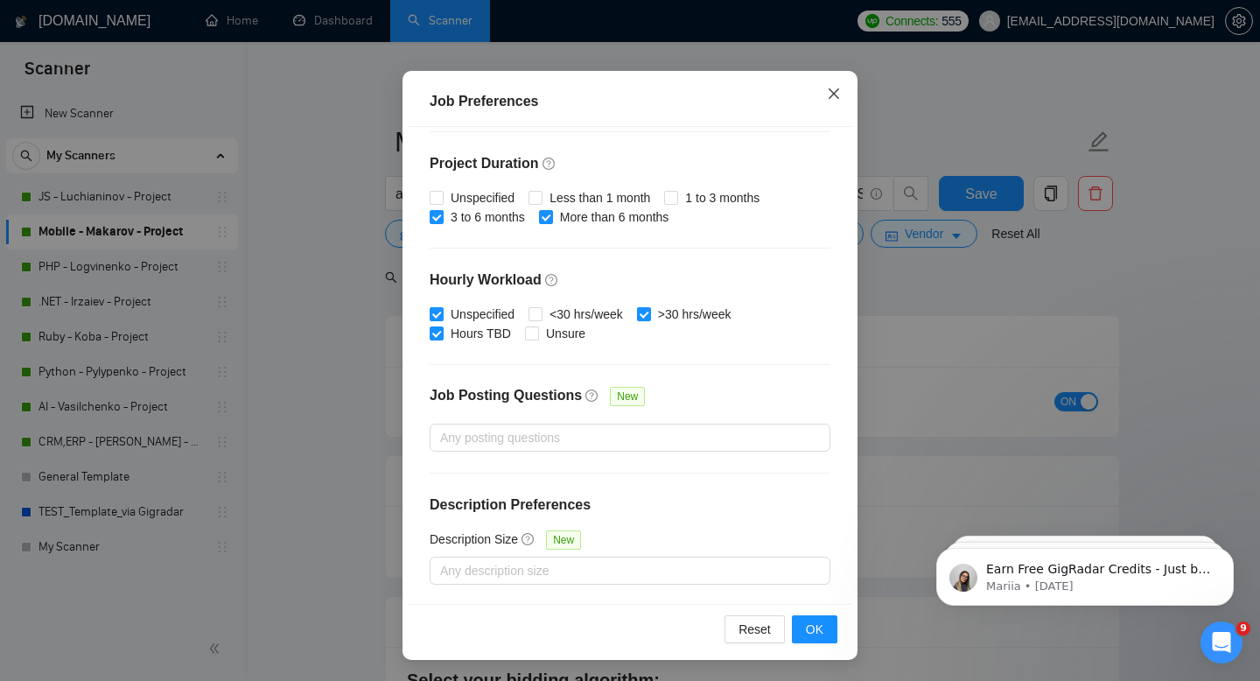
click at [838, 87] on icon "close" at bounding box center [834, 94] width 14 height 14
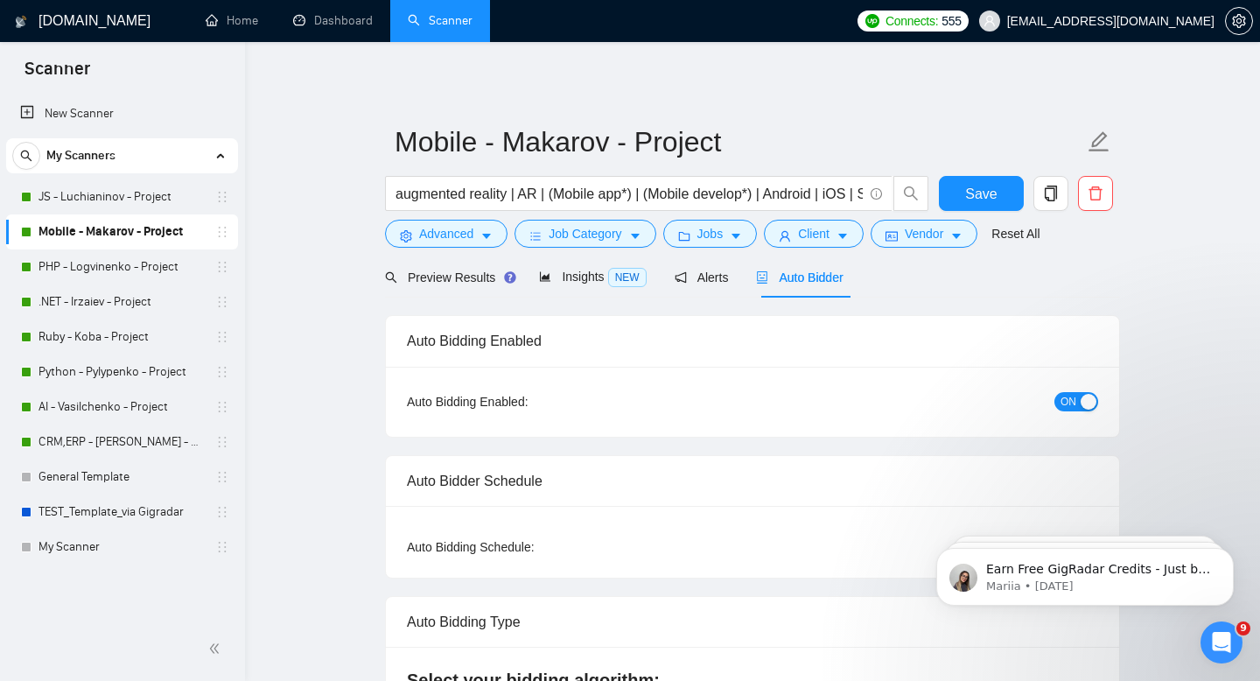
scroll to position [33, 0]
click at [917, 239] on span "Vendor" at bounding box center [924, 233] width 39 height 19
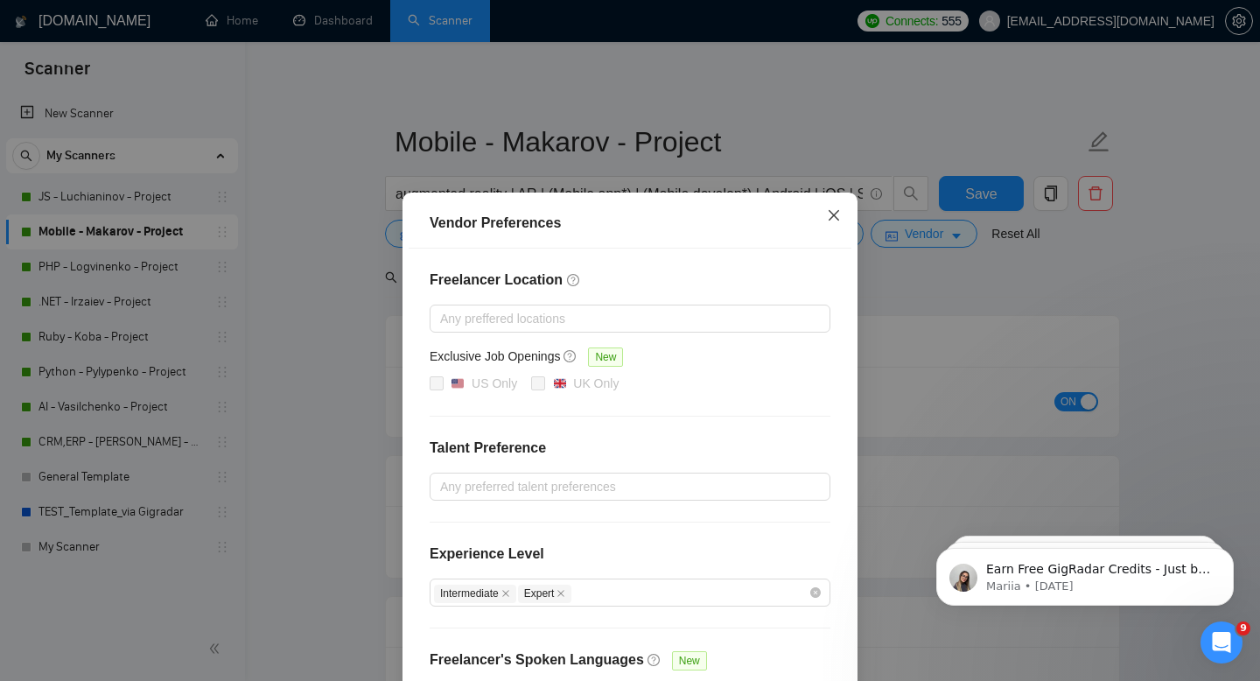
click at [834, 218] on icon "close" at bounding box center [834, 215] width 14 height 14
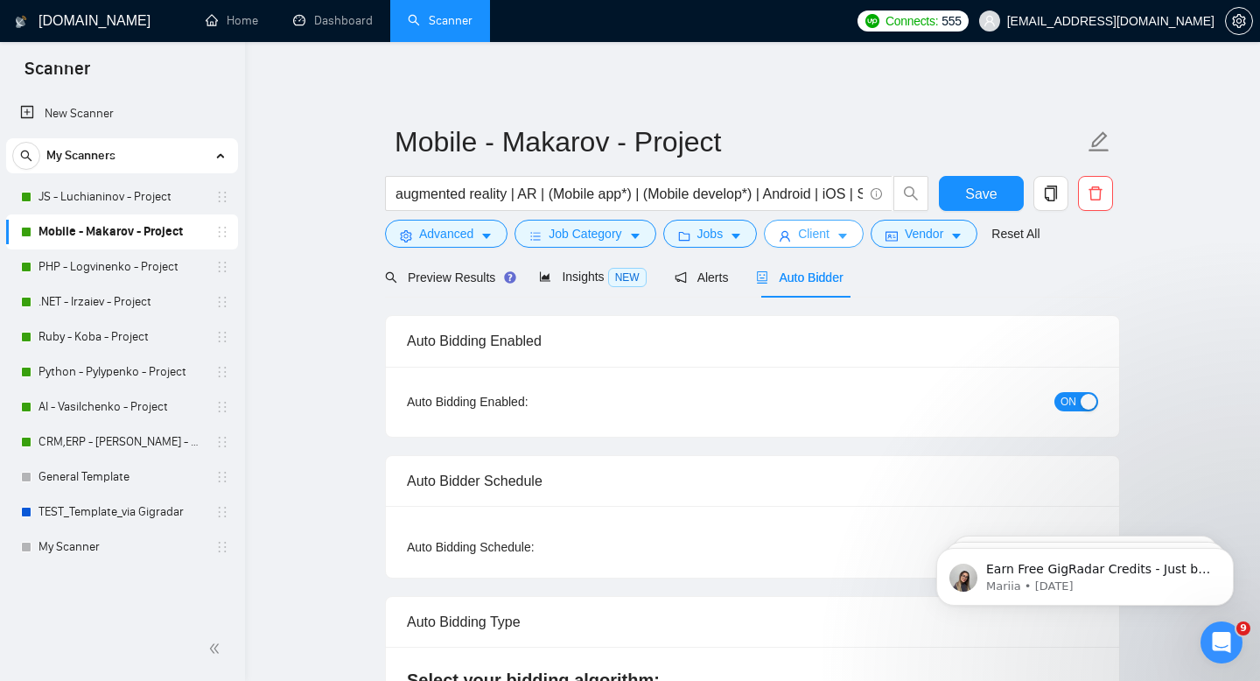
click at [838, 238] on button "Client" at bounding box center [814, 234] width 100 height 28
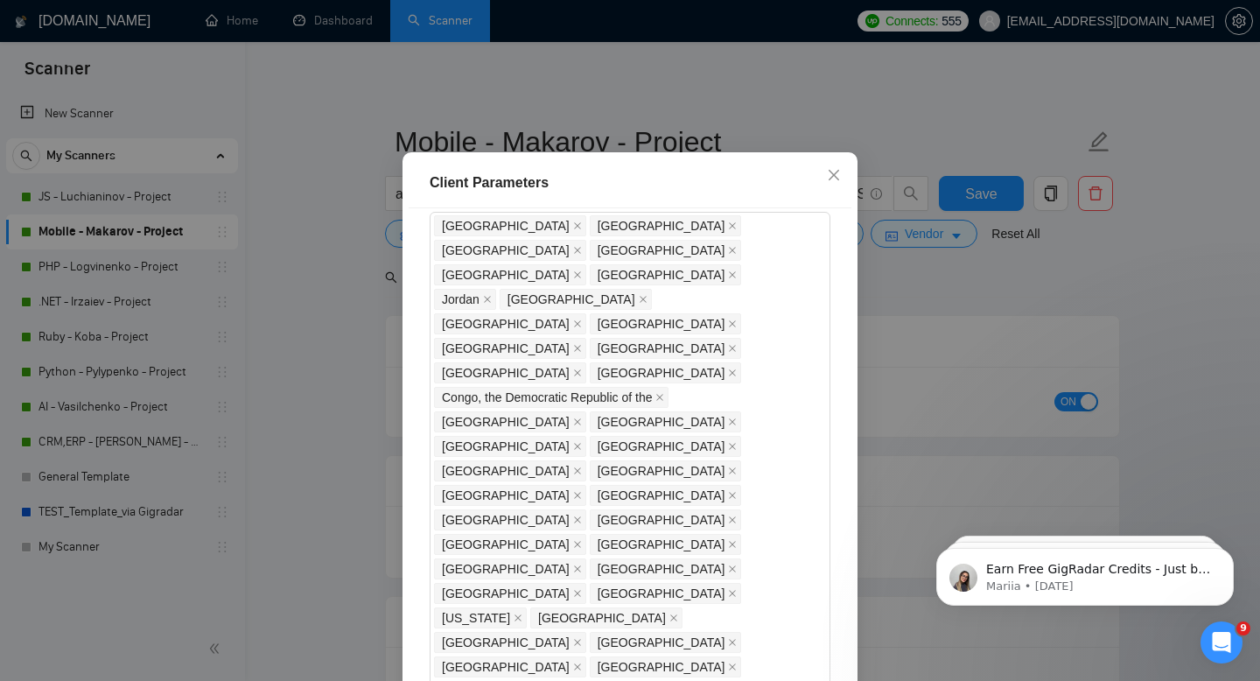
scroll to position [0, 0]
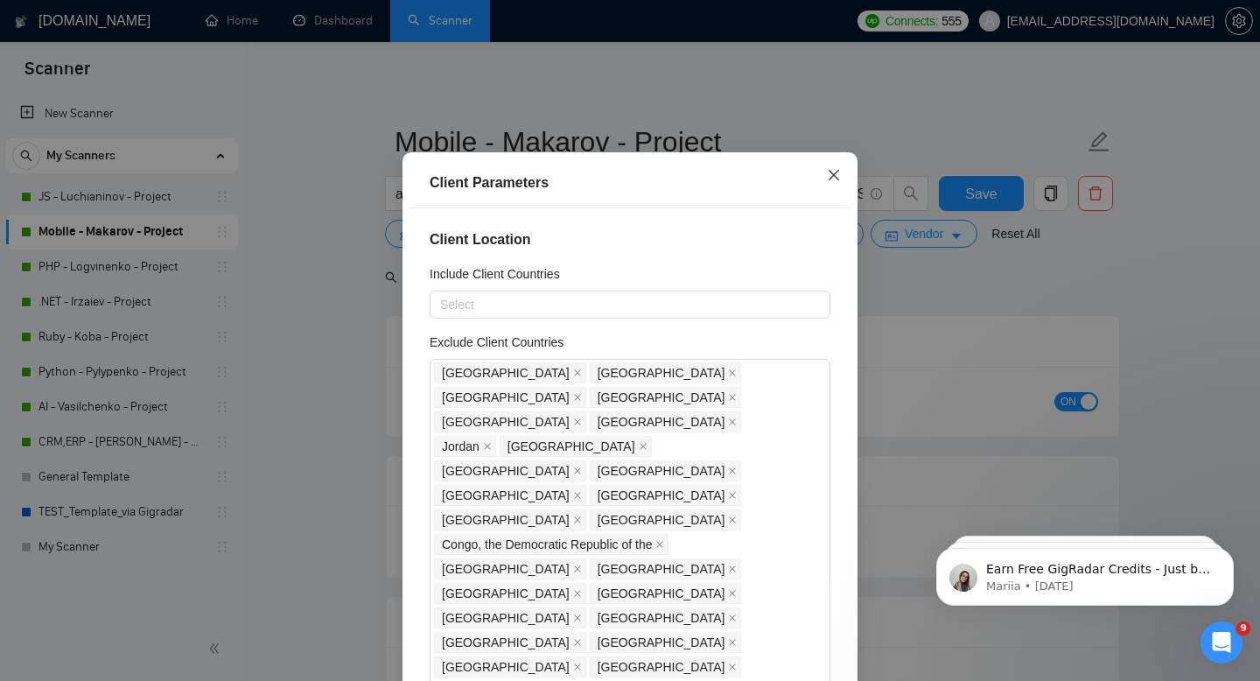
click at [837, 180] on icon "close" at bounding box center [834, 175] width 11 height 11
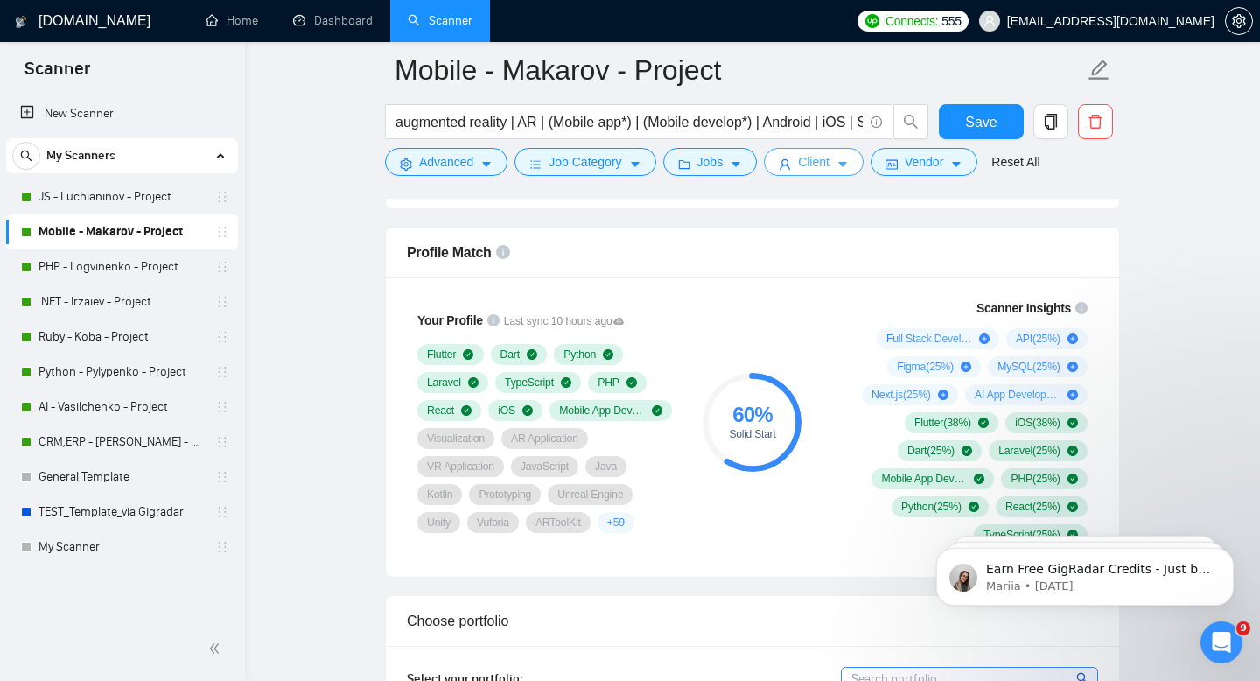
scroll to position [1065, 0]
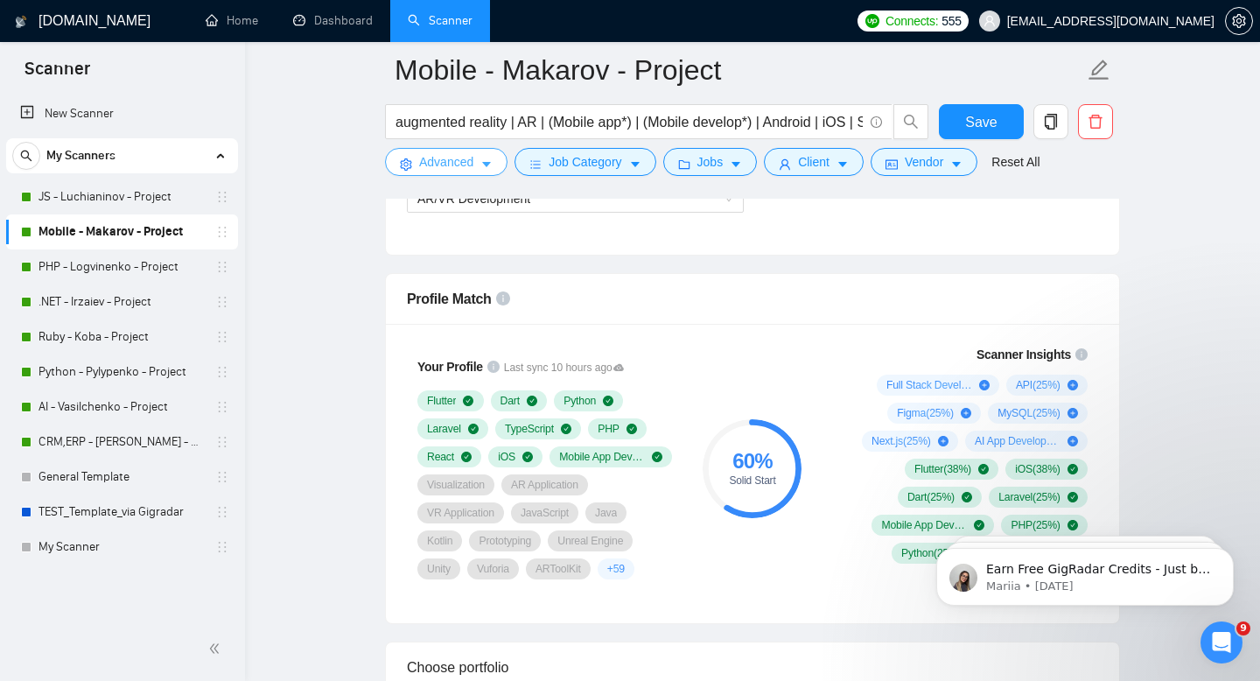
click at [467, 162] on span "Advanced" at bounding box center [446, 161] width 54 height 19
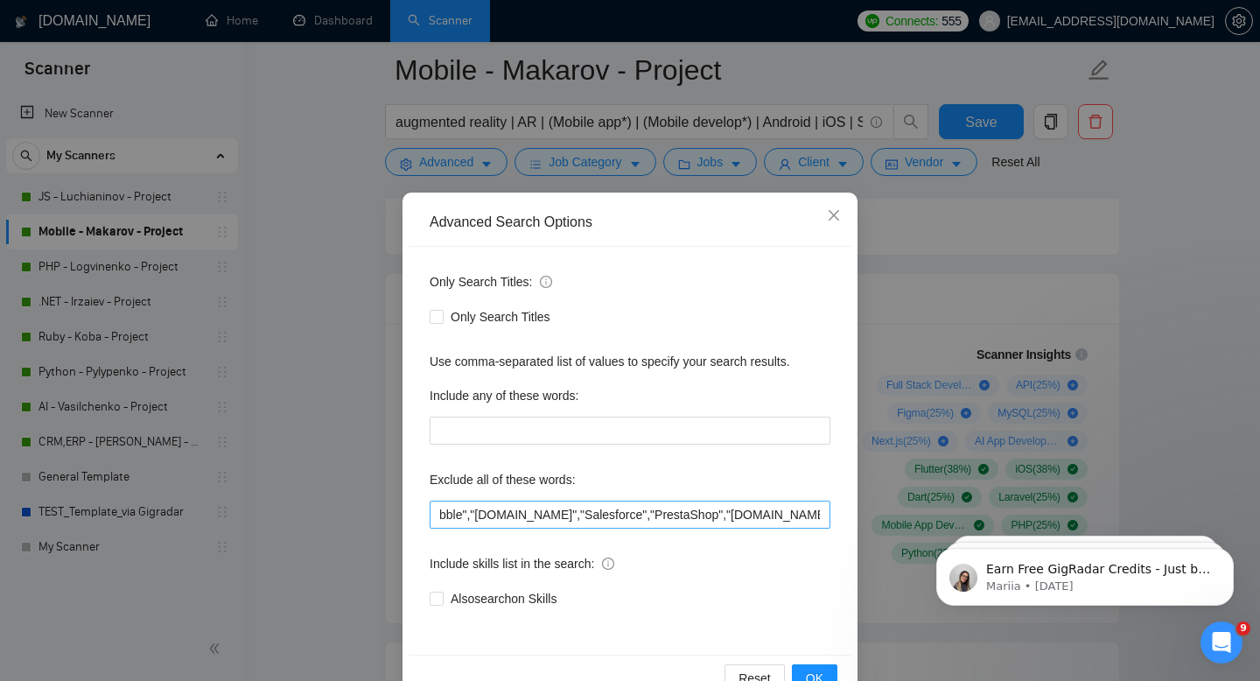
scroll to position [0, 0]
click at [835, 211] on icon "close" at bounding box center [834, 215] width 14 height 14
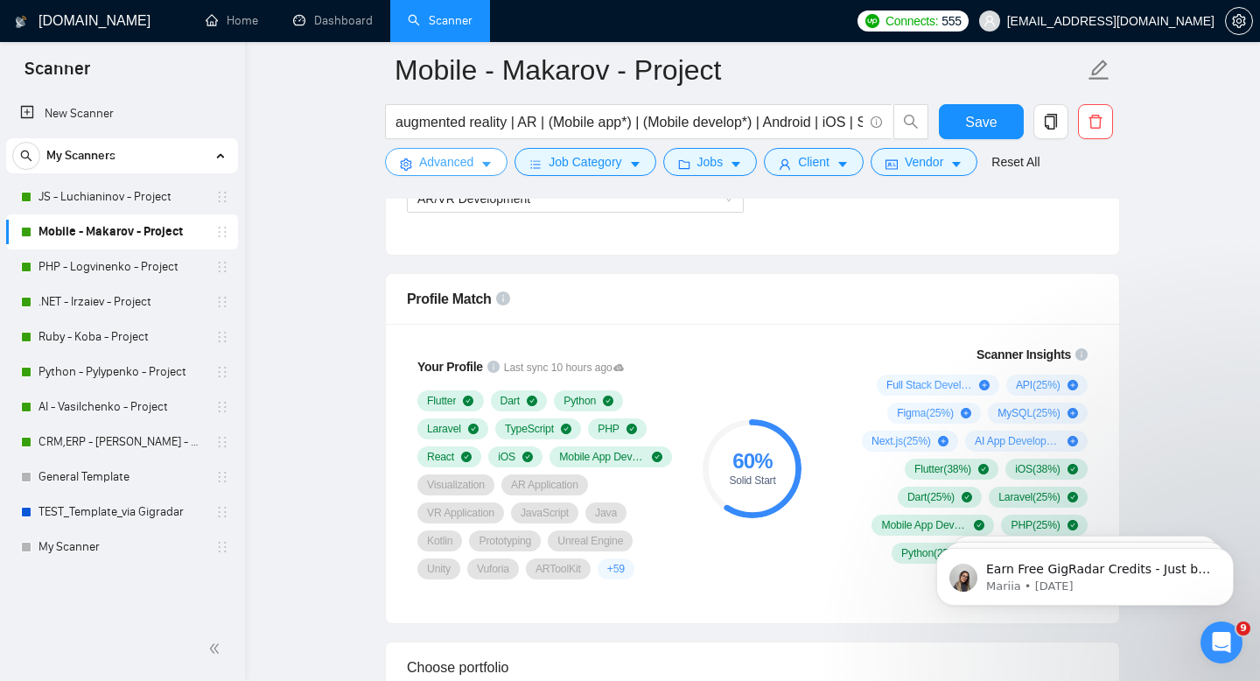
click at [465, 158] on span "Advanced" at bounding box center [446, 161] width 54 height 19
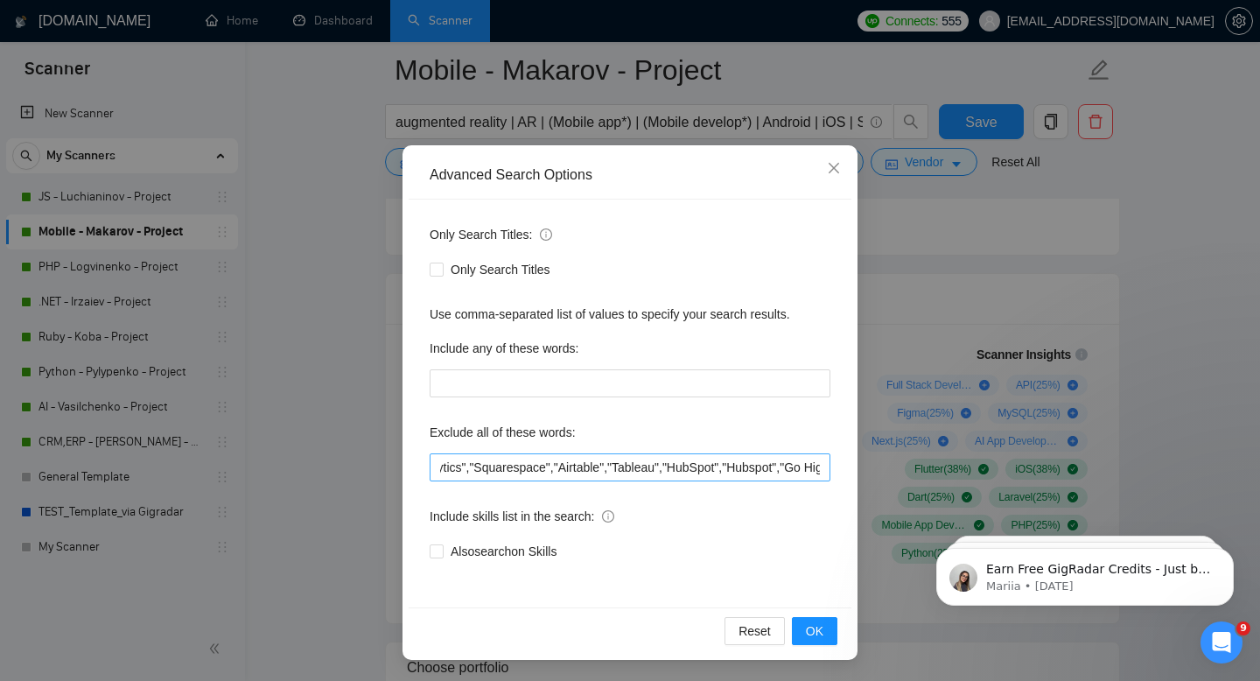
scroll to position [0, 1726]
drag, startPoint x: 753, startPoint y: 480, endPoint x: 753, endPoint y: 511, distance: 31.5
click at [753, 511] on div "Only Search Titles: Only Search Titles Use comma-separated list of values to sp…" at bounding box center [630, 404] width 443 height 408
click at [838, 170] on icon "close" at bounding box center [834, 168] width 14 height 14
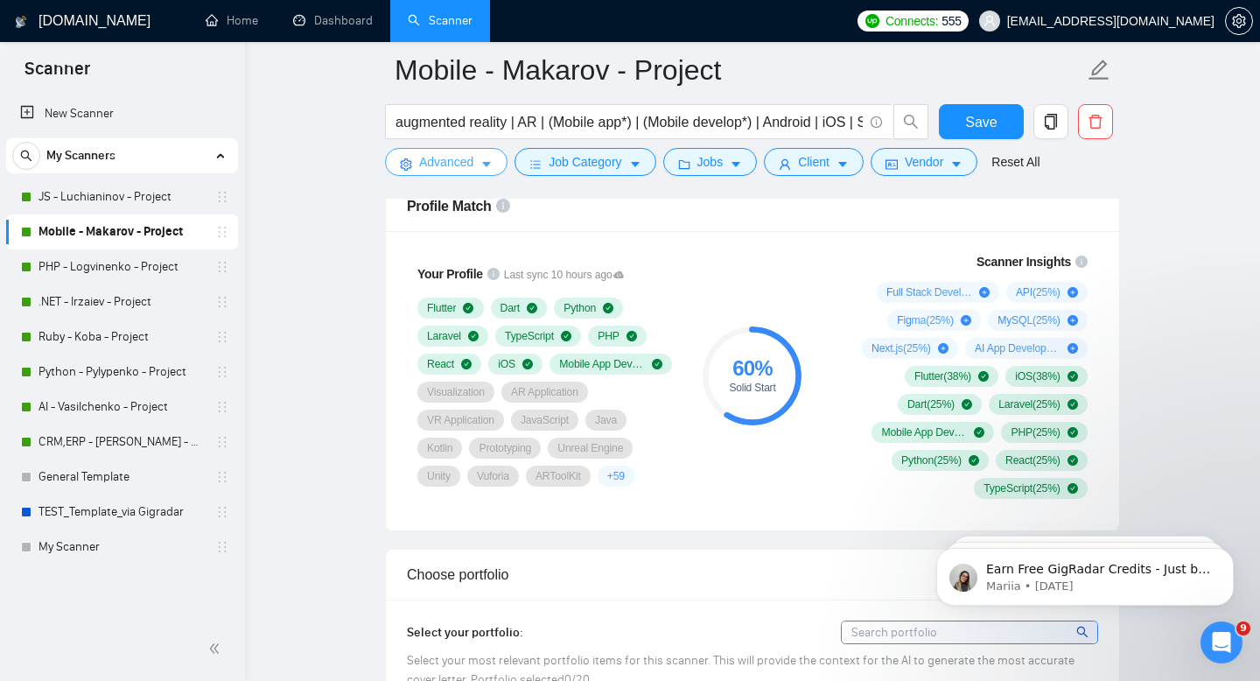
scroll to position [1161, 0]
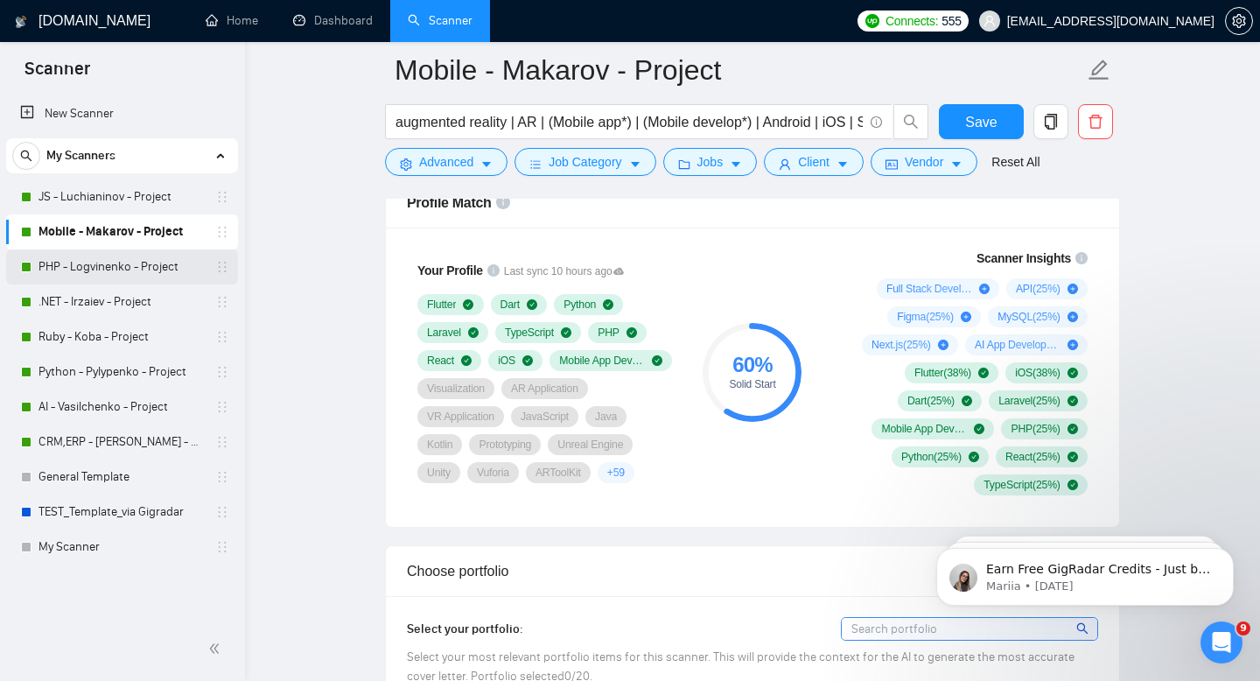
click at [117, 264] on link "PHP - Logvinenko - Project" at bounding box center [122, 266] width 166 height 35
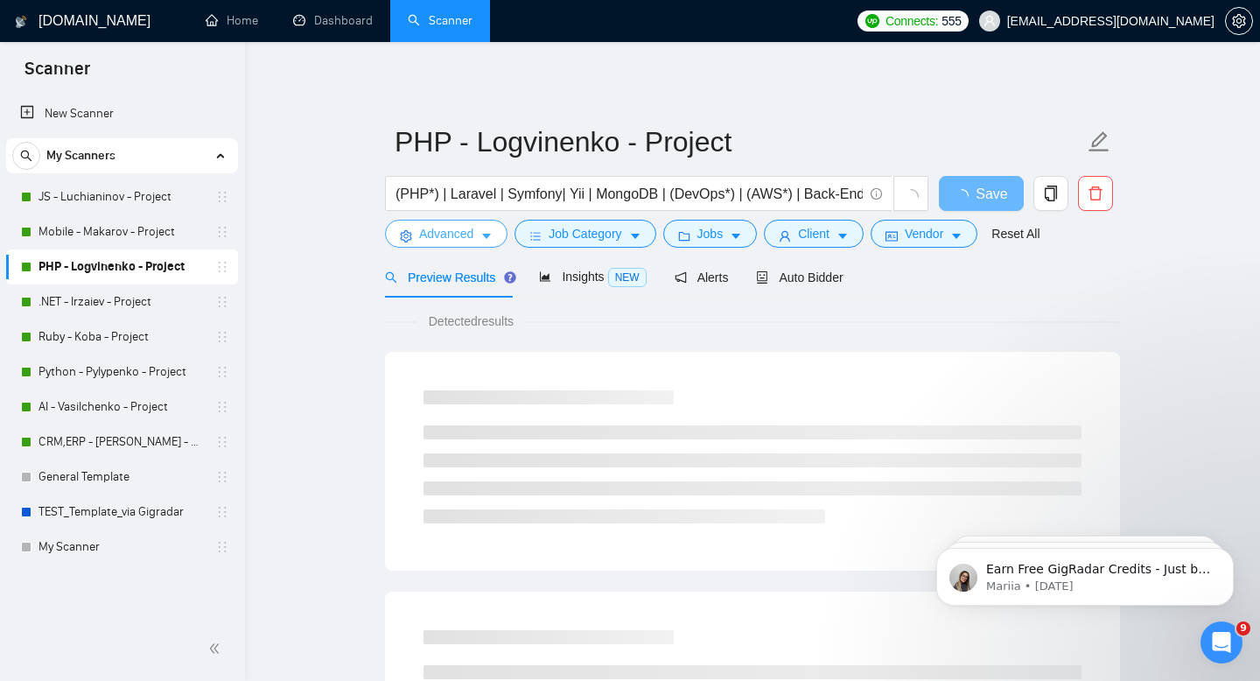
click at [475, 236] on button "Advanced" at bounding box center [446, 234] width 123 height 28
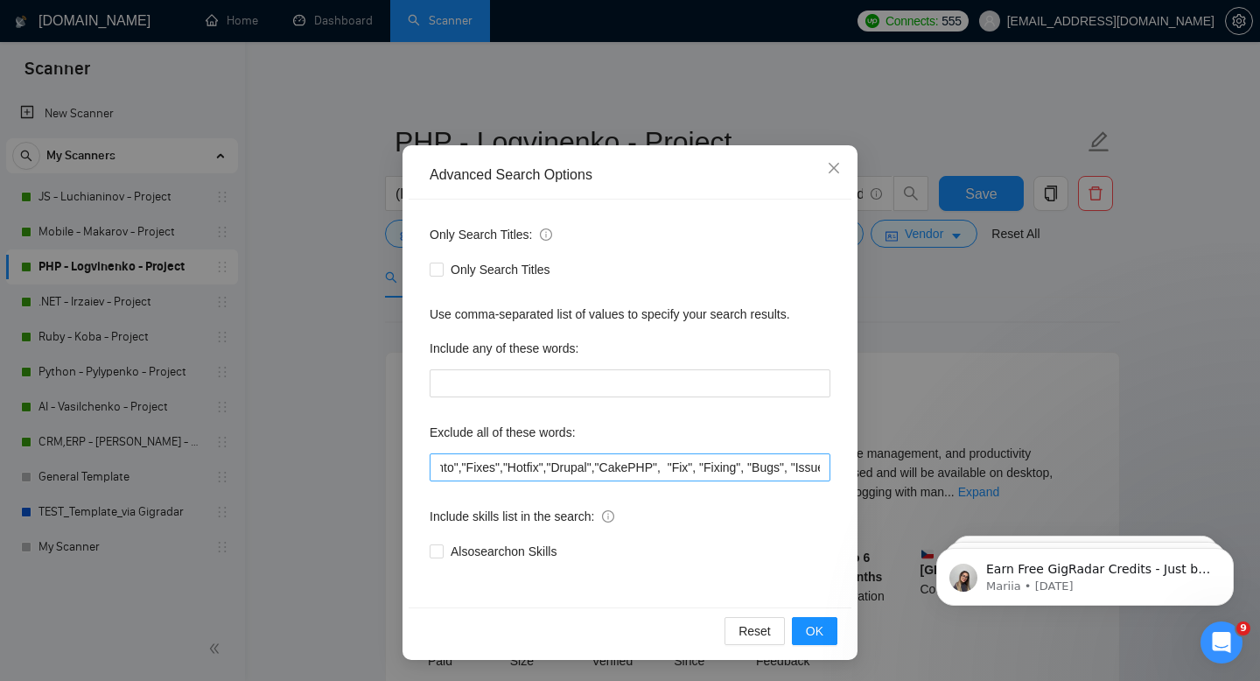
scroll to position [0, 4098]
click at [834, 163] on icon "close" at bounding box center [834, 168] width 14 height 14
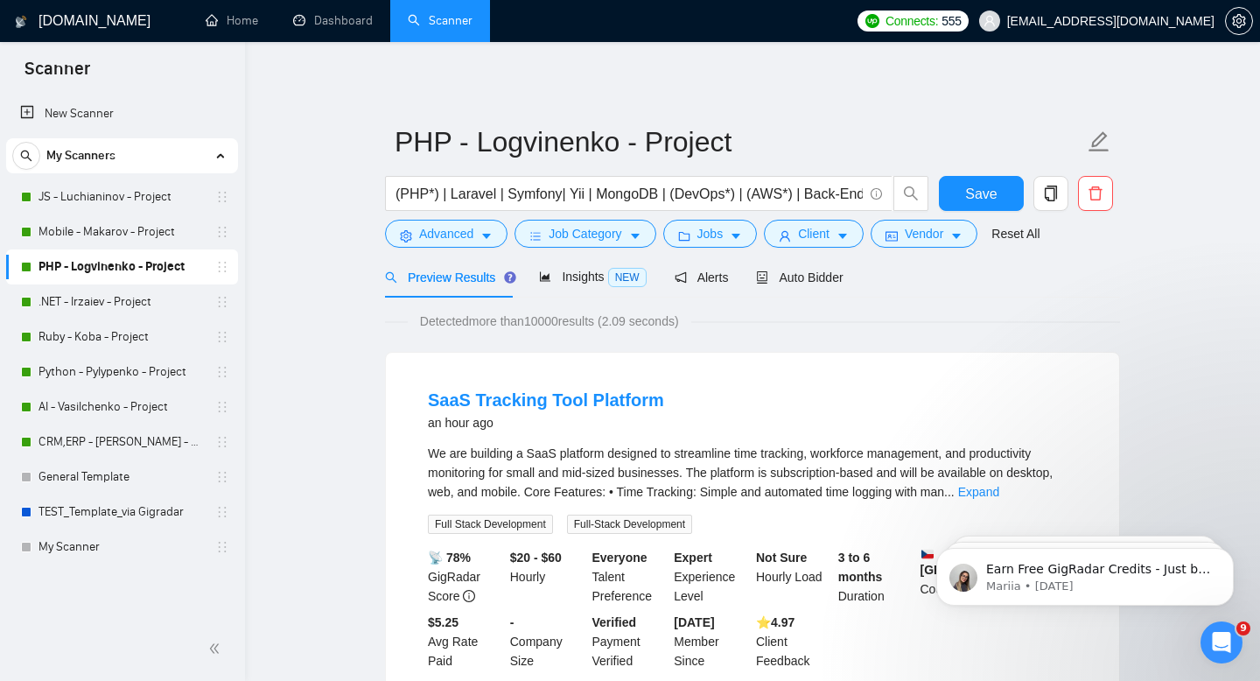
scroll to position [0, 0]
click at [474, 221] on button "Advanced" at bounding box center [446, 234] width 123 height 28
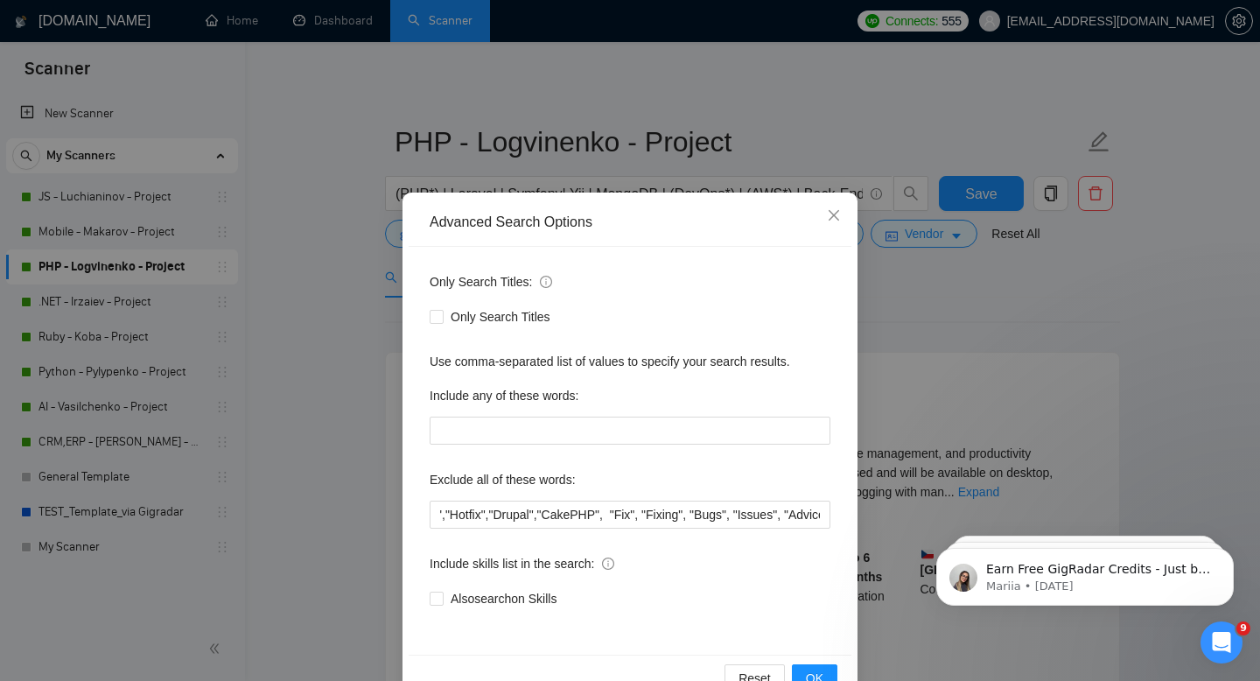
click at [523, 396] on label "Include any of these words:" at bounding box center [504, 396] width 149 height 28
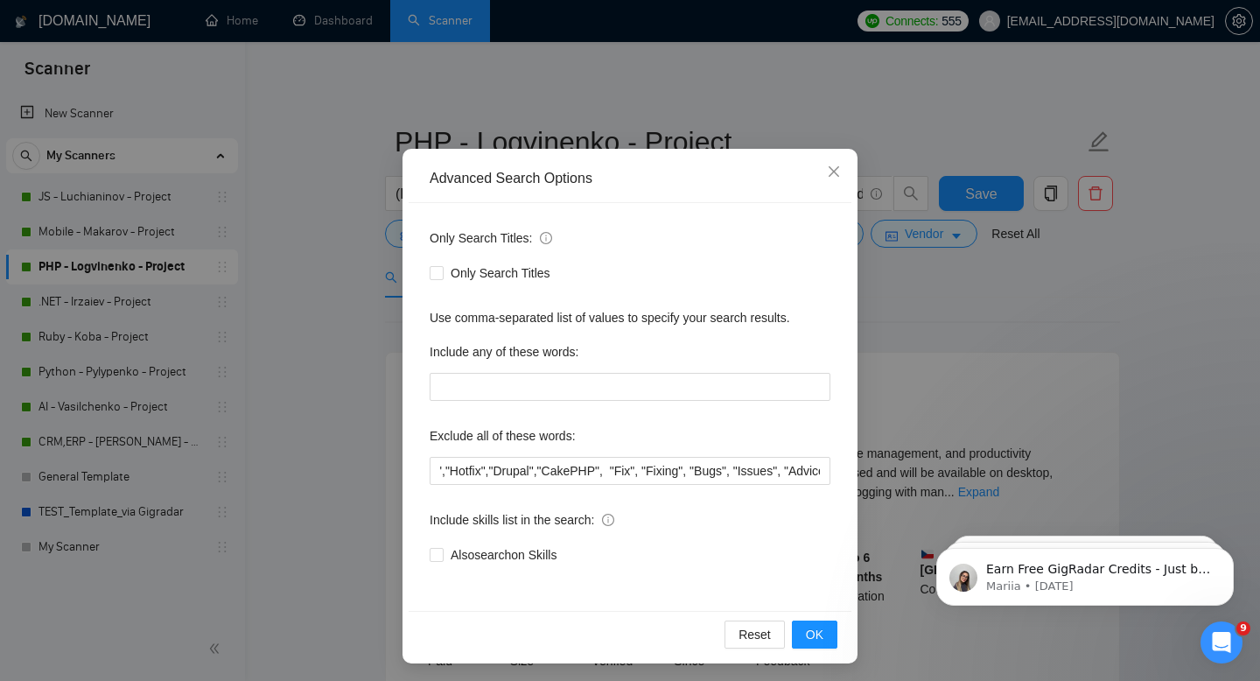
scroll to position [45, 0]
click at [836, 169] on icon "close" at bounding box center [834, 170] width 11 height 11
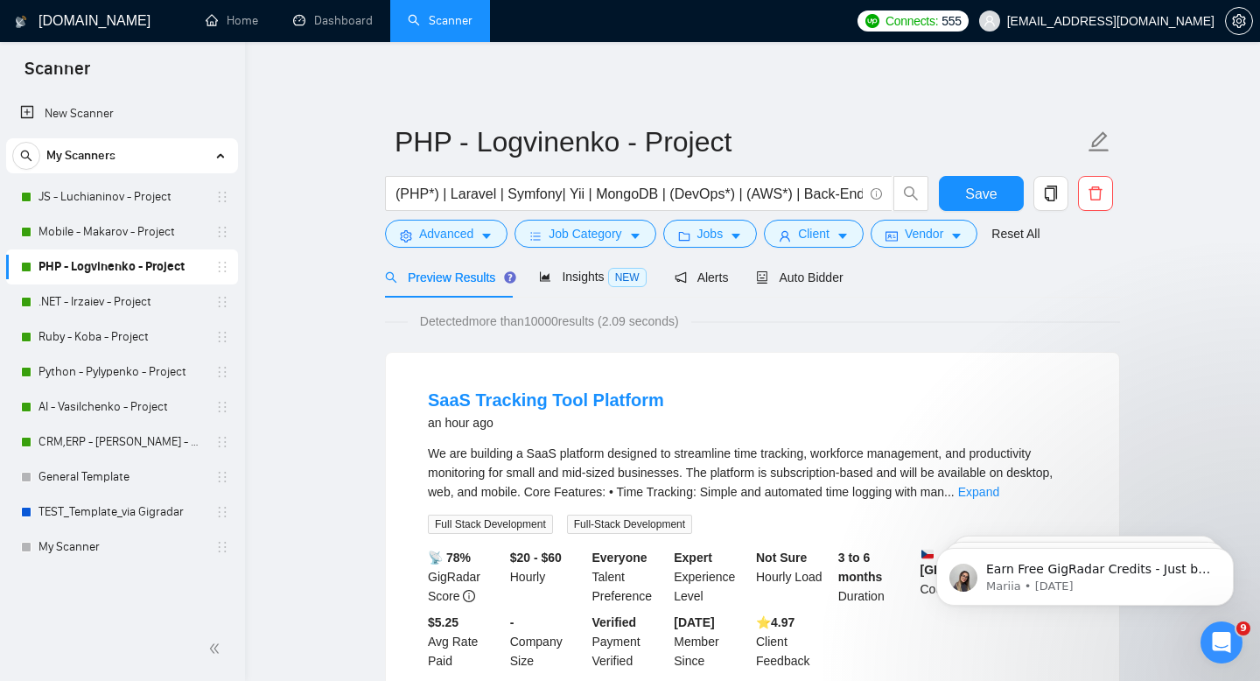
scroll to position [0, 0]
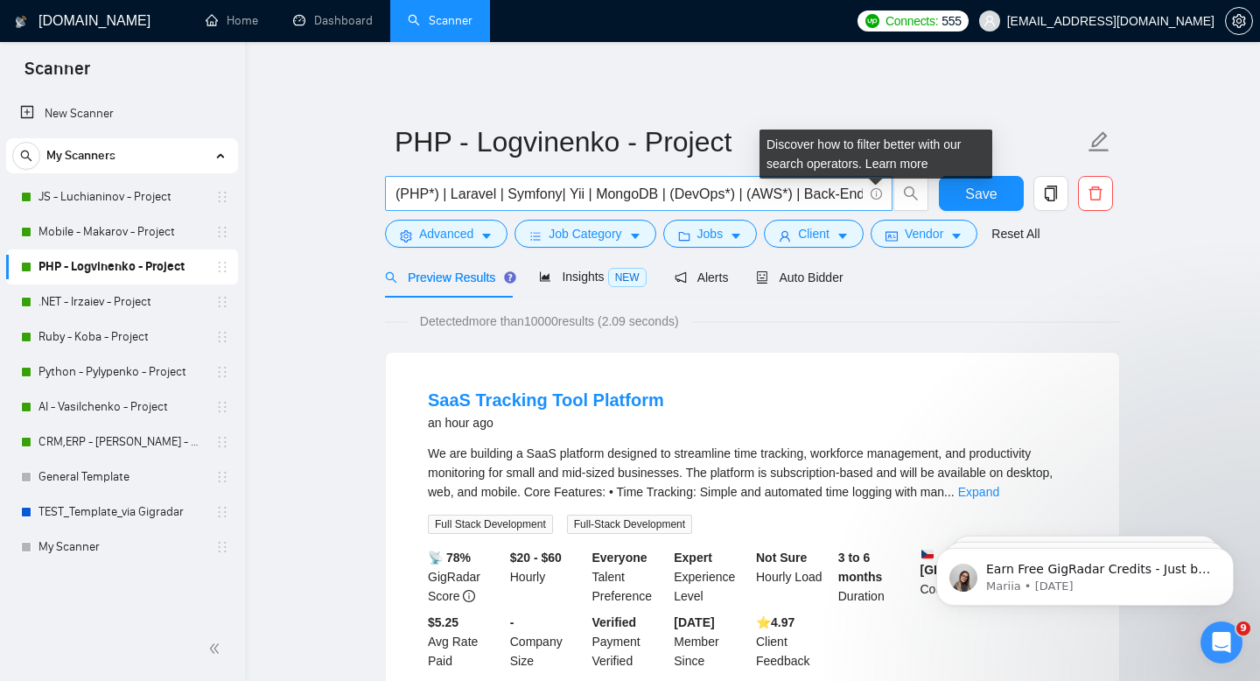
click at [874, 194] on icon "info-circle" at bounding box center [876, 193] width 11 height 11
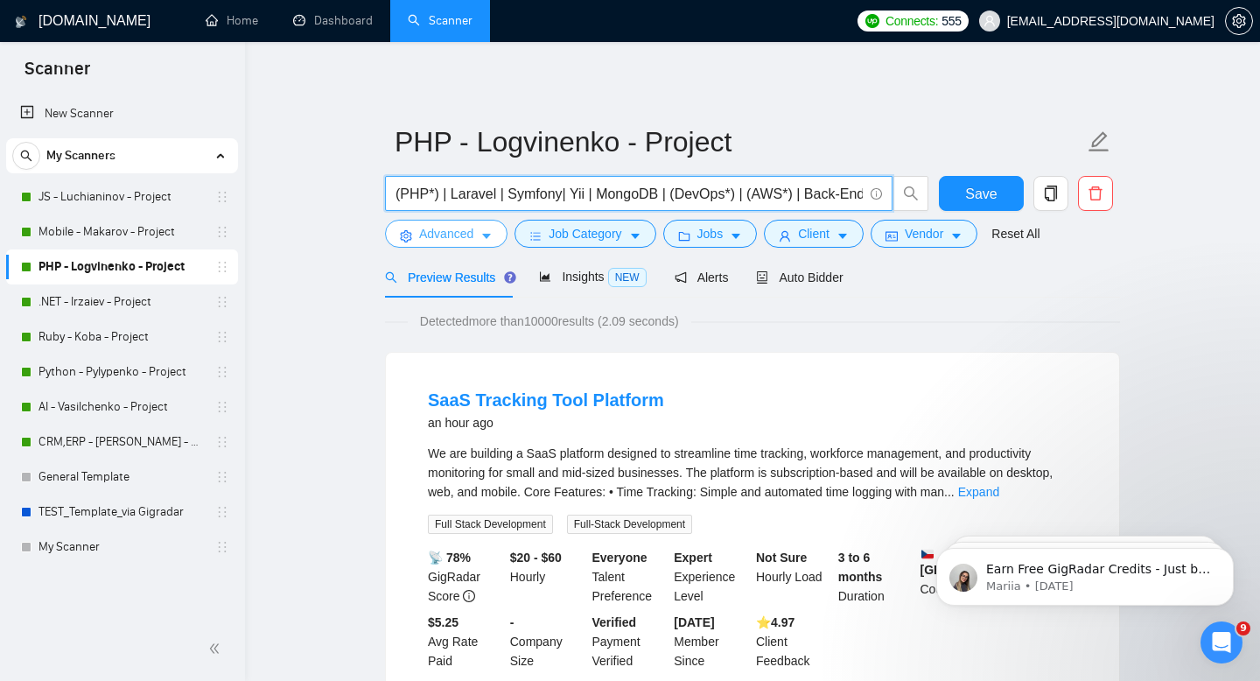
click at [454, 234] on span "Advanced" at bounding box center [446, 233] width 54 height 19
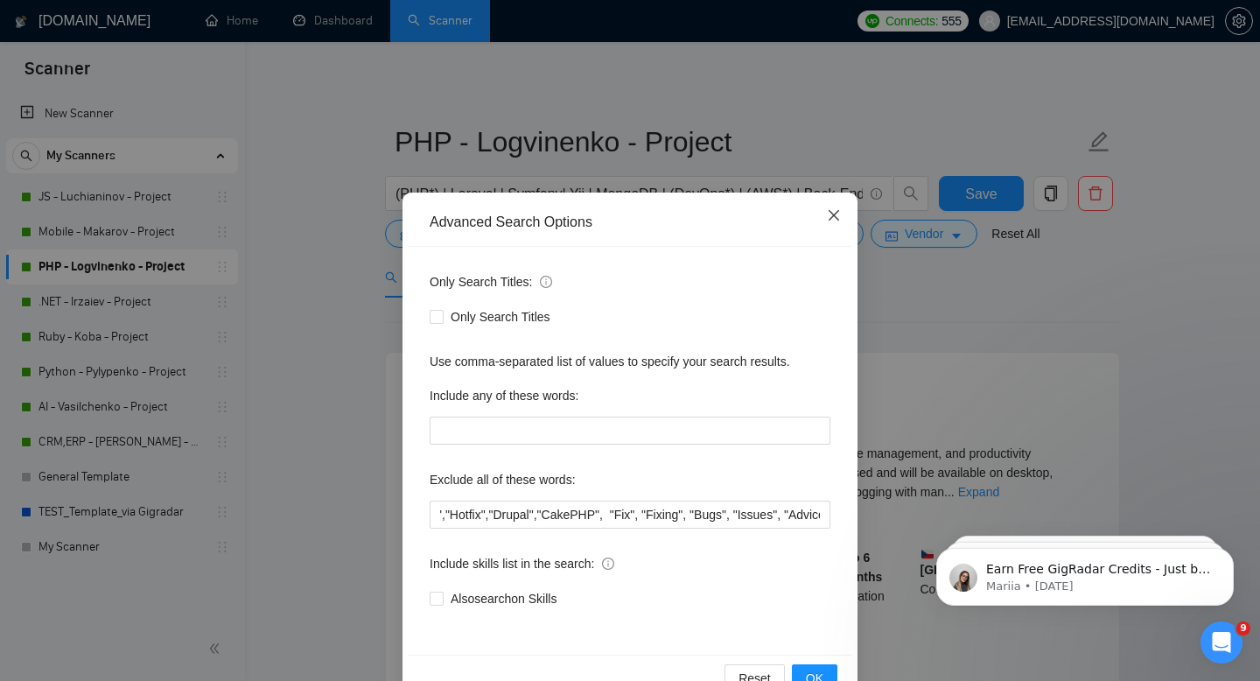
click at [833, 215] on icon "close" at bounding box center [834, 215] width 11 height 11
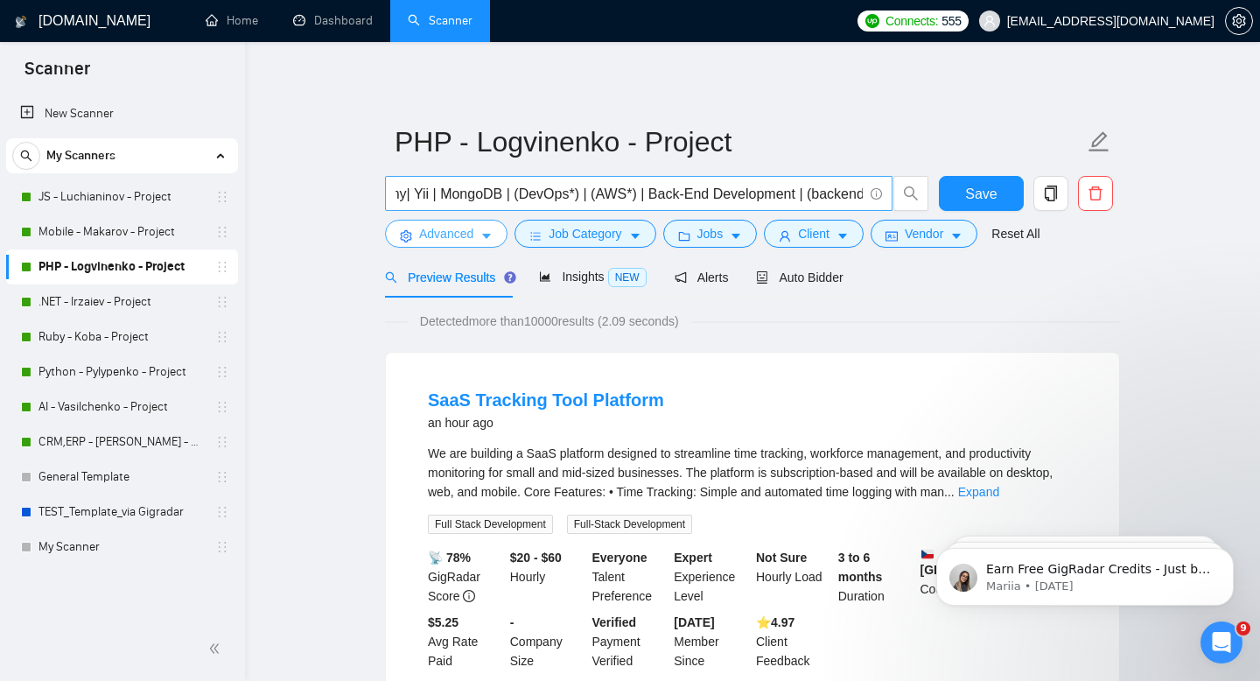
scroll to position [0, 171]
click at [486, 237] on icon "caret-down" at bounding box center [486, 236] width 12 height 12
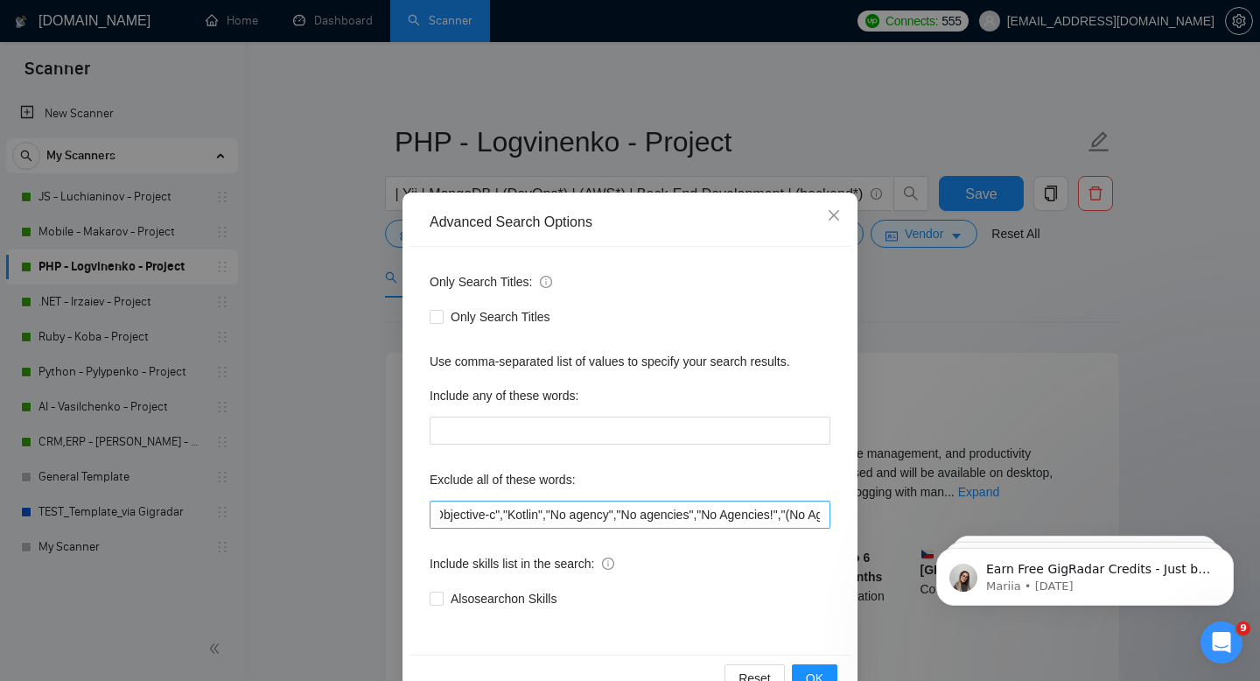
scroll to position [0, 0]
click at [833, 214] on icon "close" at bounding box center [834, 215] width 11 height 11
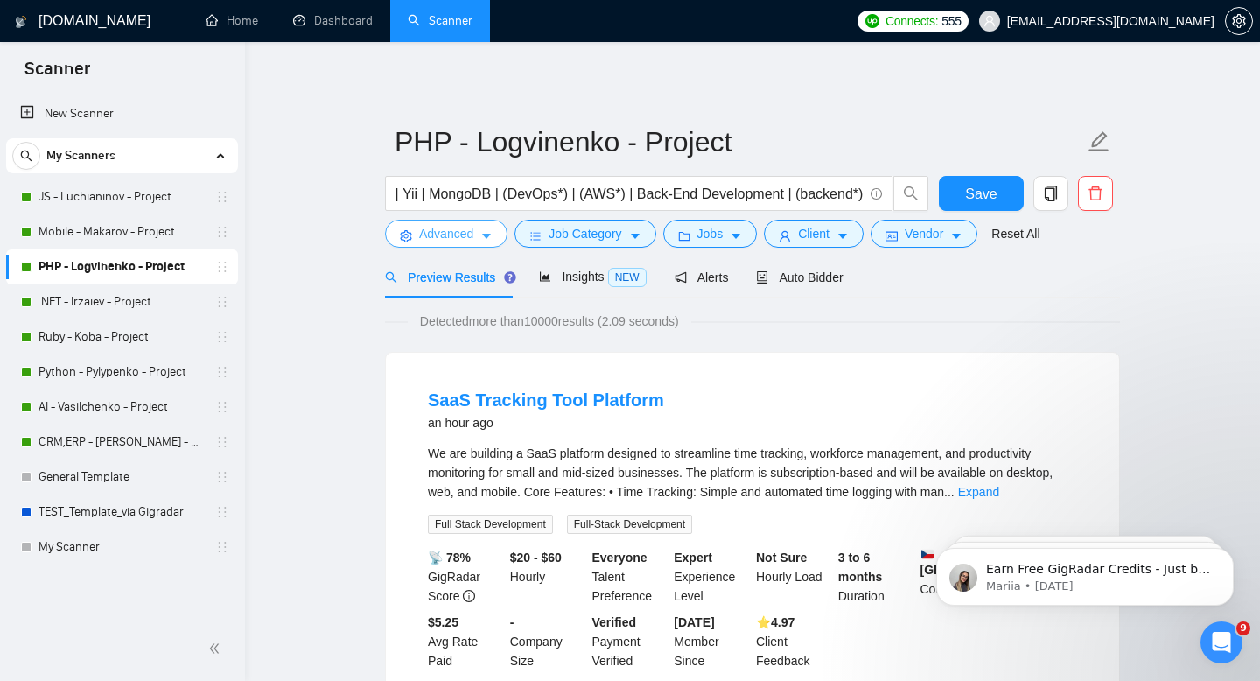
click at [477, 233] on button "Advanced" at bounding box center [446, 234] width 123 height 28
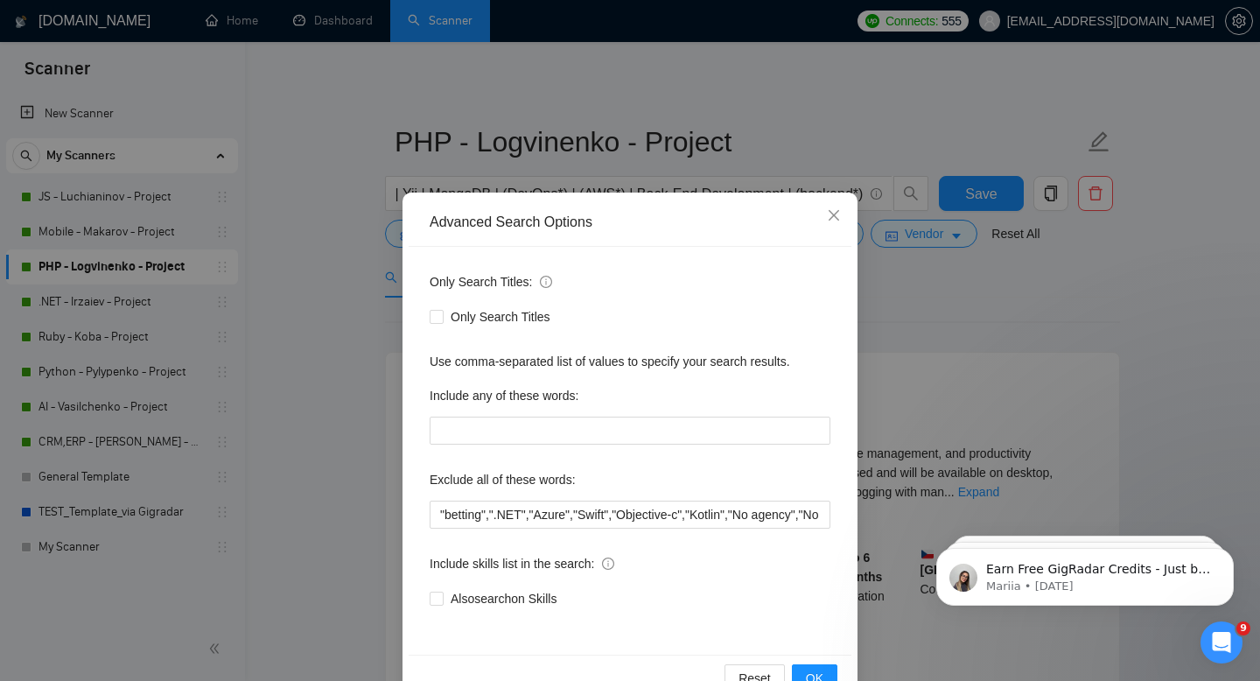
scroll to position [47, 0]
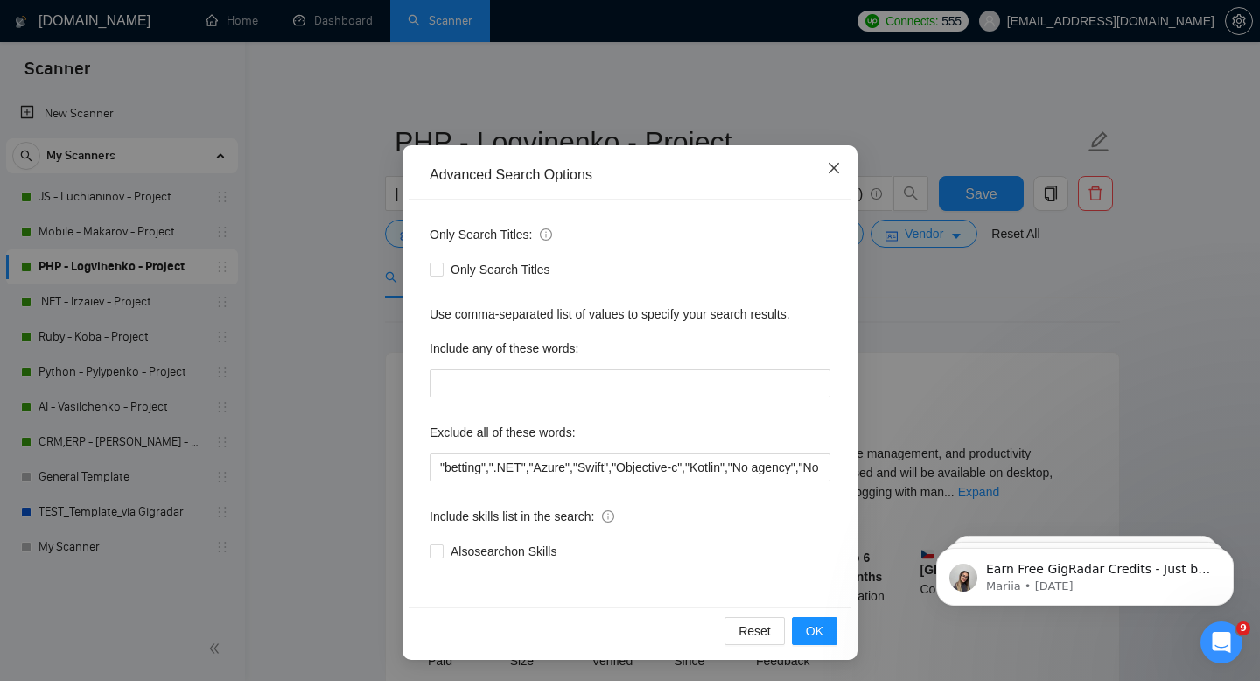
click at [835, 162] on icon "close" at bounding box center [834, 168] width 14 height 14
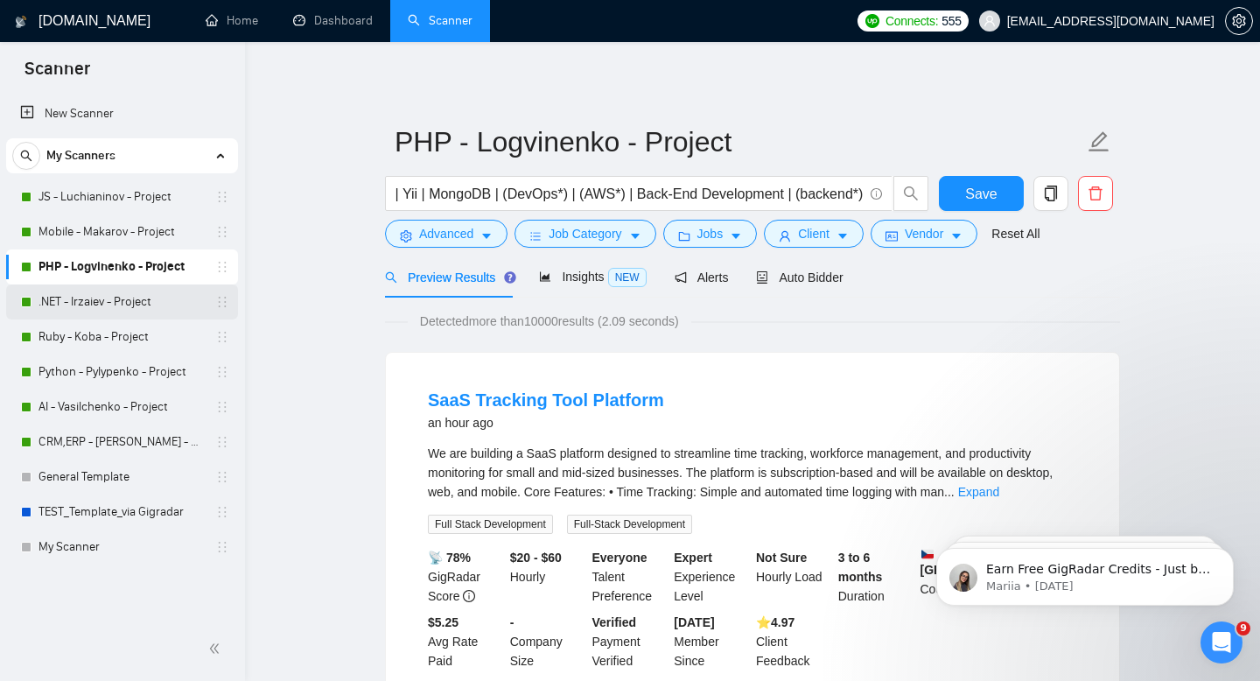
click at [91, 302] on link ".NET - Irzaiev - Project" at bounding box center [122, 301] width 166 height 35
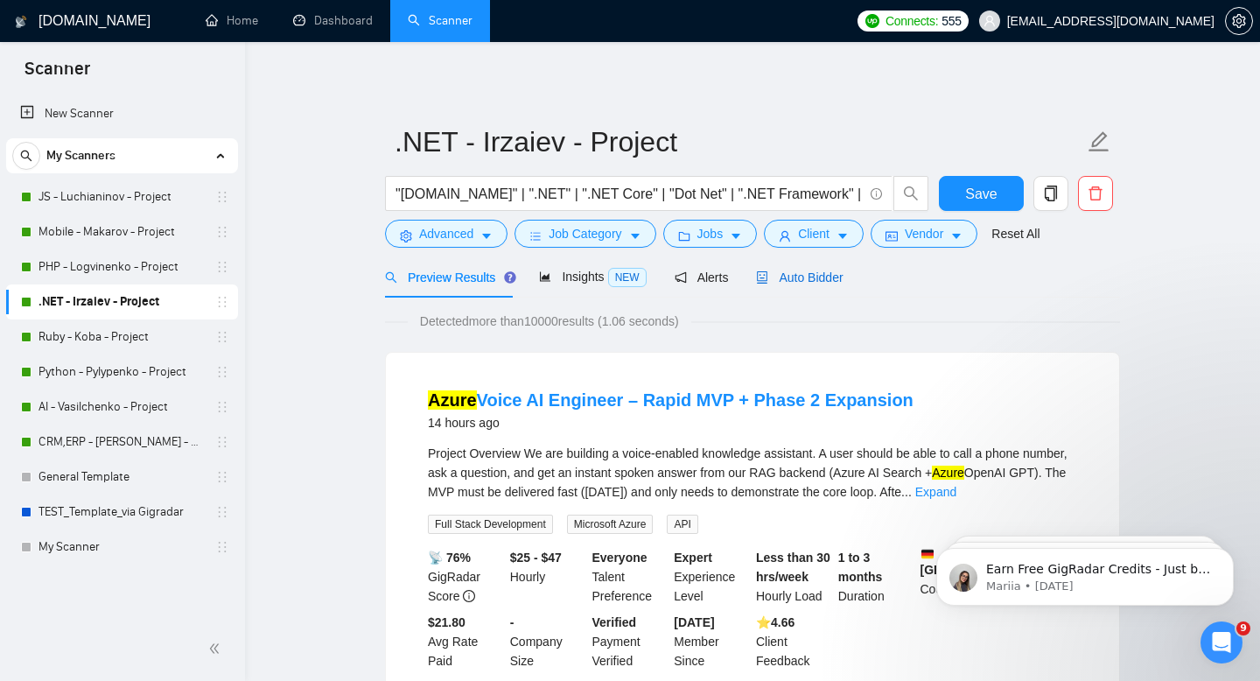
click at [783, 276] on span "Auto Bidder" at bounding box center [799, 277] width 87 height 14
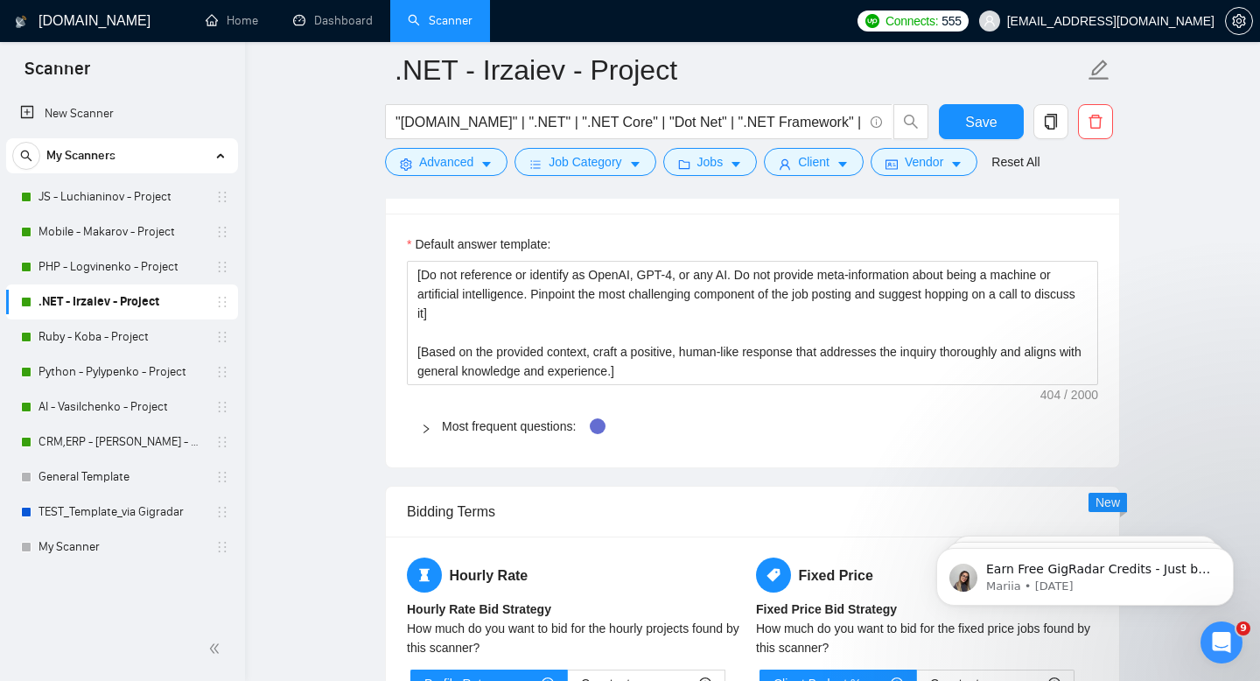
scroll to position [2425, 0]
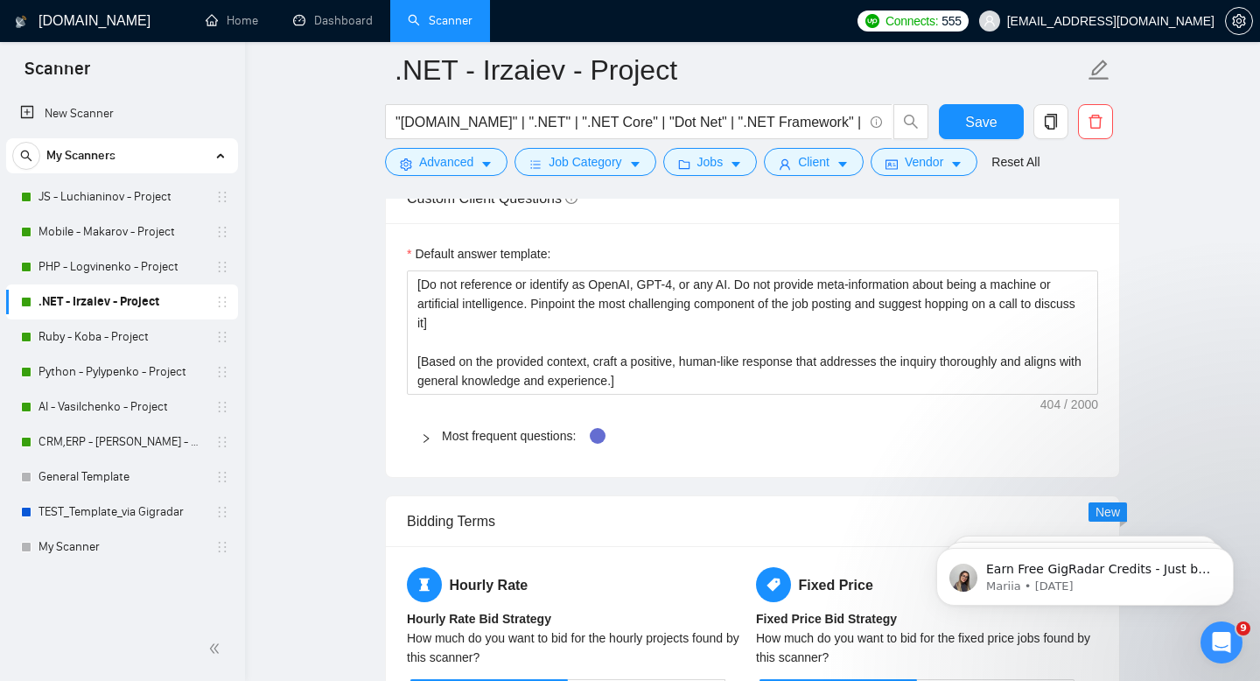
click at [427, 439] on icon "right" at bounding box center [426, 438] width 11 height 11
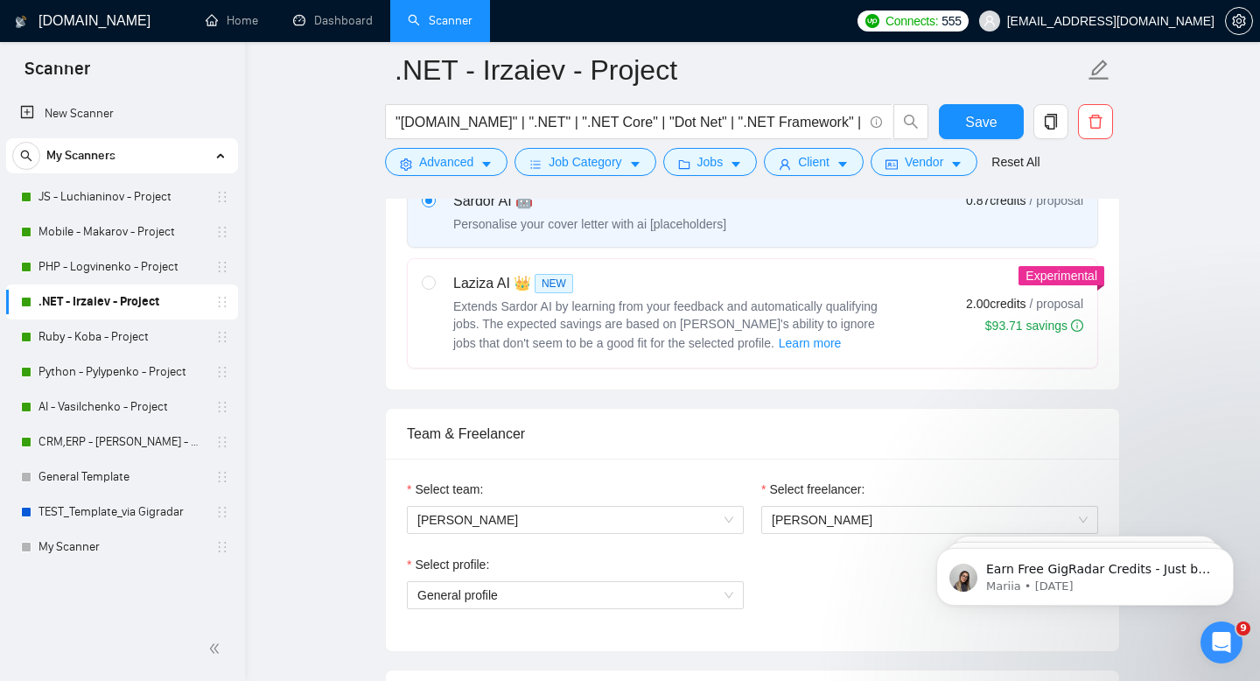
scroll to position [643, 0]
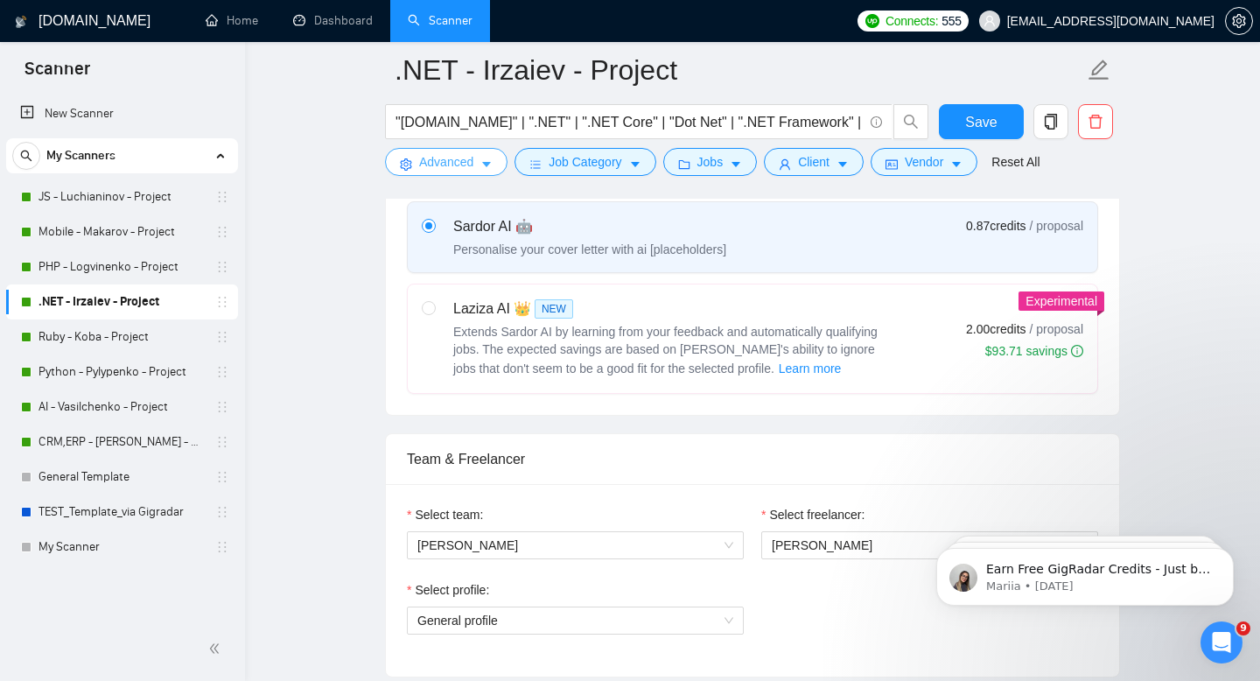
click at [486, 165] on icon "caret-down" at bounding box center [486, 165] width 9 height 5
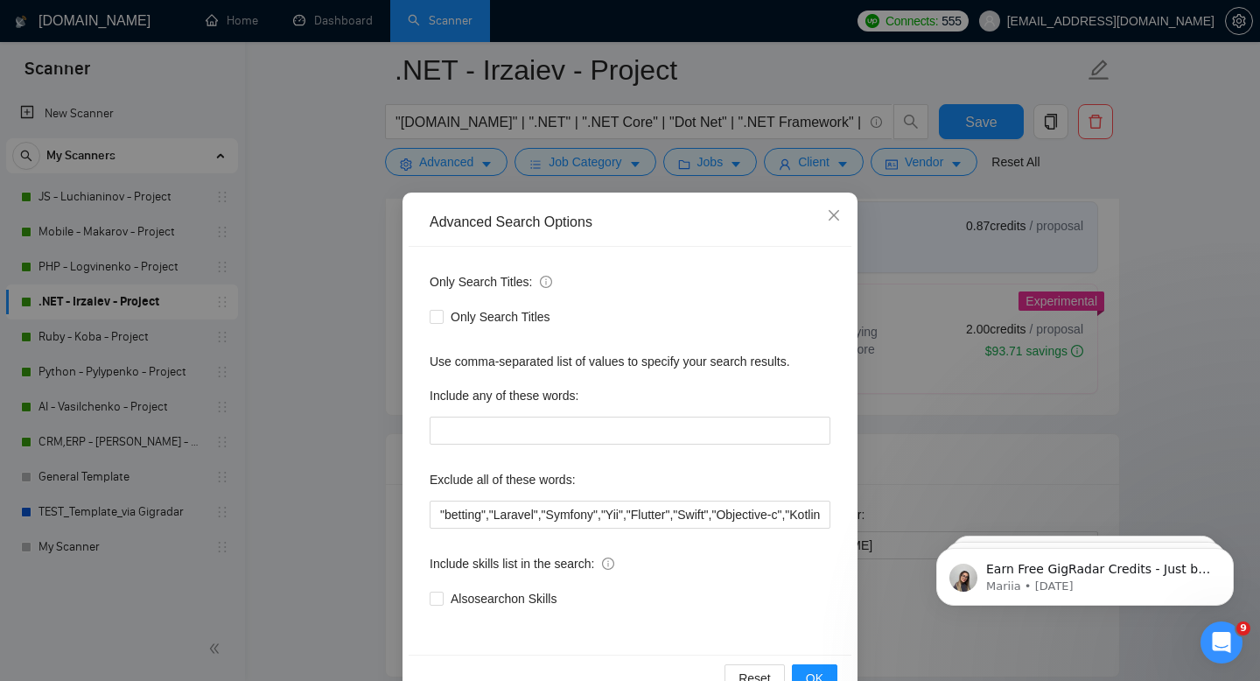
click at [298, 171] on div "Advanced Search Options Only Search Titles: Only Search Titles Use comma-separa…" at bounding box center [630, 340] width 1260 height 681
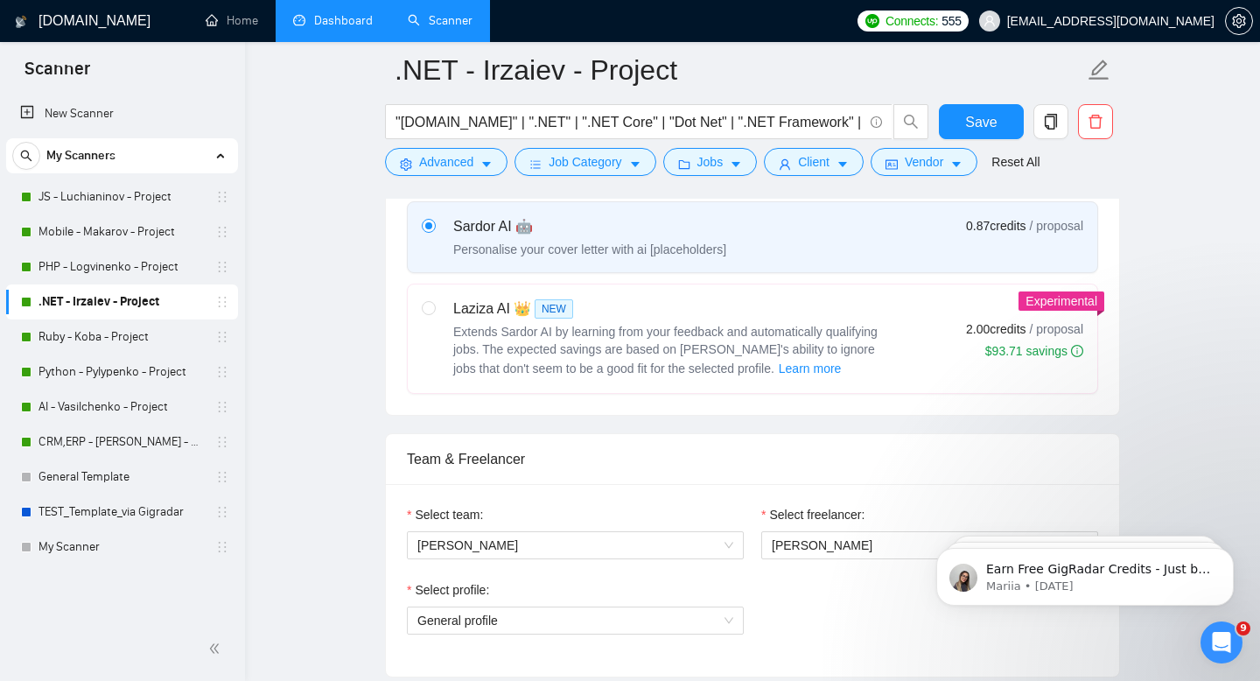
drag, startPoint x: 342, startPoint y: 16, endPoint x: 357, endPoint y: 32, distance: 21.7
click at [342, 16] on link "Dashboard" at bounding box center [333, 20] width 80 height 15
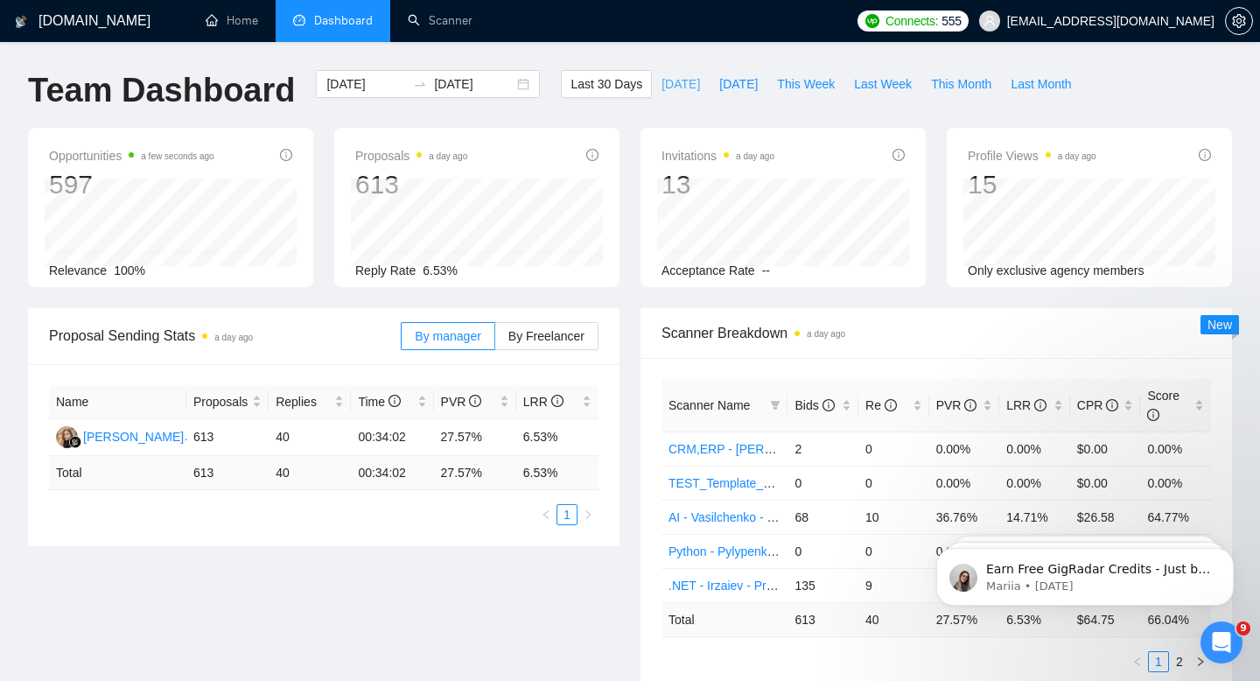
click at [677, 84] on span "[DATE]" at bounding box center [681, 83] width 39 height 19
type input "[DATE]"
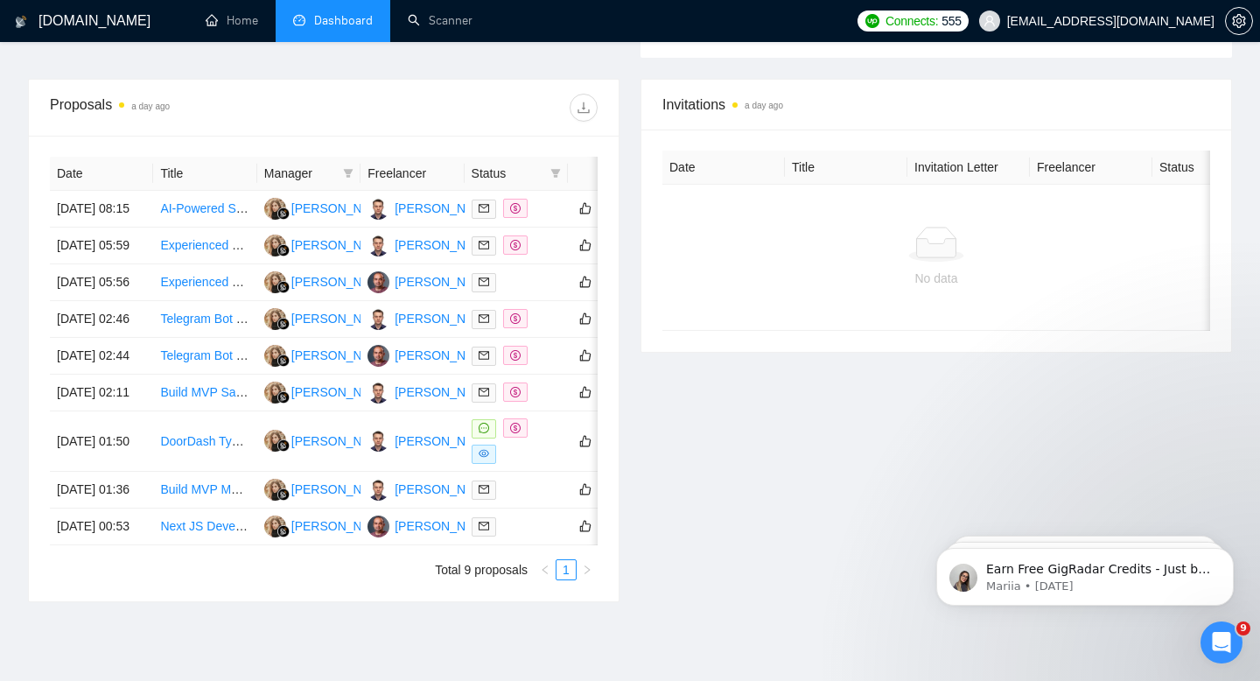
scroll to position [613, 0]
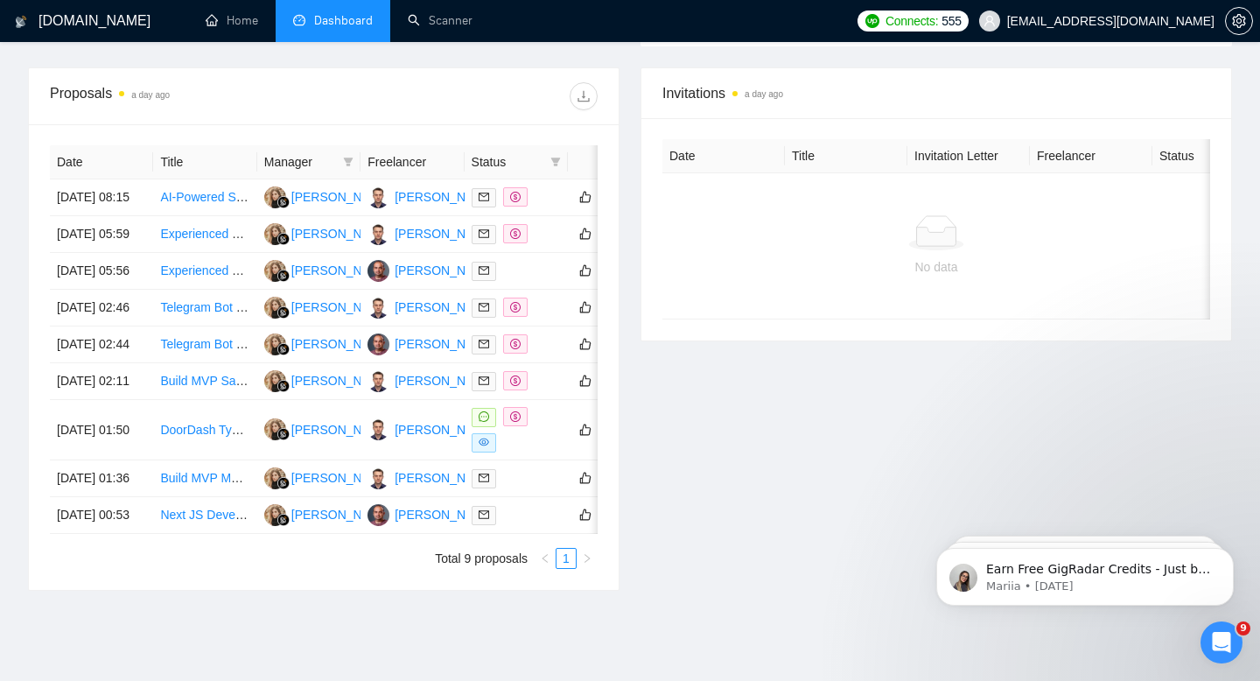
click at [508, 165] on span "Status" at bounding box center [508, 161] width 72 height 19
click at [558, 158] on icon "filter" at bounding box center [556, 162] width 10 height 9
click at [511, 200] on span "Chat" at bounding box center [500, 197] width 33 height 14
checkbox input "true"
click at [488, 116] on div "Proposals a day ago" at bounding box center [324, 96] width 548 height 56
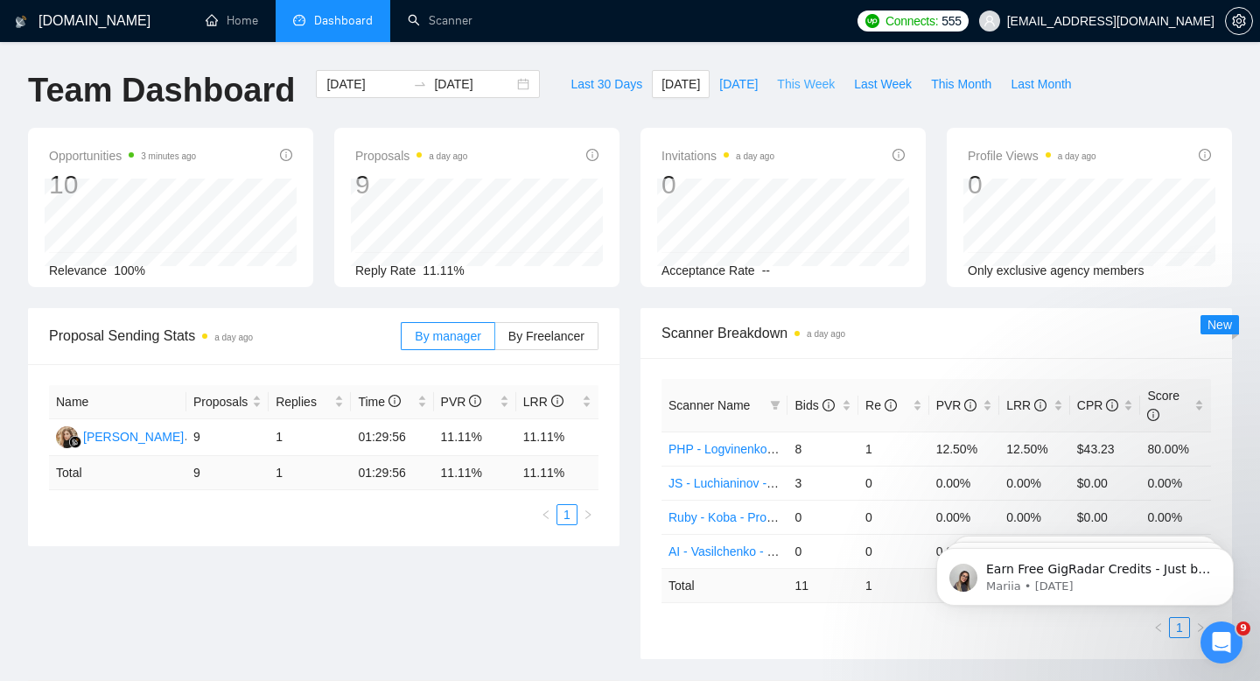
click at [809, 89] on span "This Week" at bounding box center [806, 83] width 58 height 19
type input "[DATE]"
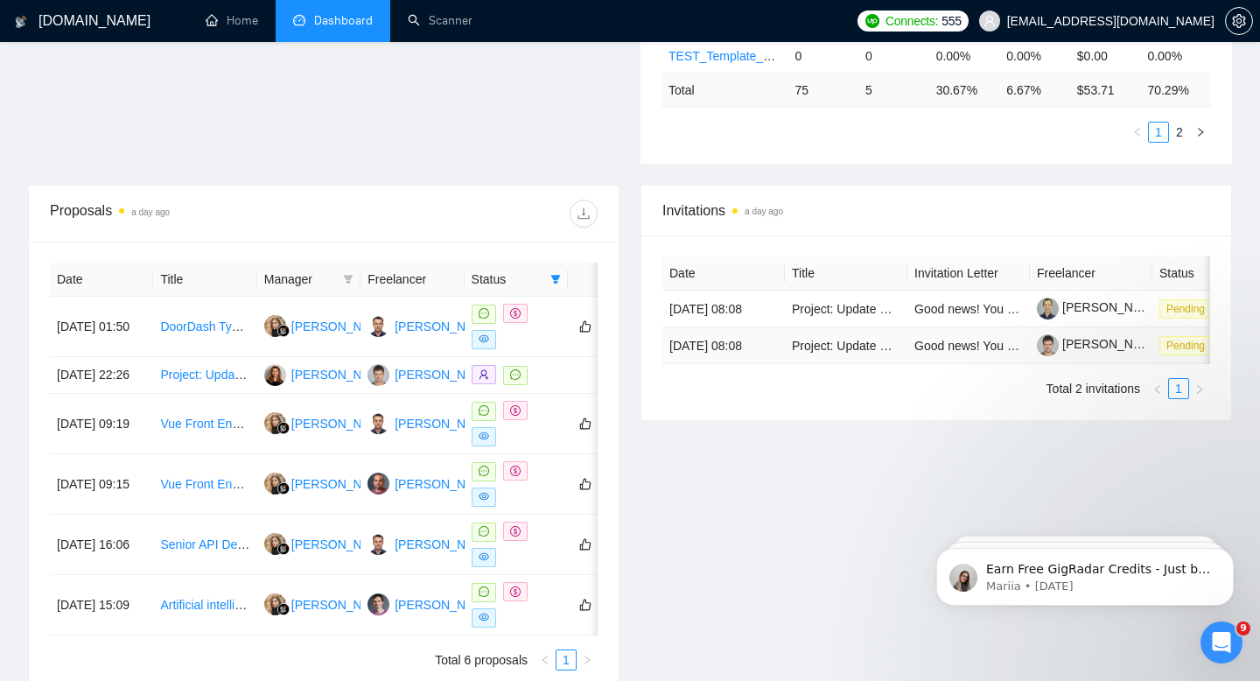
click at [1176, 316] on span "Pending" at bounding box center [1186, 308] width 53 height 19
click at [550, 283] on icon "filter" at bounding box center [555, 279] width 11 height 11
click at [475, 312] on input "checkbox" at bounding box center [477, 312] width 14 height 14
checkbox input "false"
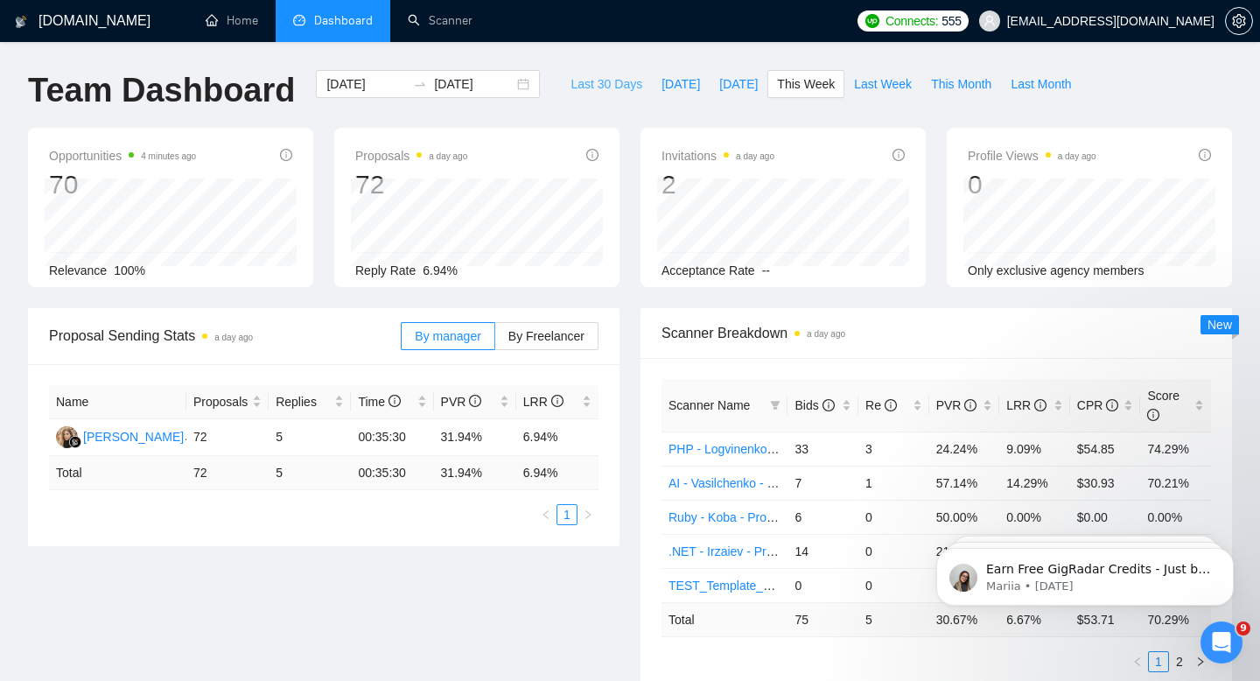
click at [609, 83] on span "Last 30 Days" at bounding box center [607, 83] width 72 height 19
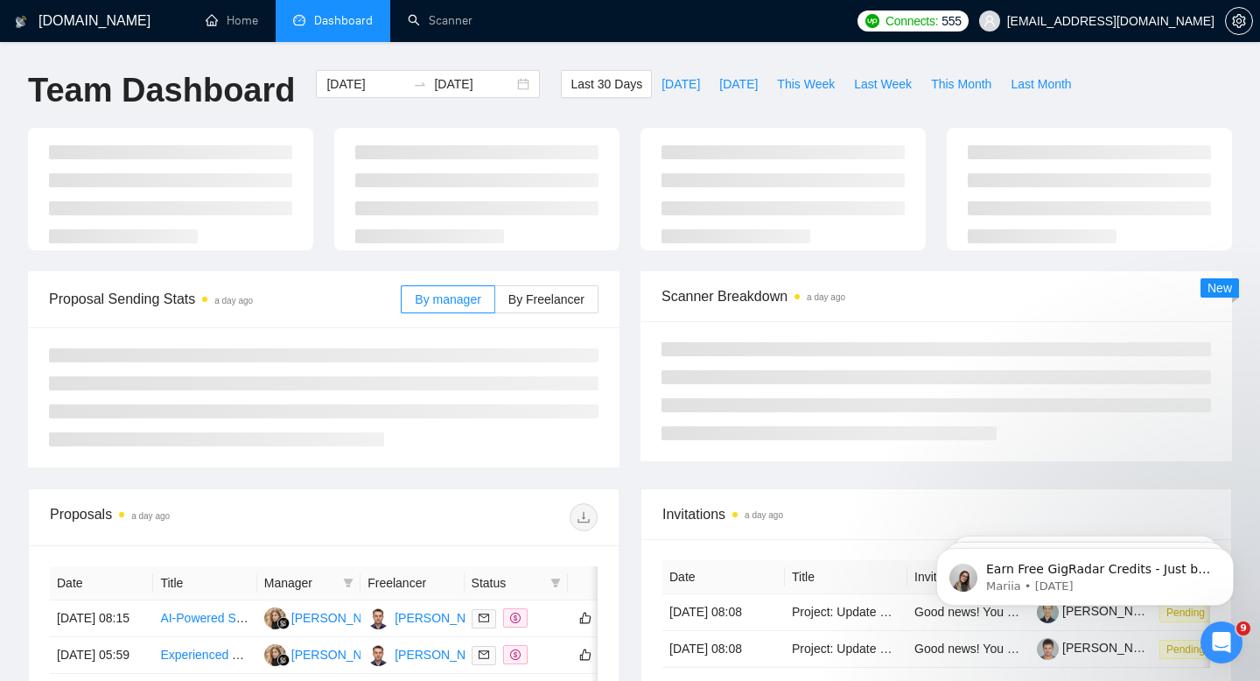
type input "[DATE]"
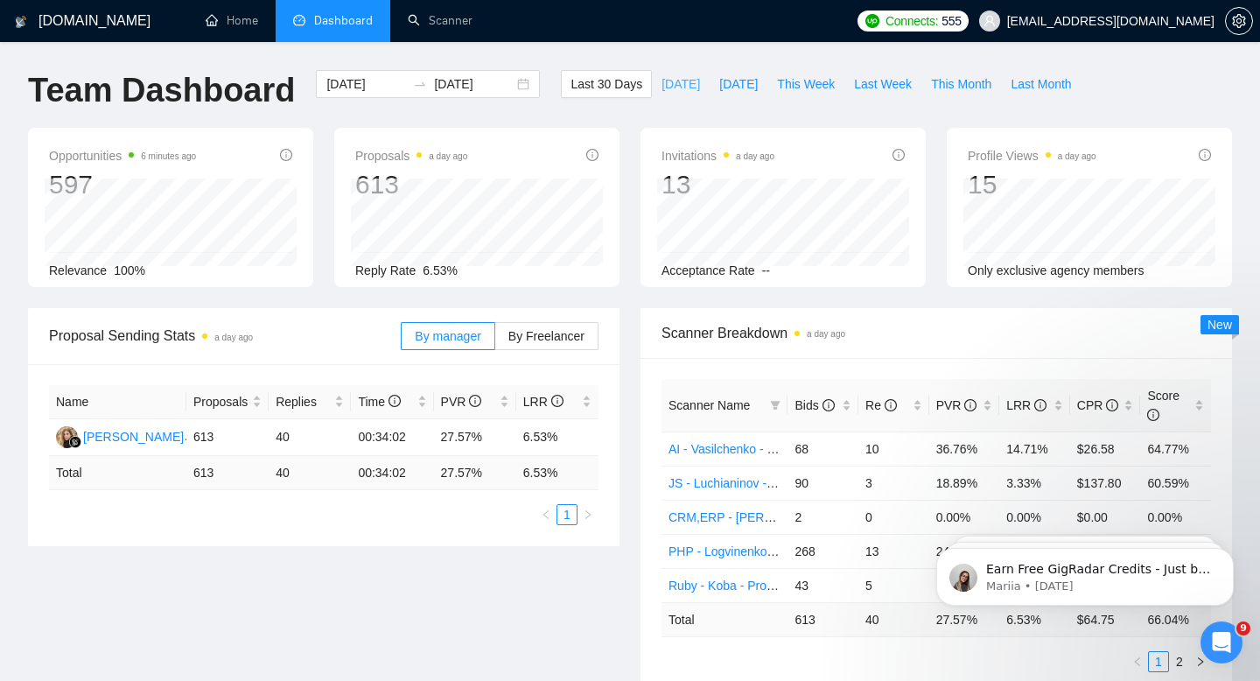
click at [676, 77] on span "[DATE]" at bounding box center [681, 83] width 39 height 19
type input "[DATE]"
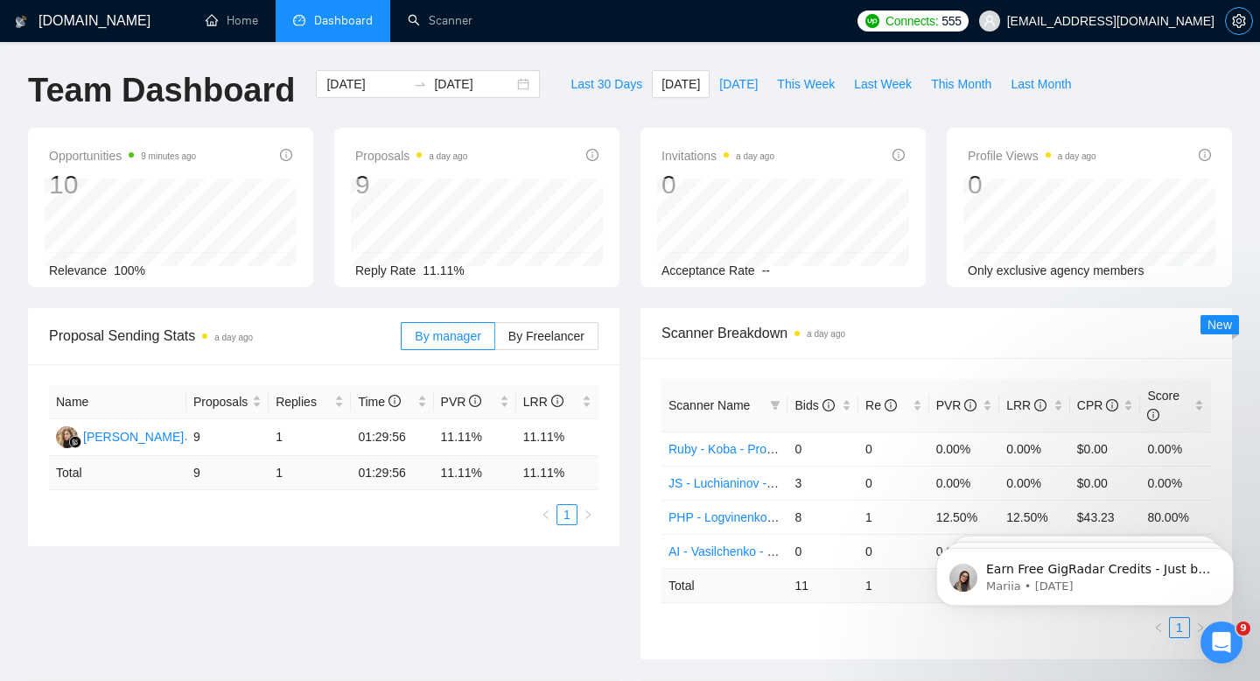
click at [1235, 18] on icon "setting" at bounding box center [1239, 21] width 14 height 14
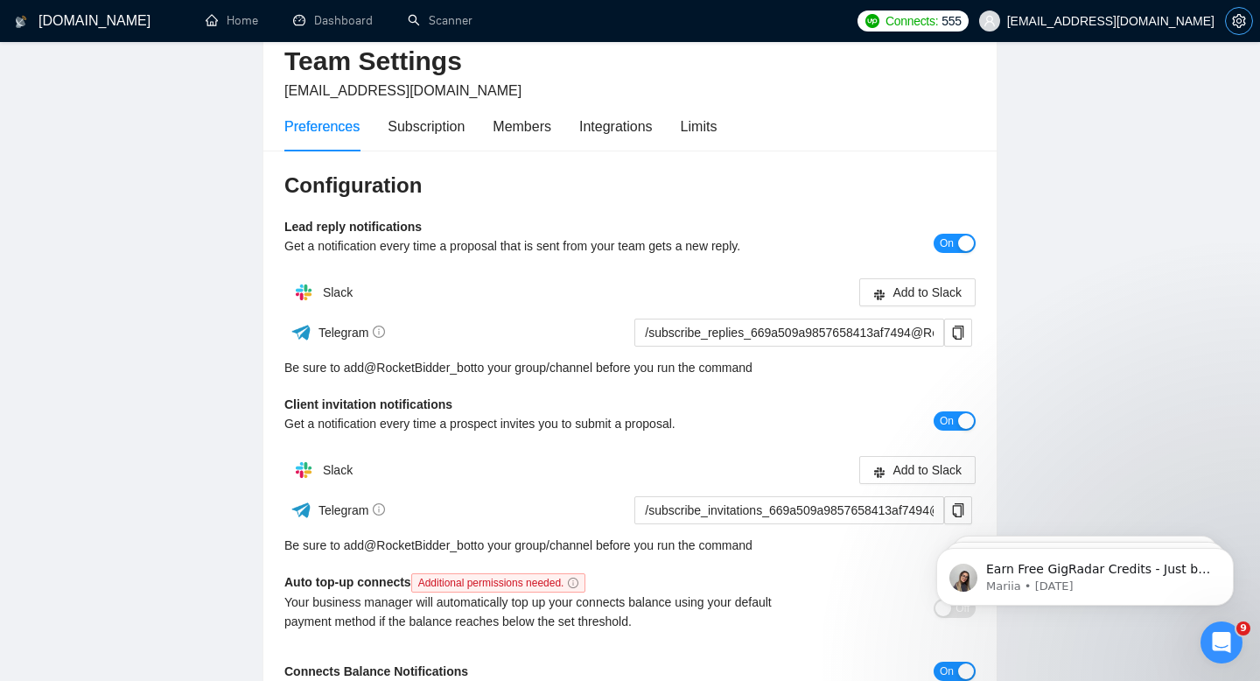
scroll to position [94, 0]
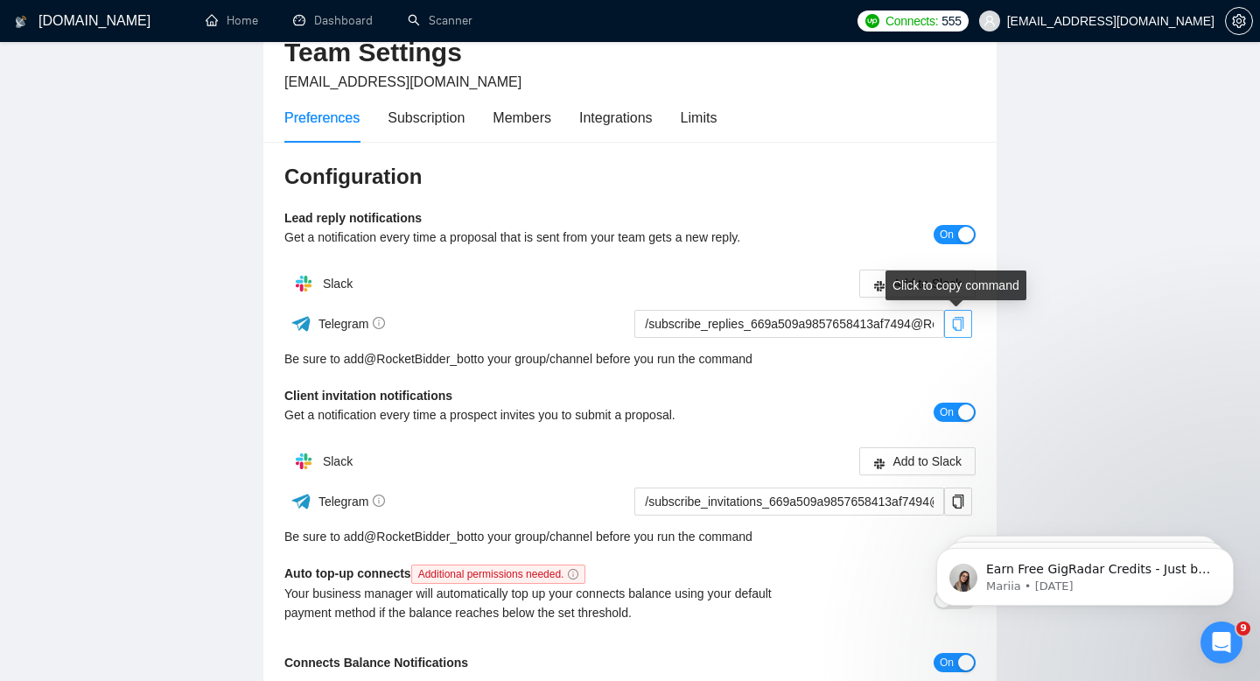
click at [957, 326] on icon "copy" at bounding box center [958, 324] width 14 height 14
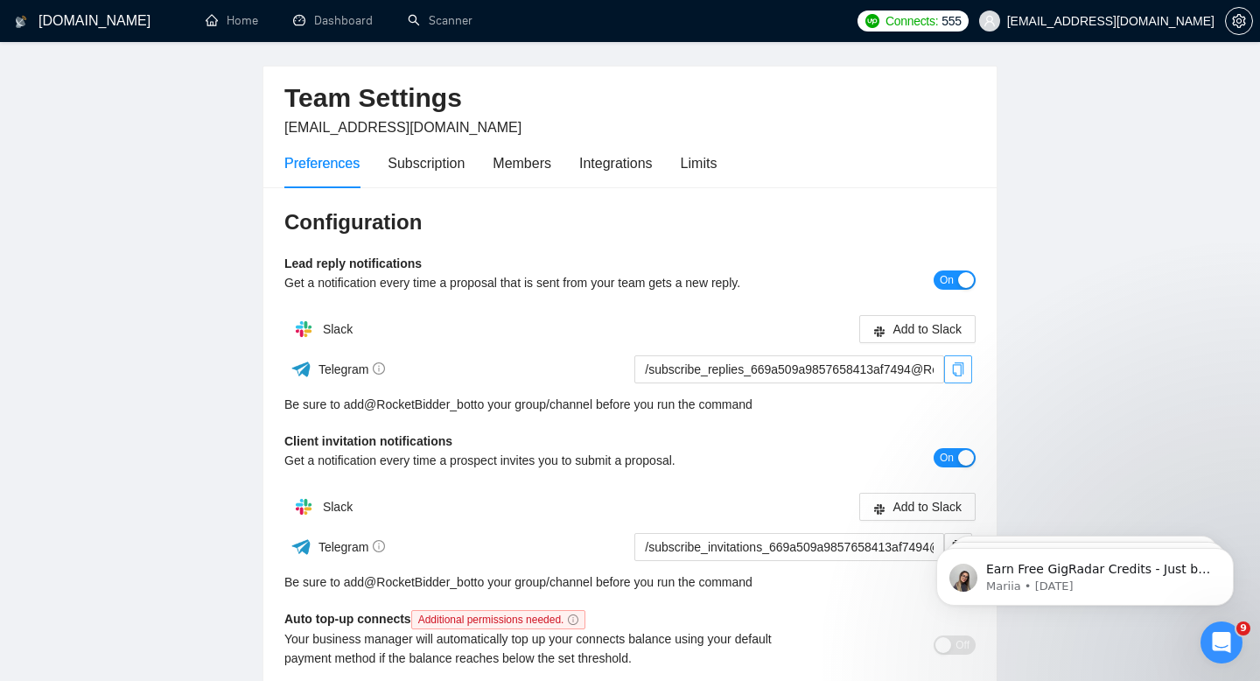
scroll to position [0, 0]
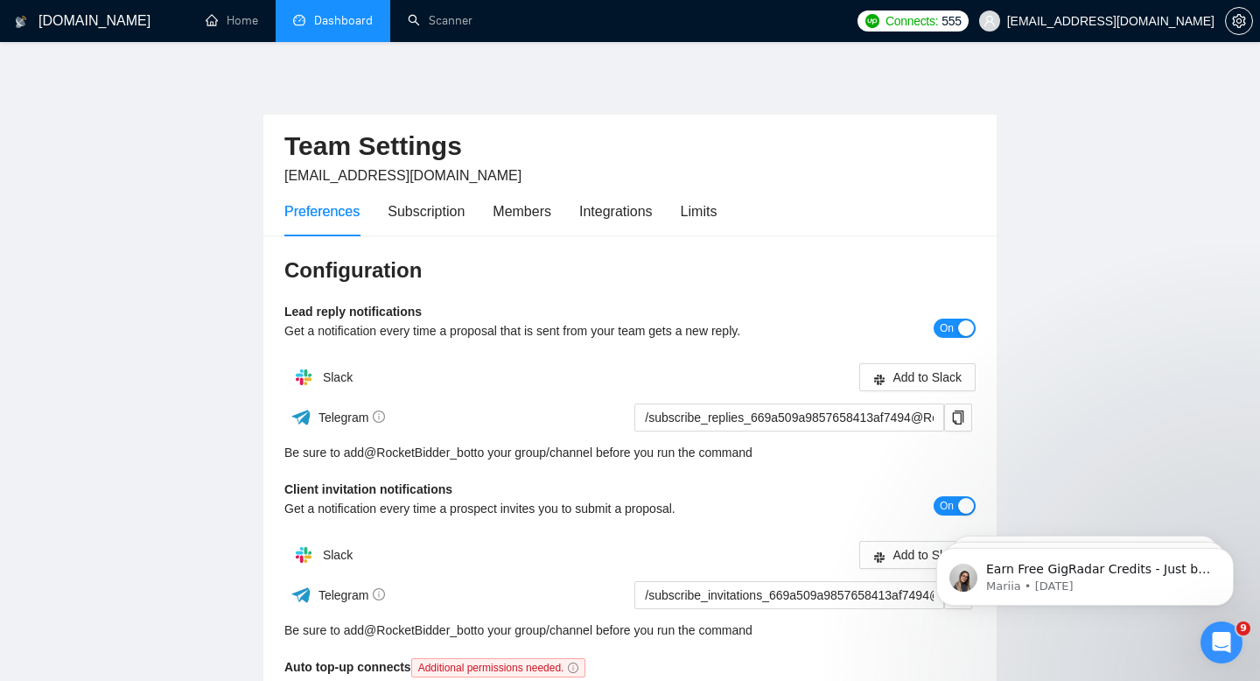
click at [324, 25] on link "Dashboard" at bounding box center [333, 20] width 80 height 15
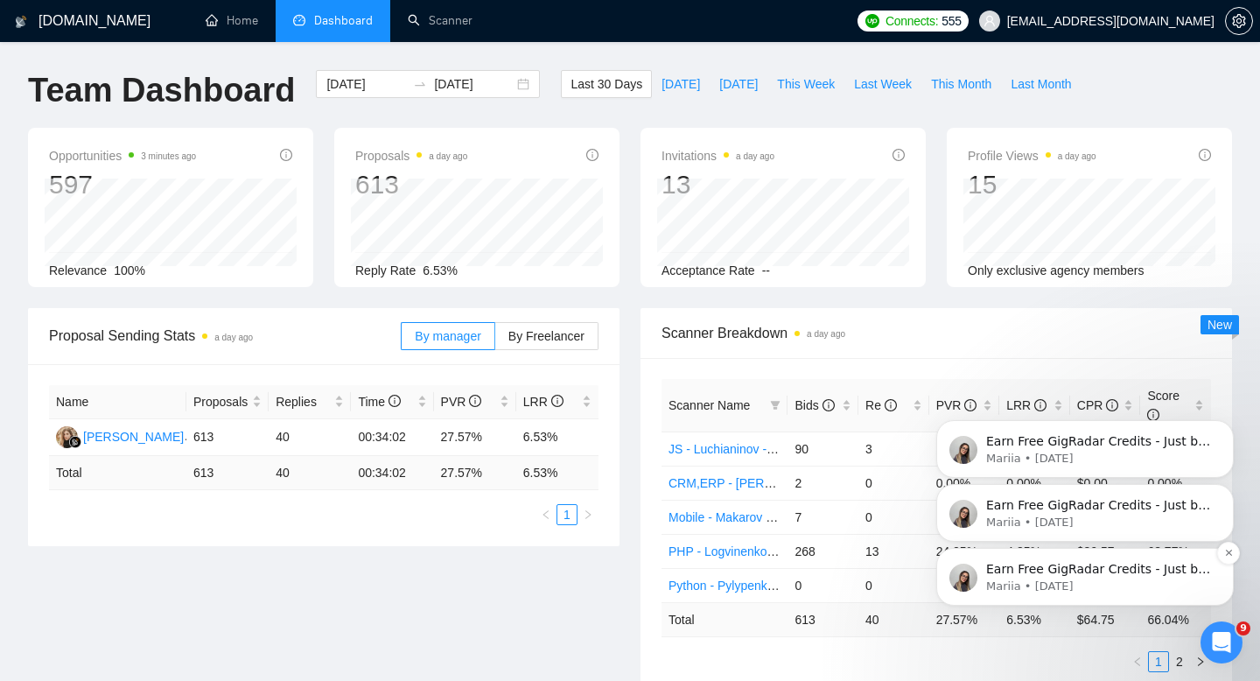
click at [989, 581] on p "Mariia • [DATE]" at bounding box center [1099, 586] width 226 height 16
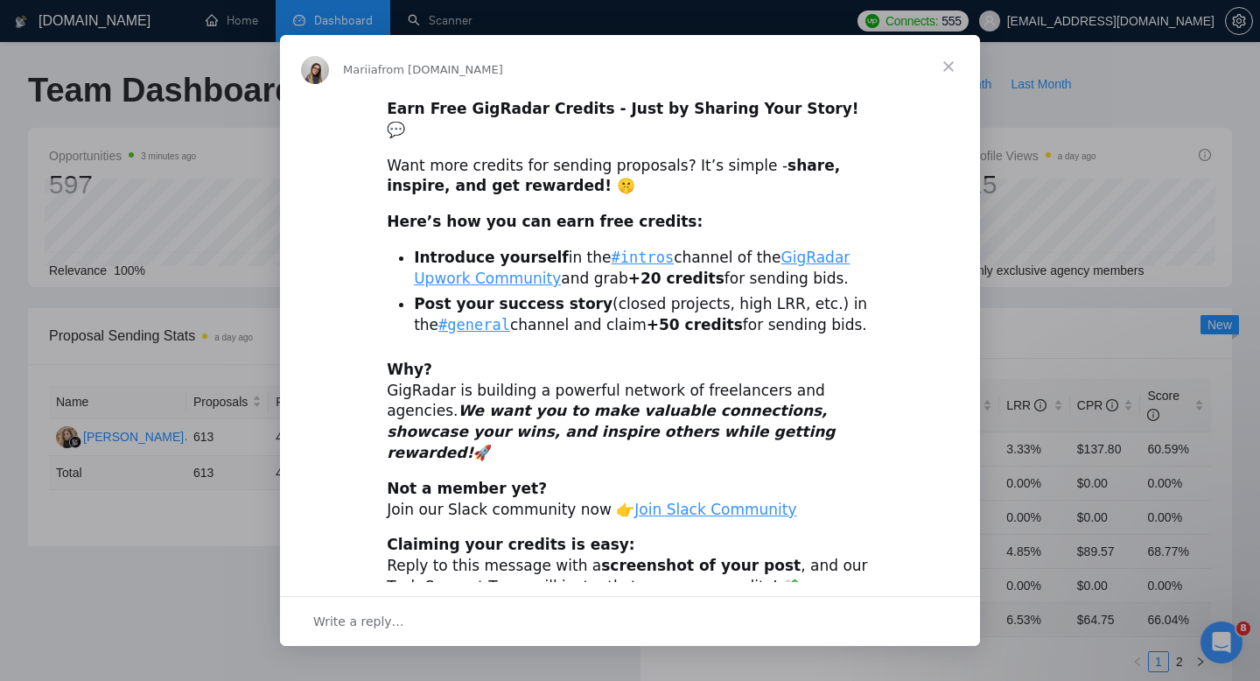
click at [952, 73] on span "Close" at bounding box center [948, 66] width 63 height 63
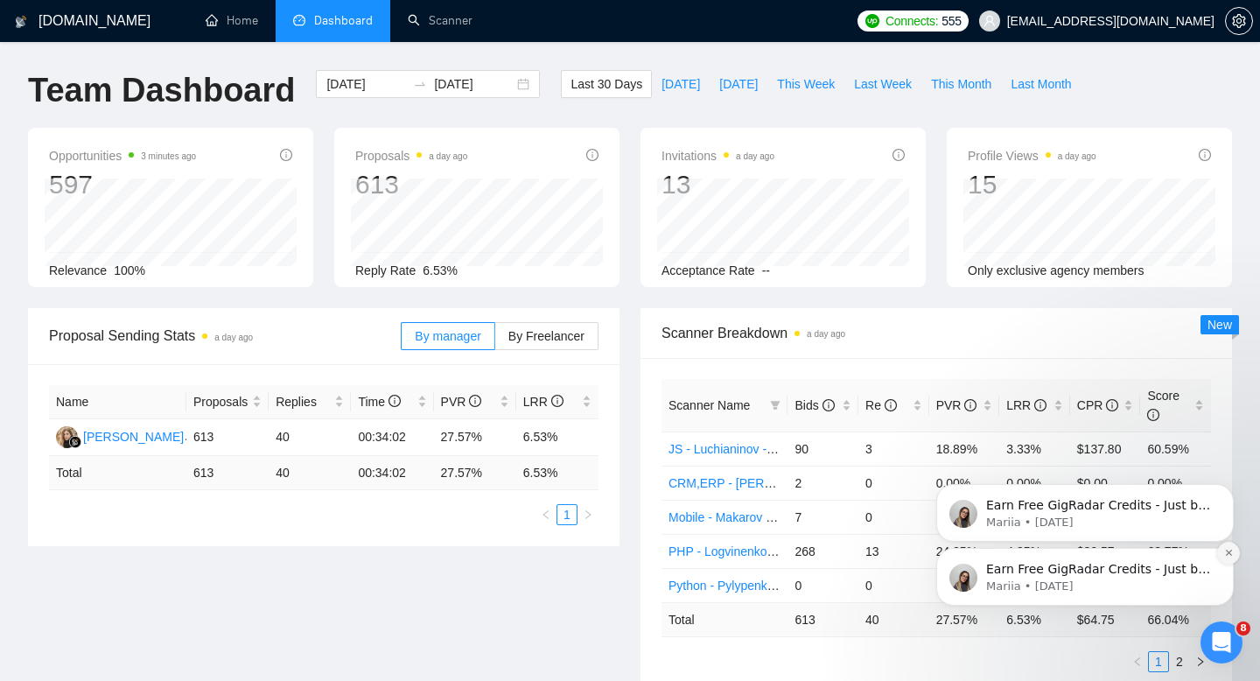
click at [1229, 555] on icon "Dismiss notification" at bounding box center [1229, 553] width 10 height 10
click at [1229, 552] on icon "Dismiss notification" at bounding box center [1228, 553] width 6 height 6
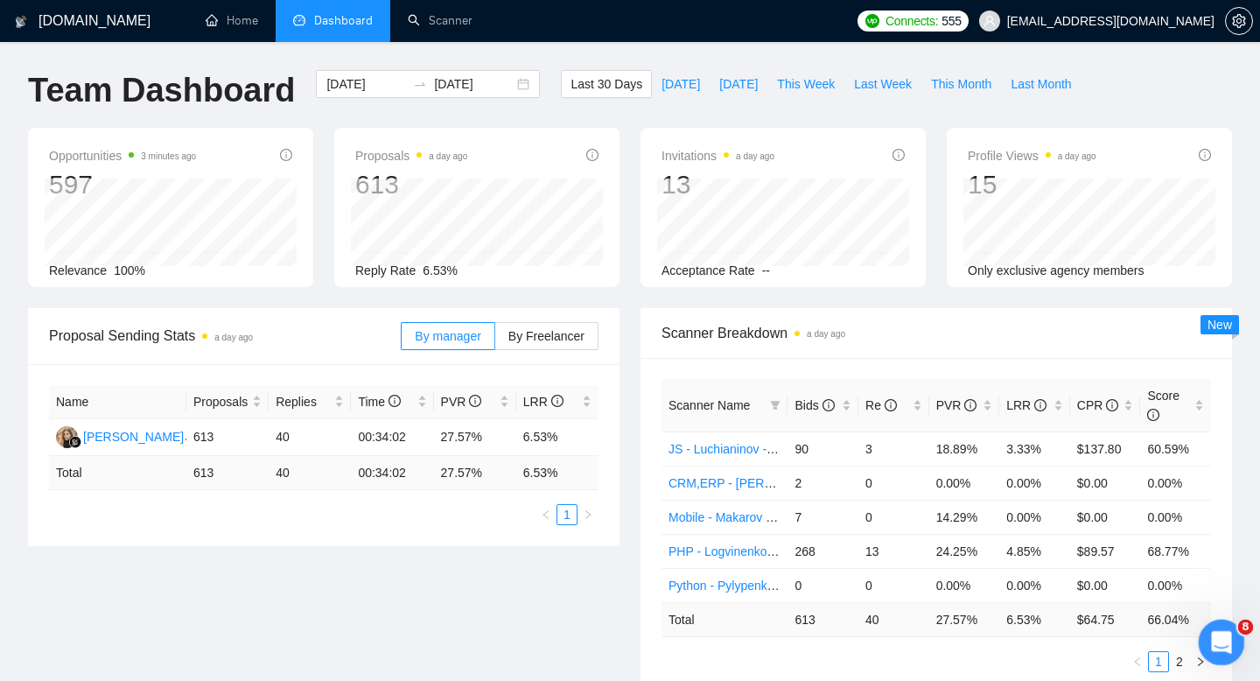
click at [1235, 632] on div "Open Intercom Messenger" at bounding box center [1219, 640] width 58 height 58
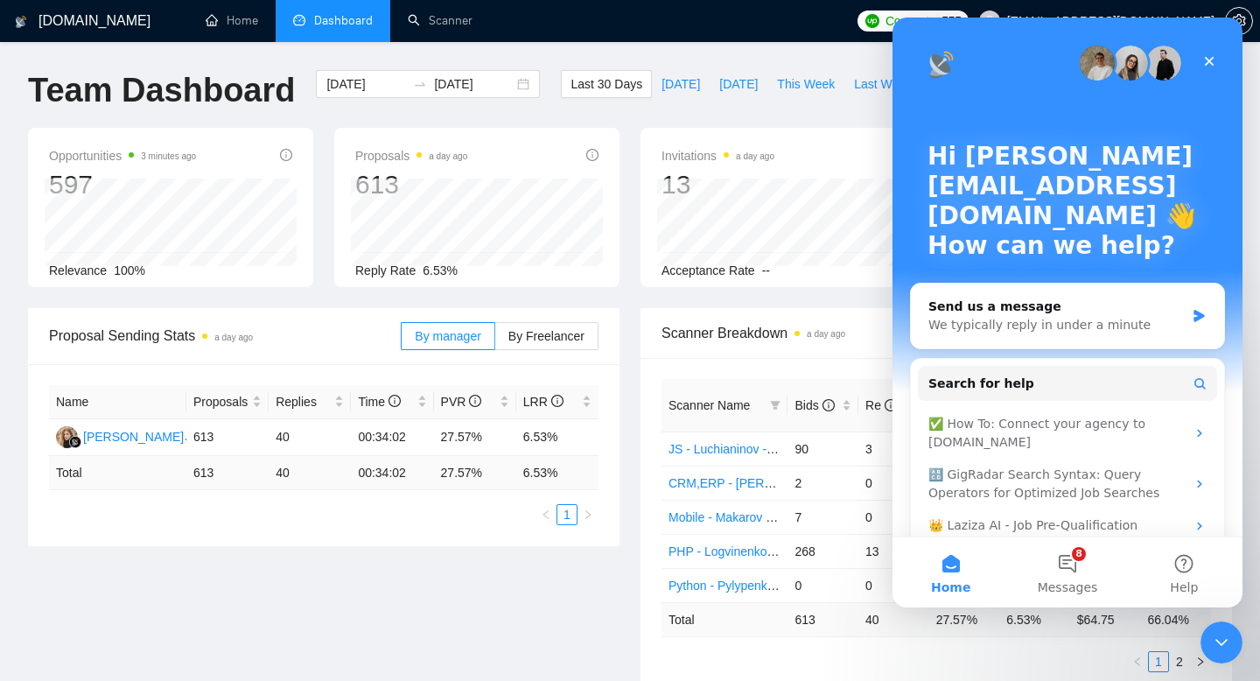
scroll to position [54, 0]
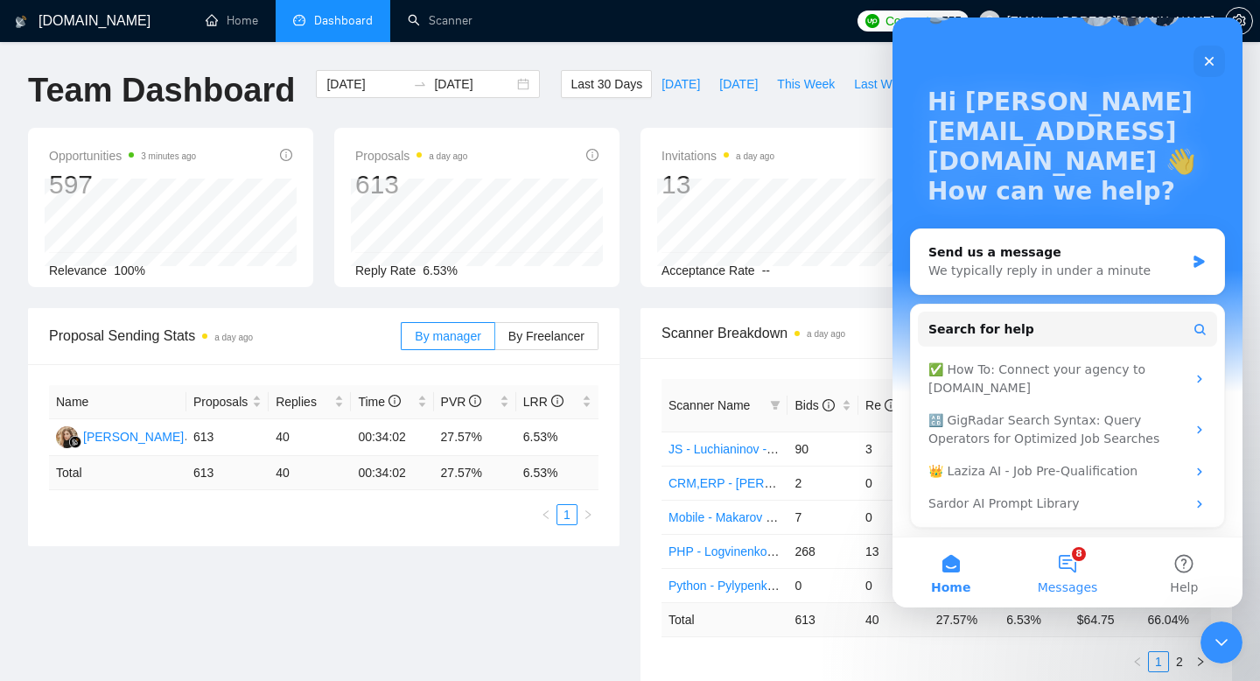
click at [1069, 567] on button "8 Messages" at bounding box center [1067, 572] width 116 height 70
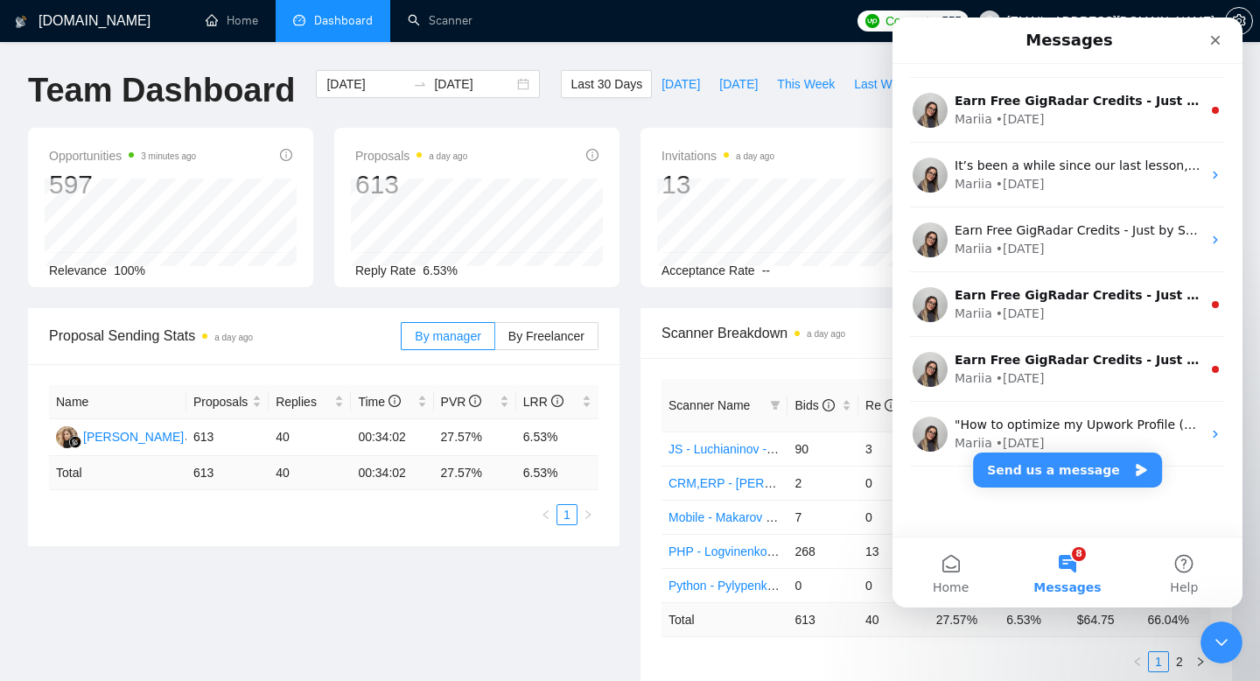
scroll to position [0, 0]
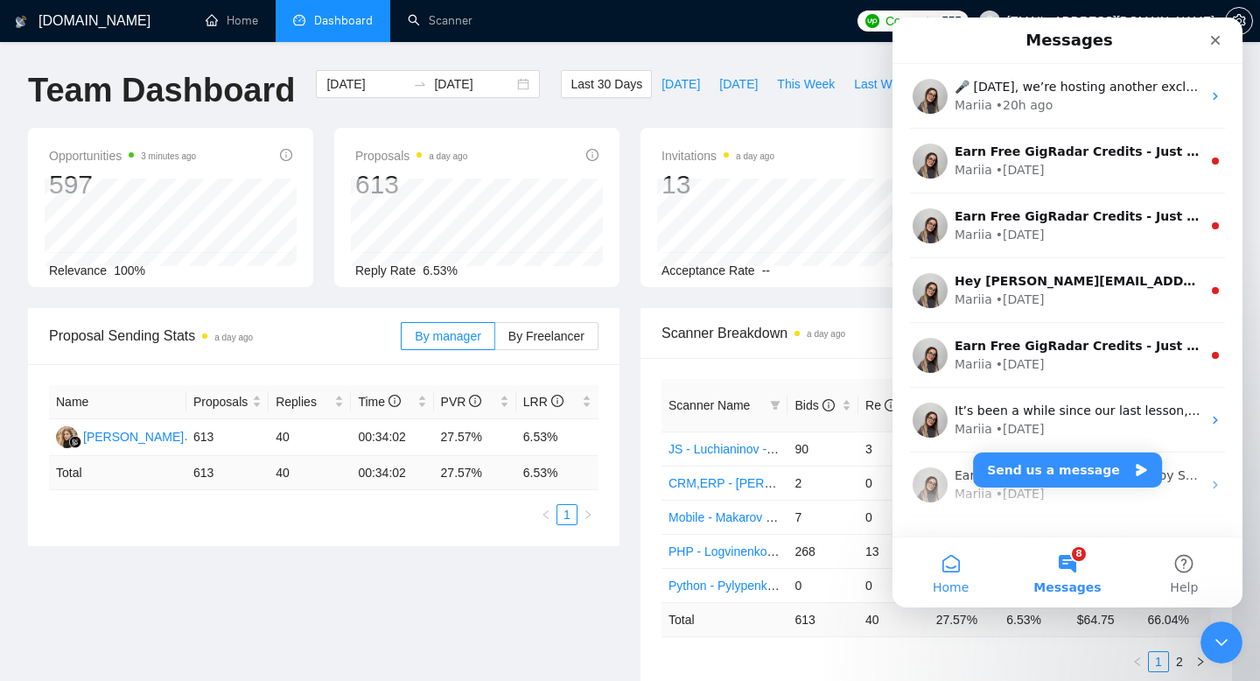
click at [953, 574] on button "Home" at bounding box center [951, 572] width 116 height 70
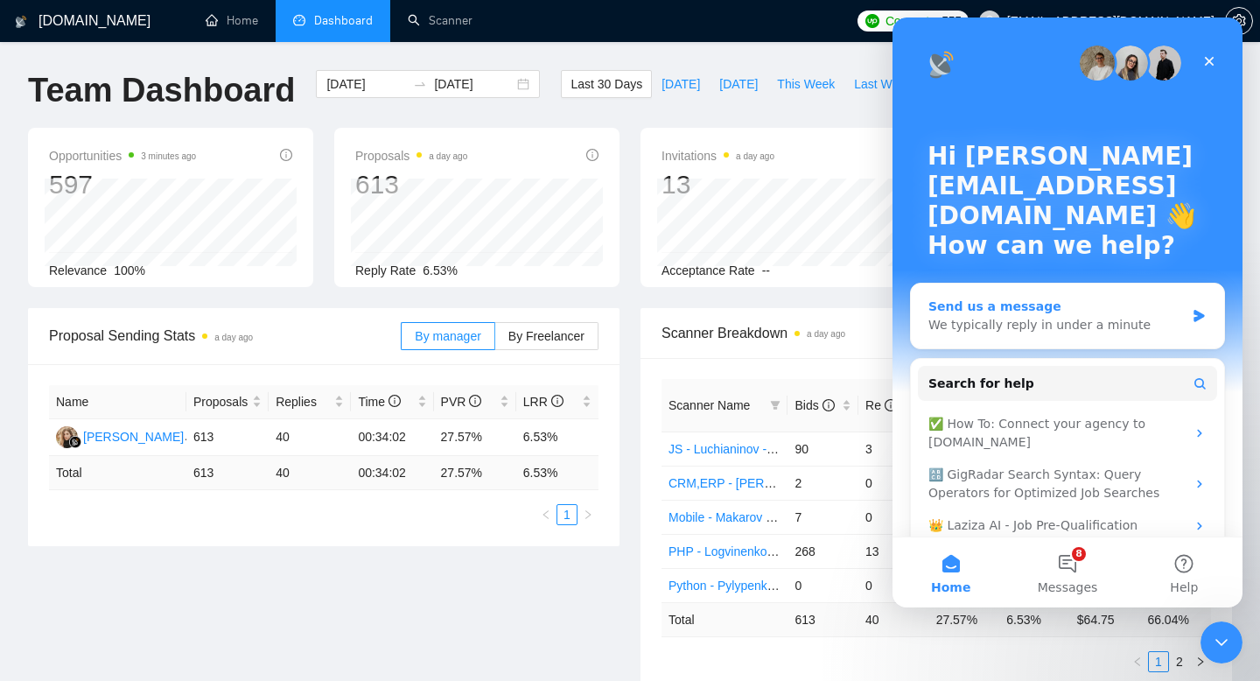
click at [1041, 310] on div "Send us a message" at bounding box center [1057, 307] width 256 height 18
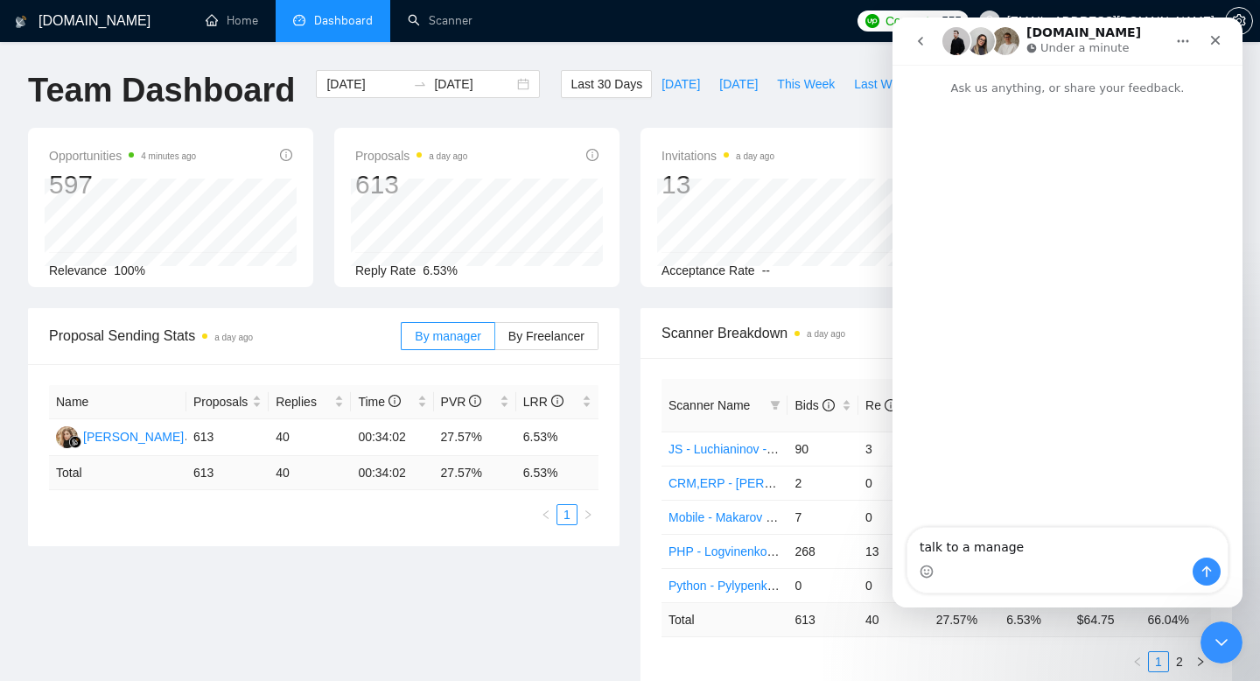
type textarea "talk to a manager"
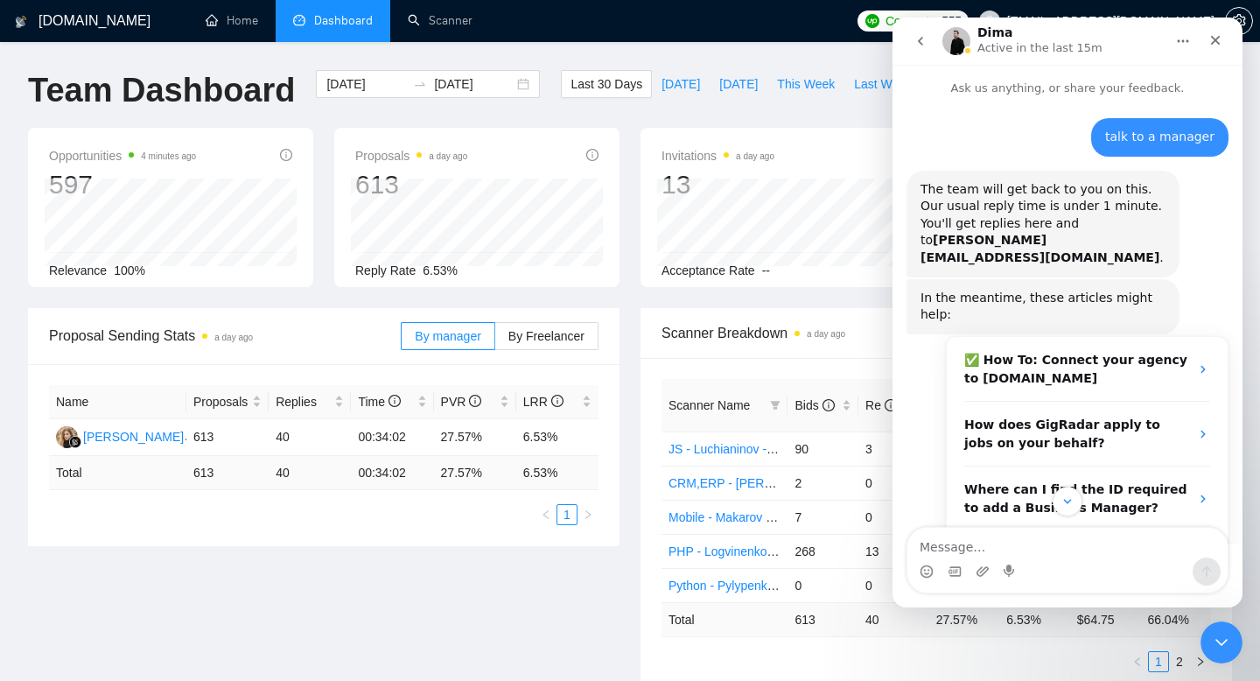
scroll to position [142, 0]
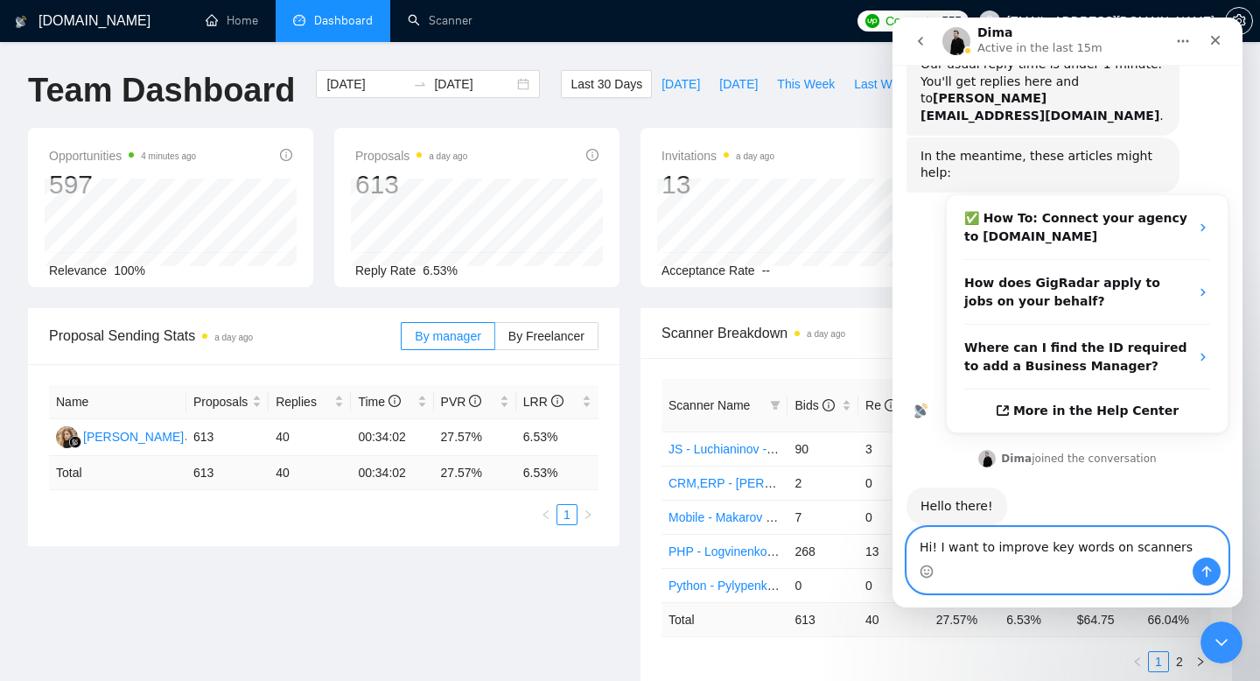
type textarea "Hi! I want to improve key words on scanners"
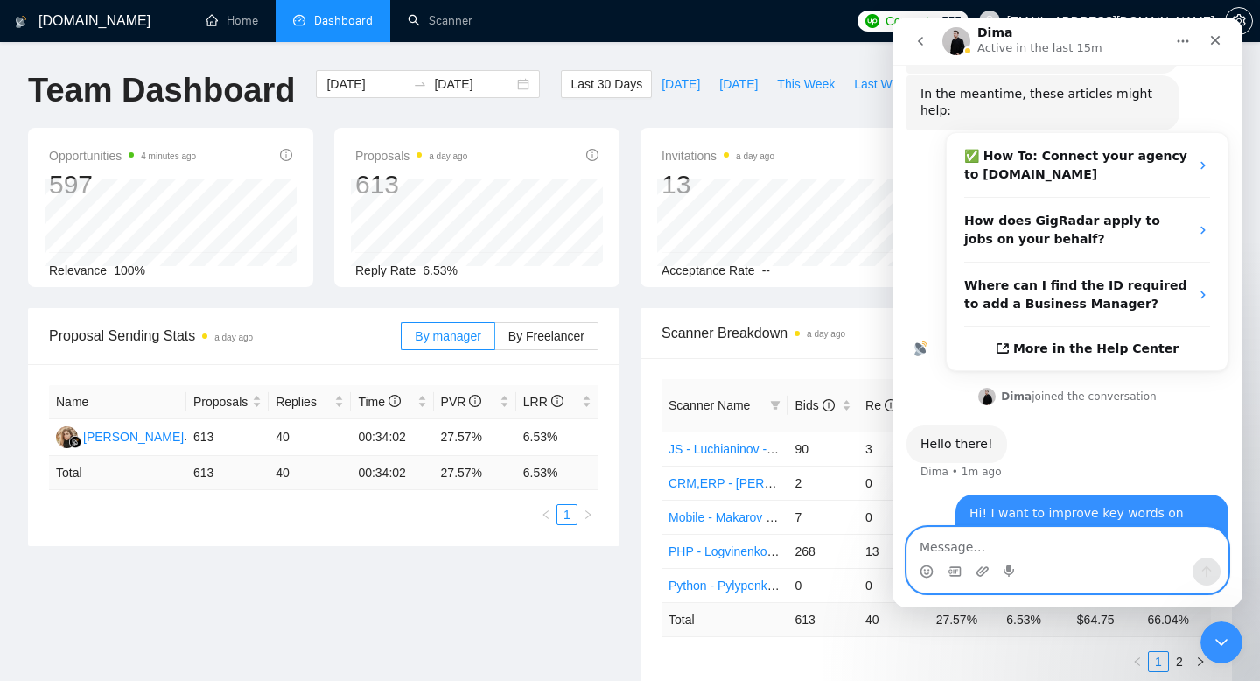
scroll to position [211, 0]
